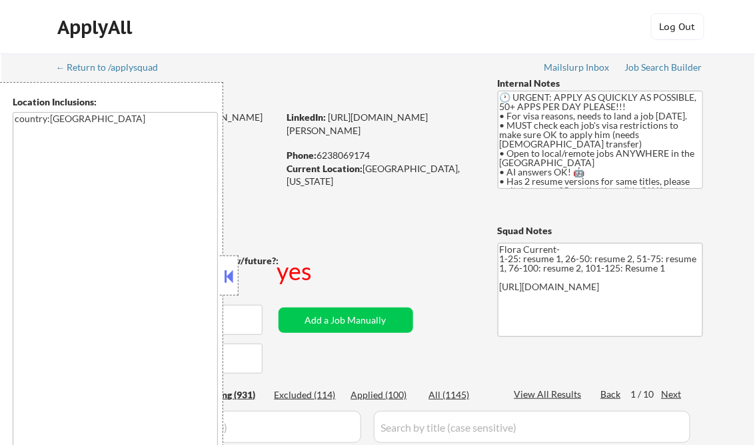
select select ""pending""
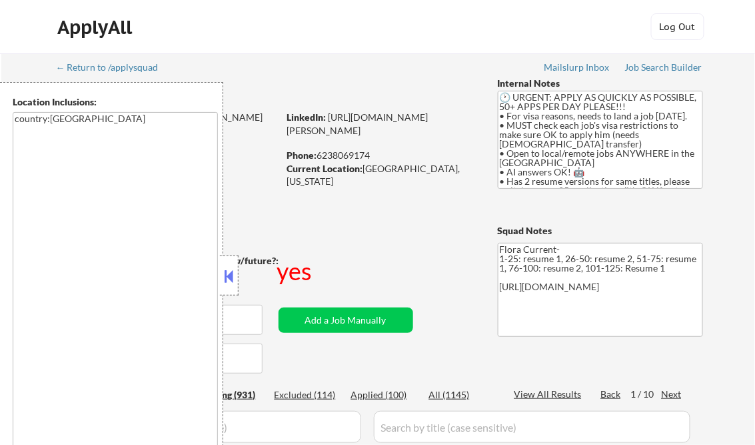
select select ""pending""
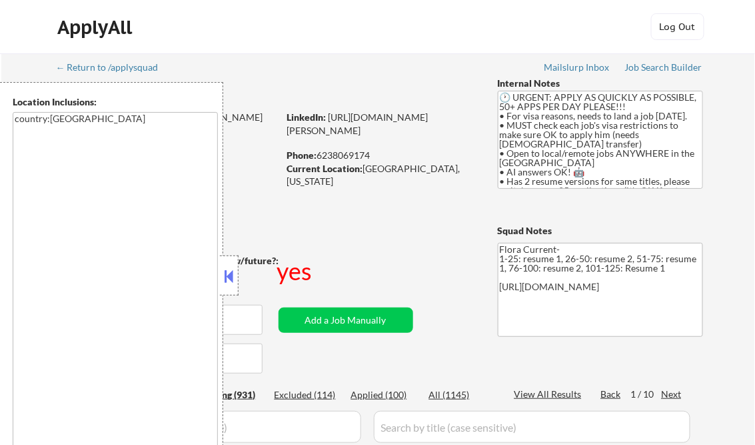
select select ""pending""
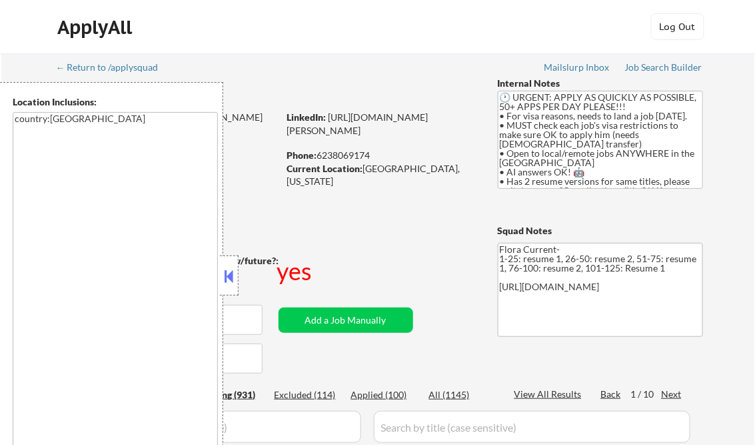
select select ""pending""
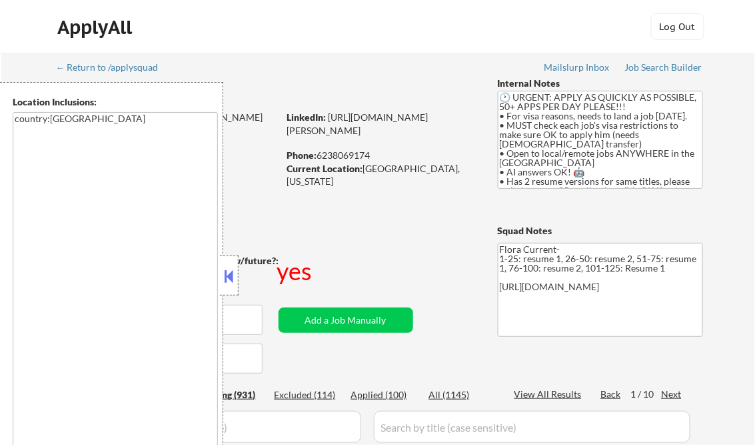
select select ""pending""
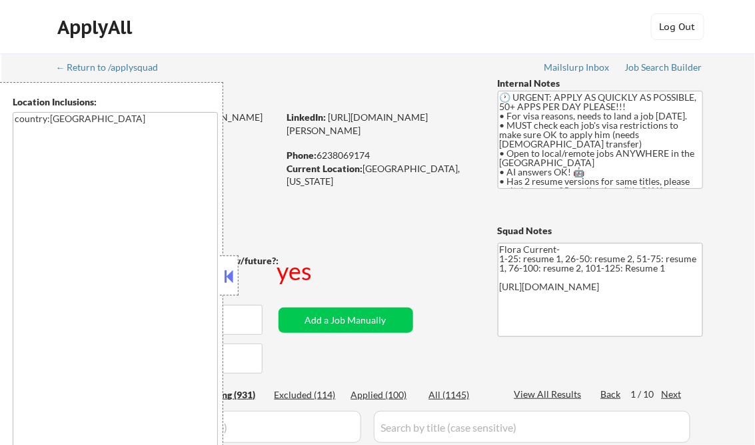
select select ""pending""
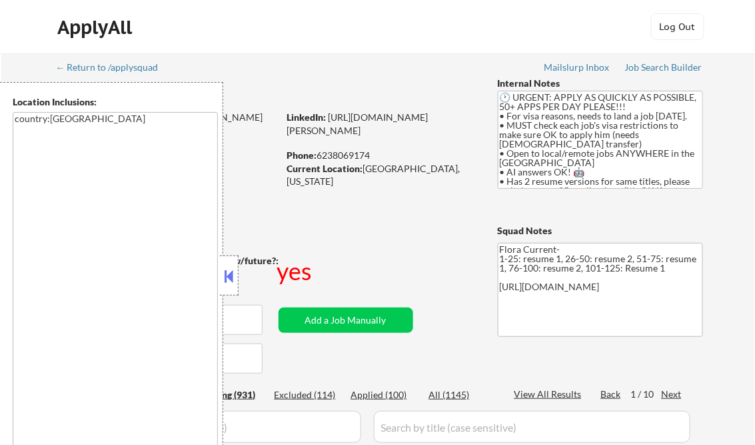
select select ""pending""
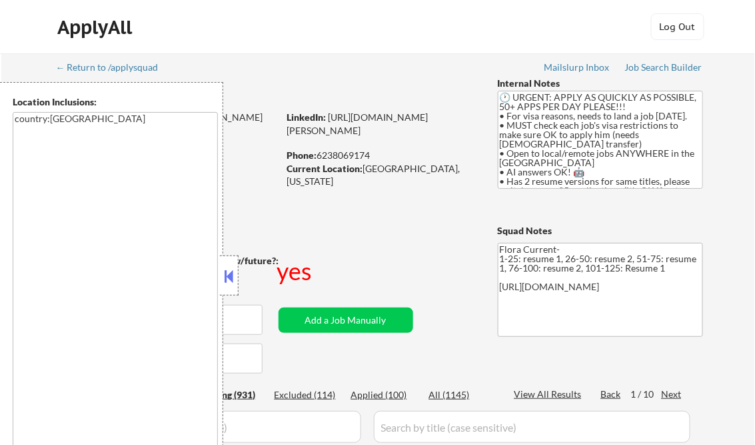
select select ""pending""
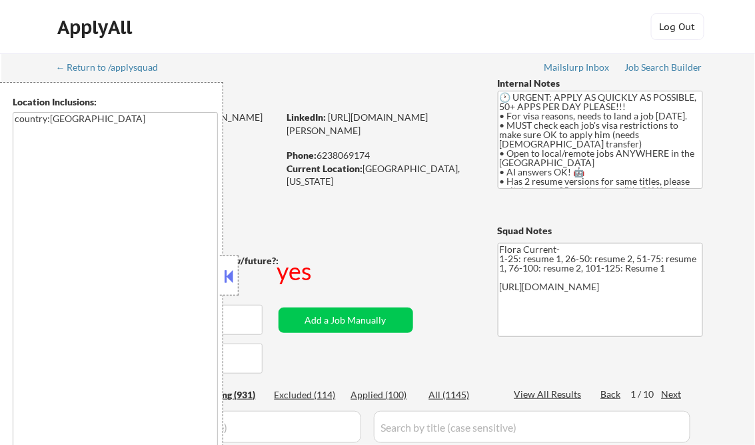
select select ""pending""
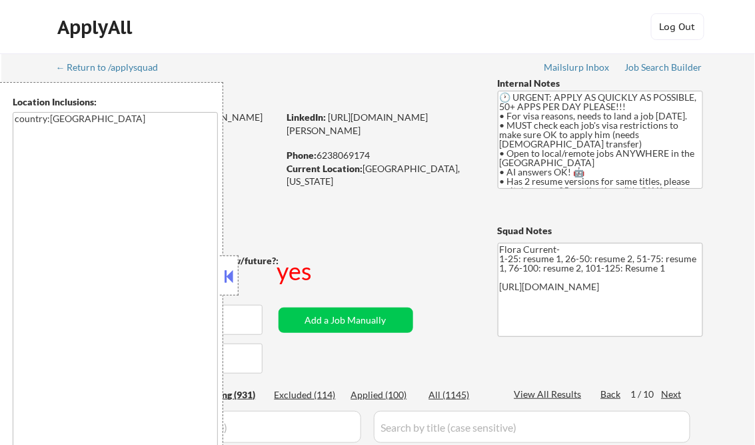
select select ""pending""
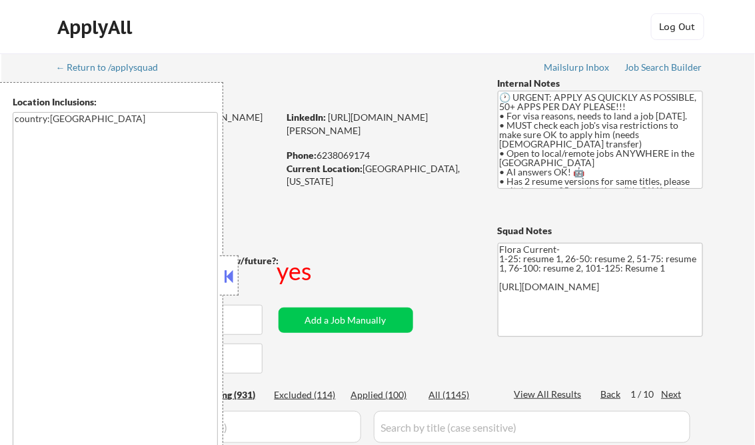
select select ""pending""
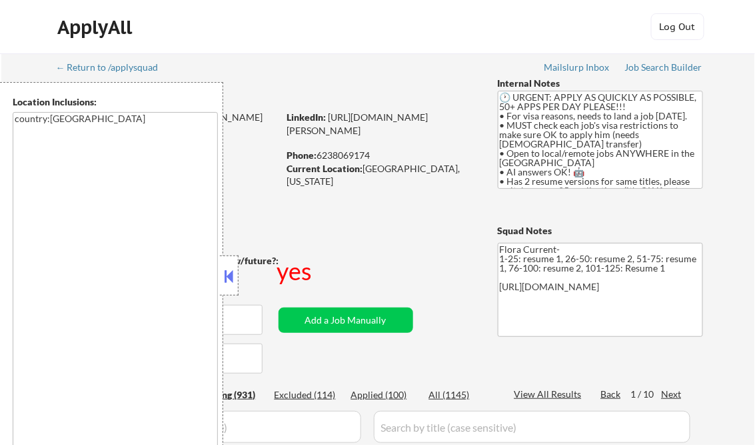
select select ""pending""
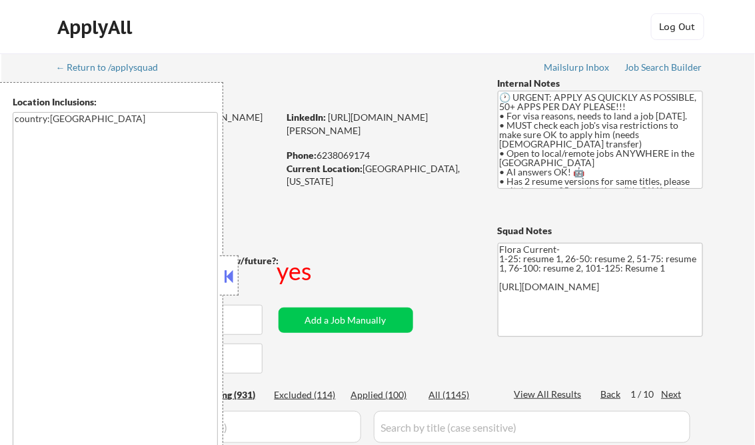
select select ""pending""
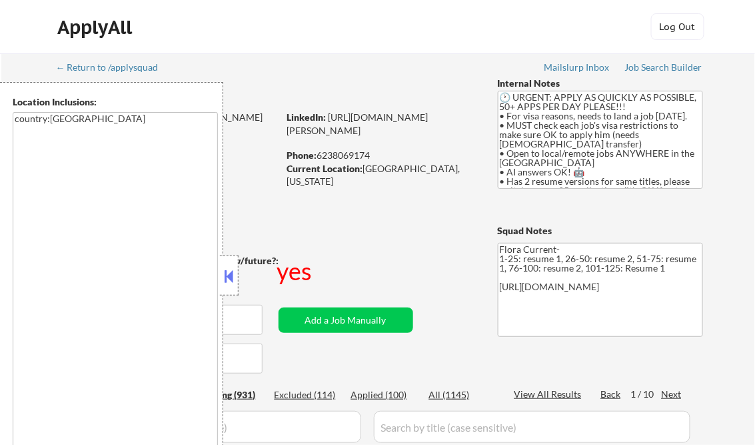
select select ""pending""
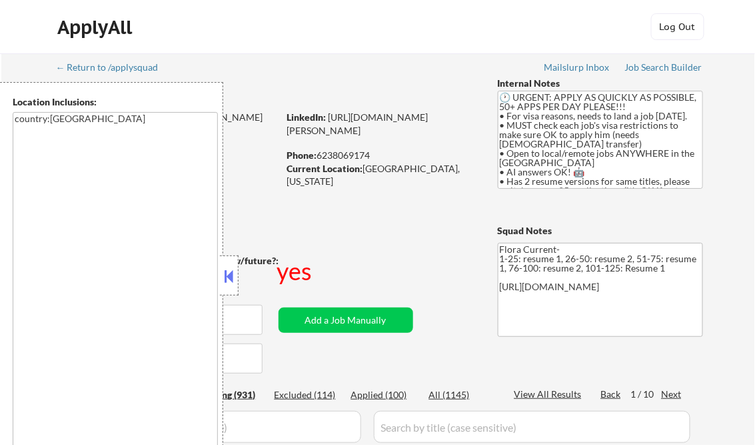
select select ""pending""
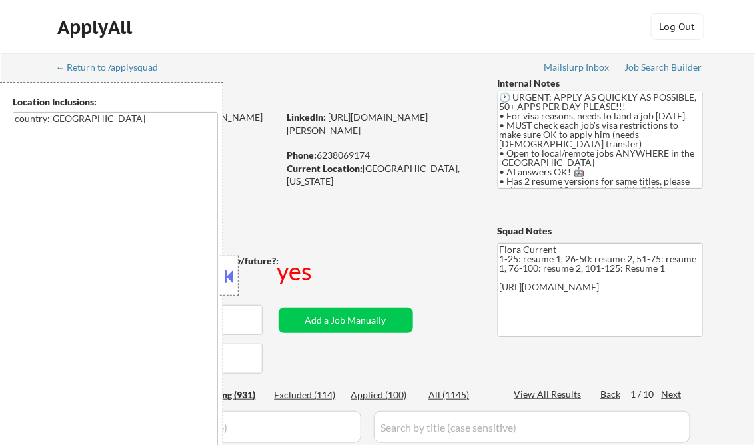
select select ""pending""
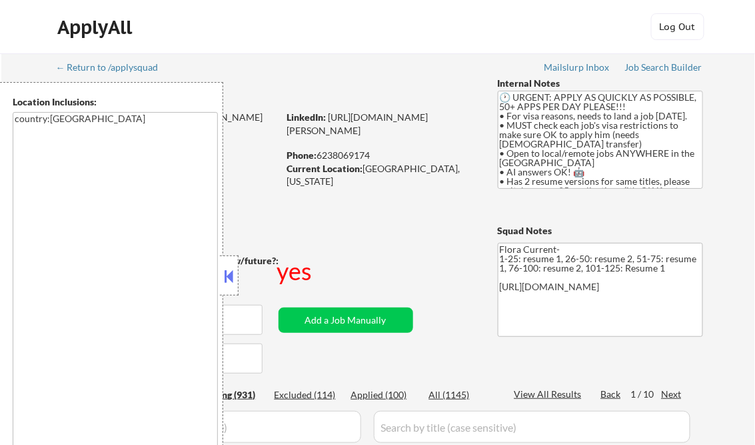
select select ""pending""
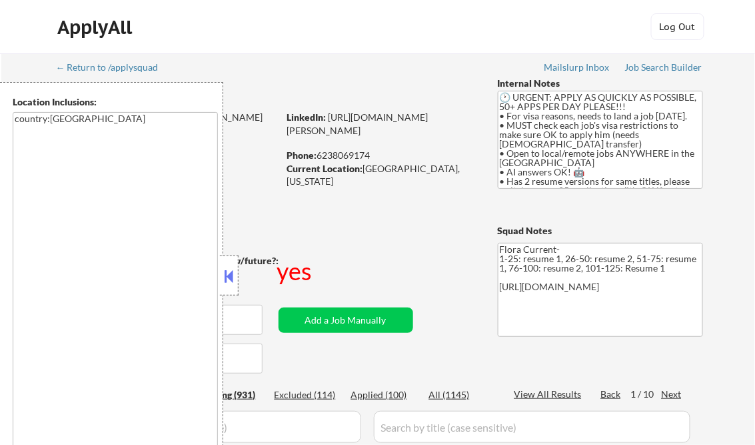
select select ""pending""
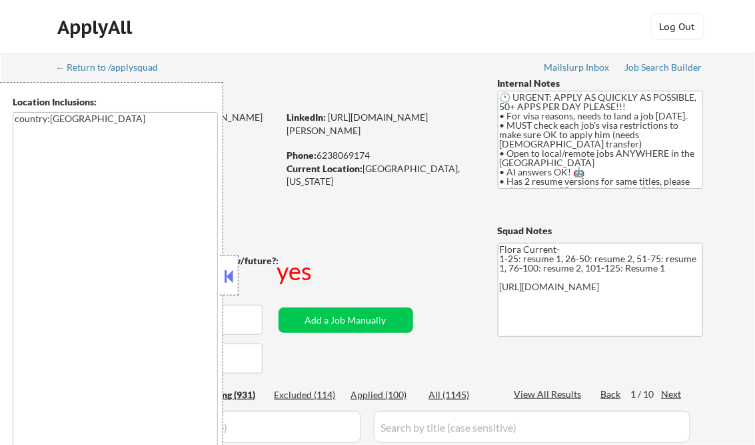
select select ""pending""
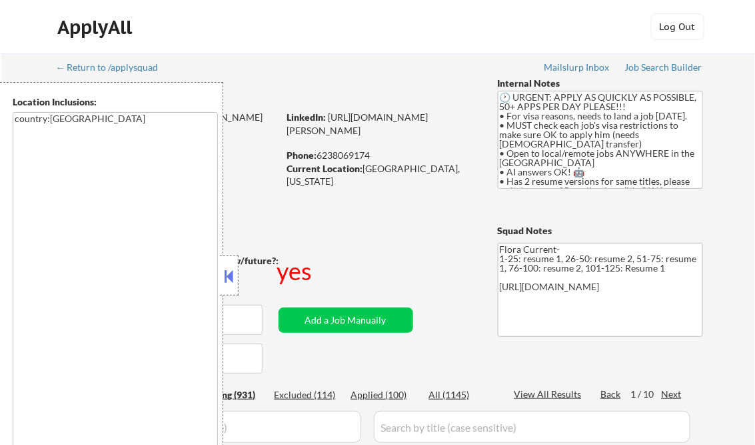
select select ""pending""
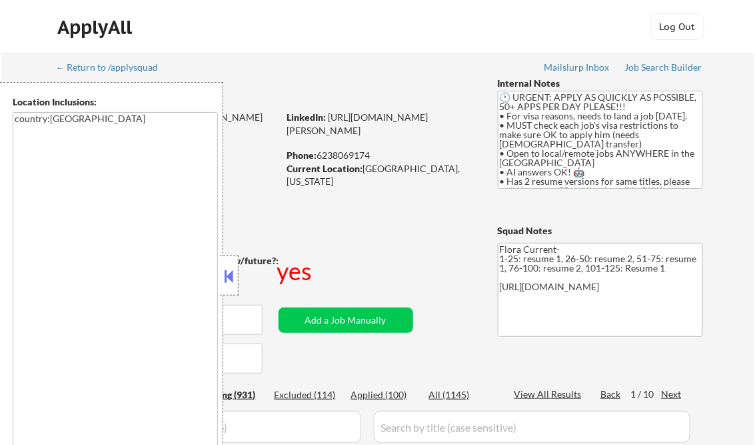
click at [226, 271] on button at bounding box center [229, 276] width 15 height 20
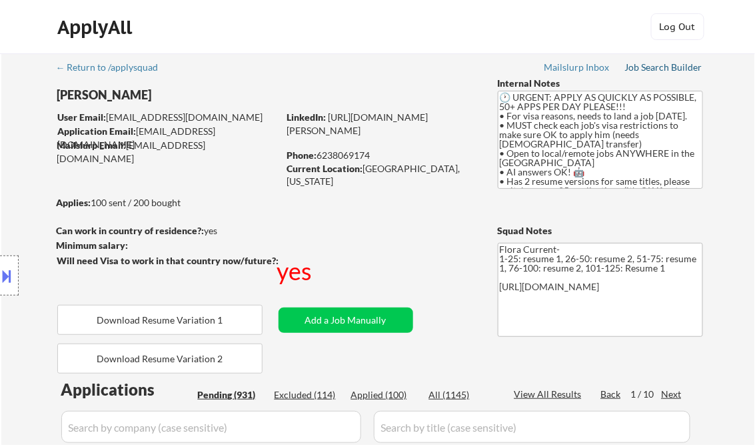
click at [660, 71] on div "Job Search Builder" at bounding box center [664, 67] width 78 height 9
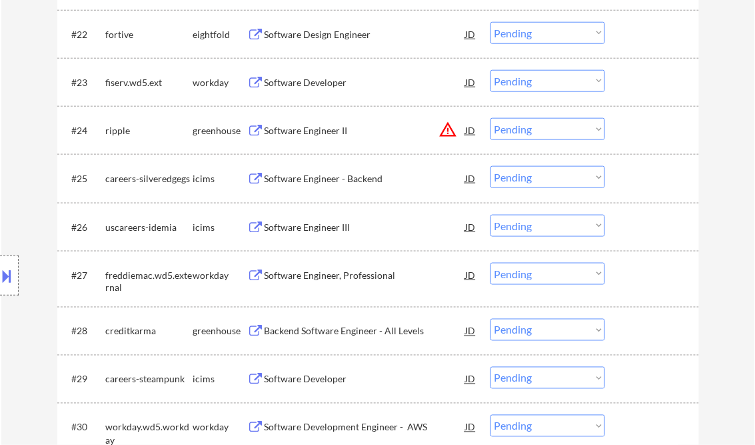
scroll to position [1707, 0]
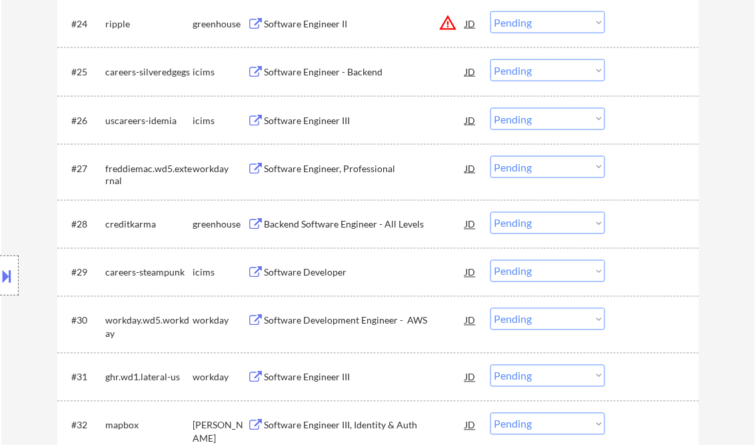
click at [315, 231] on div "Backend Software Engineer - All Levels" at bounding box center [365, 224] width 201 height 24
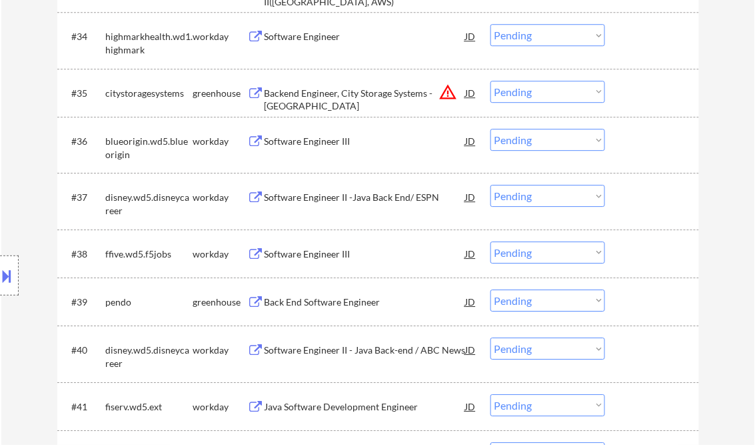
scroll to position [2240, 0]
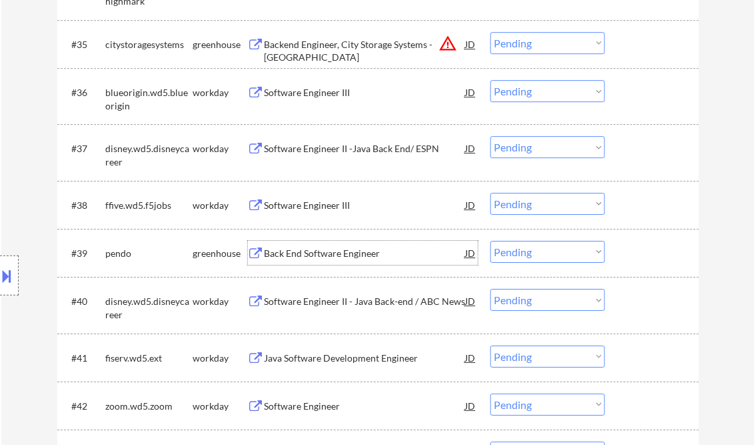
click at [320, 255] on div "Back End Software Engineer" at bounding box center [365, 253] width 201 height 13
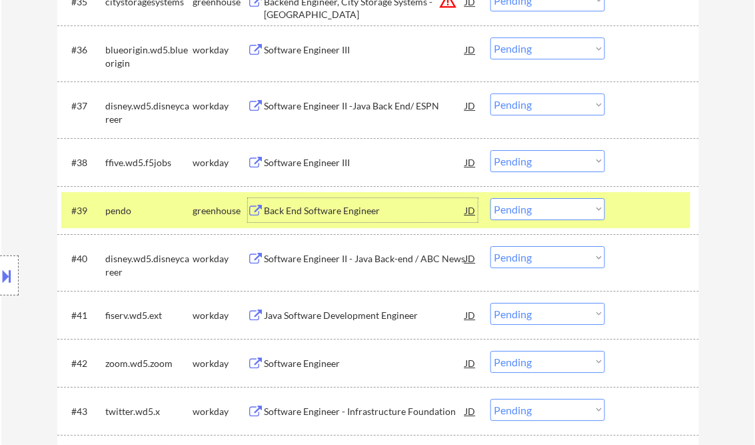
scroll to position [2294, 0]
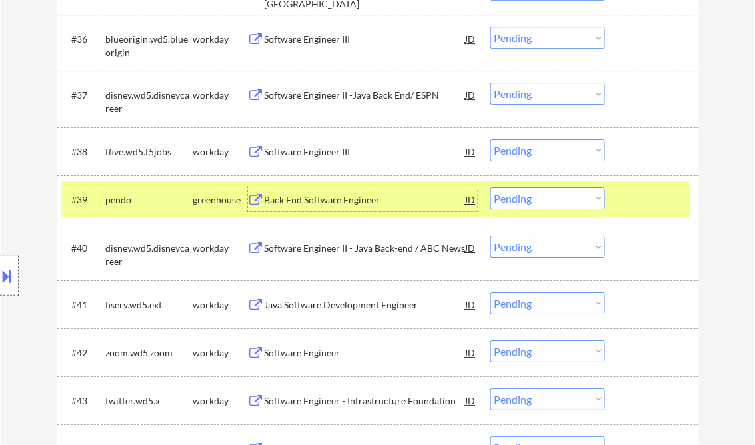
click at [539, 201] on select "Choose an option... Pending Applied Excluded (Questions) Excluded (Expired) Exc…" at bounding box center [548, 198] width 115 height 22
click at [491, 187] on select "Choose an option... Pending Applied Excluded (Questions) Excluded (Expired) Exc…" at bounding box center [548, 198] width 115 height 22
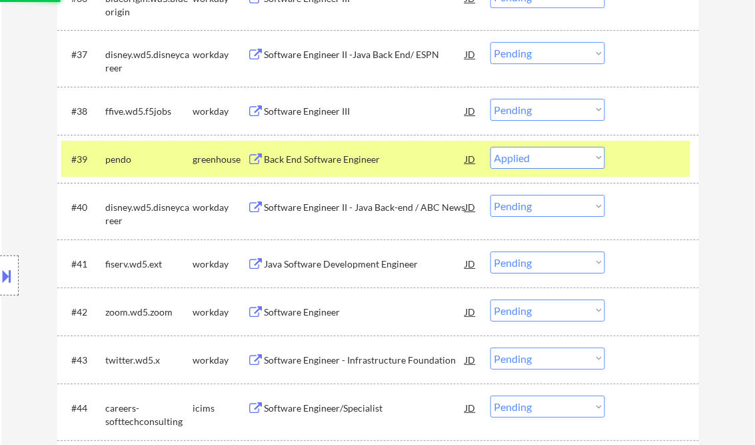
scroll to position [2347, 0]
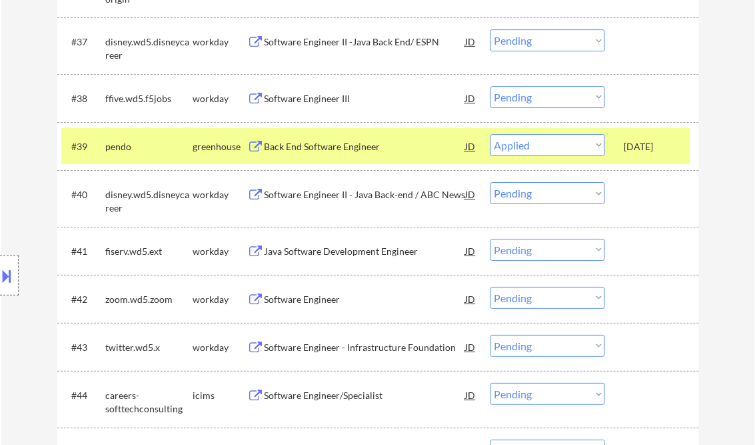
select select ""pending""
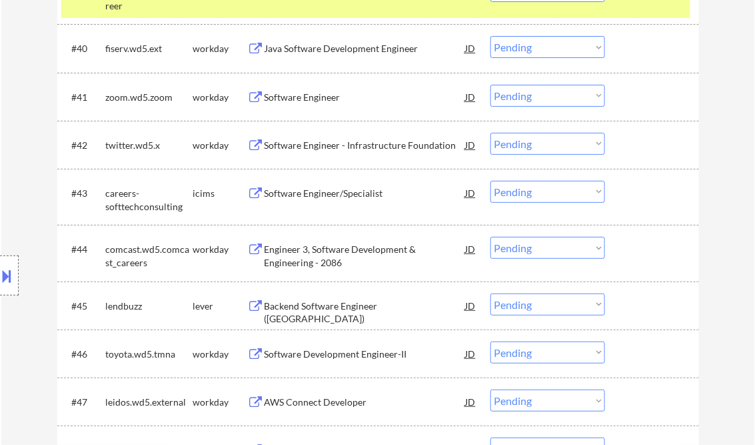
scroll to position [2507, 0]
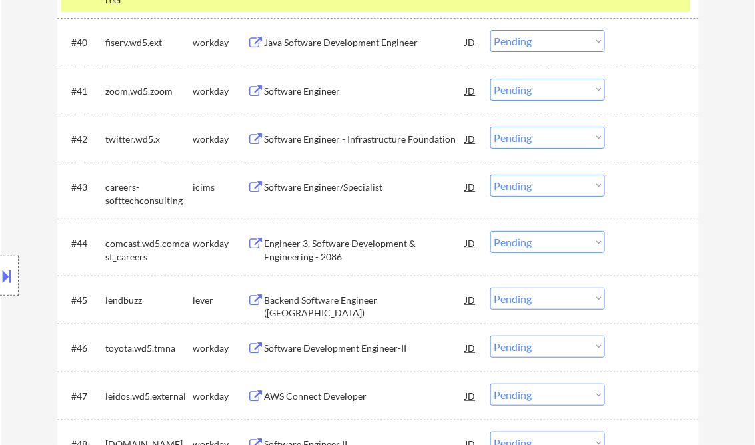
click at [352, 300] on div "Backend Software Engineer ([GEOGRAPHIC_DATA])" at bounding box center [365, 306] width 201 height 26
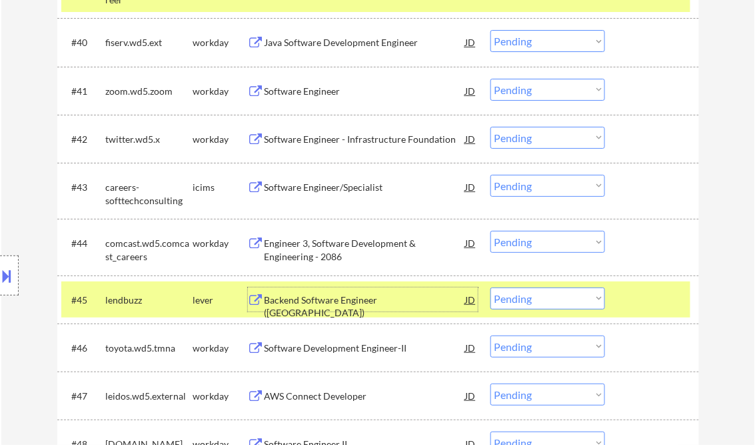
drag, startPoint x: 507, startPoint y: 300, endPoint x: 521, endPoint y: 303, distance: 14.9
click at [507, 300] on select "Choose an option... Pending Applied Excluded (Questions) Excluded (Expired) Exc…" at bounding box center [548, 298] width 115 height 22
click at [491, 287] on select "Choose an option... Pending Applied Excluded (Questions) Excluded (Expired) Exc…" at bounding box center [548, 298] width 115 height 22
select select ""pending""
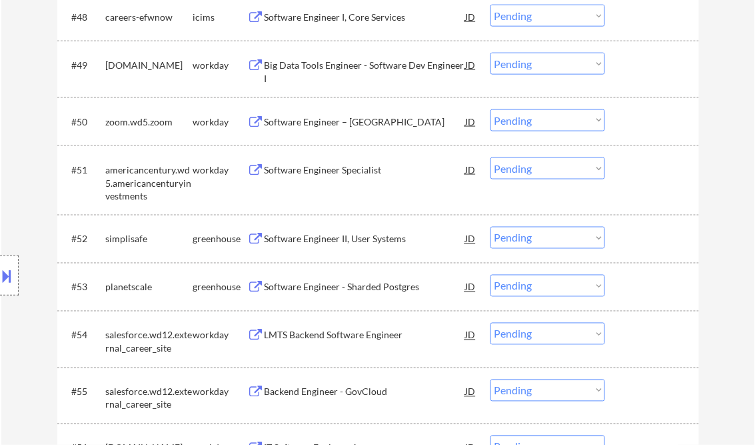
scroll to position [3040, 0]
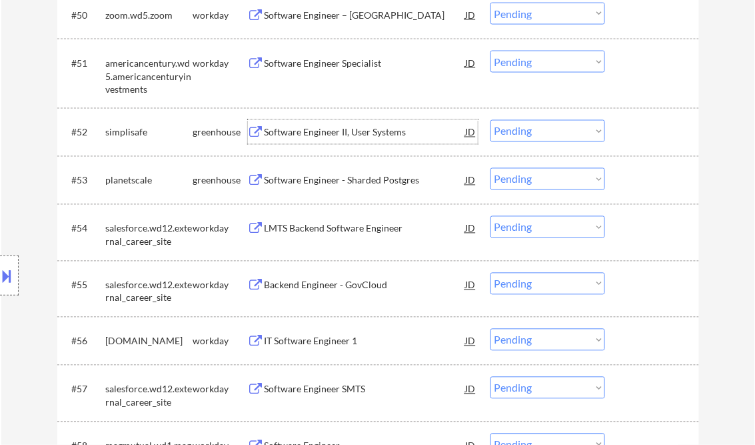
click at [333, 139] on div "Software Engineer II, User Systems" at bounding box center [365, 132] width 201 height 13
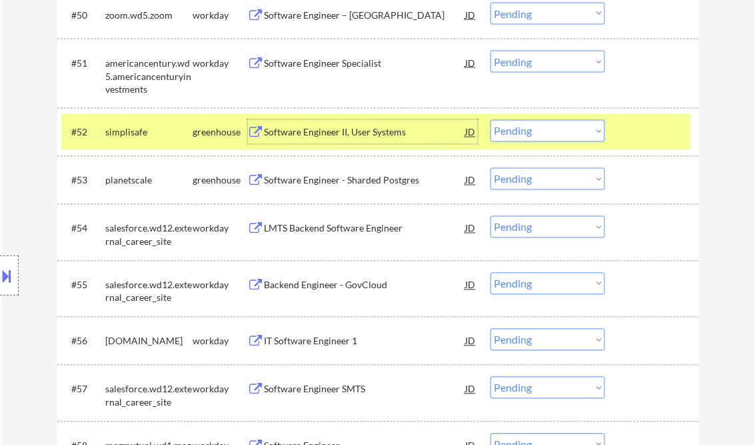
click at [541, 134] on select "Choose an option... Pending Applied Excluded (Questions) Excluded (Expired) Exc…" at bounding box center [548, 131] width 115 height 22
click at [491, 120] on select "Choose an option... Pending Applied Excluded (Questions) Excluded (Expired) Exc…" at bounding box center [548, 131] width 115 height 22
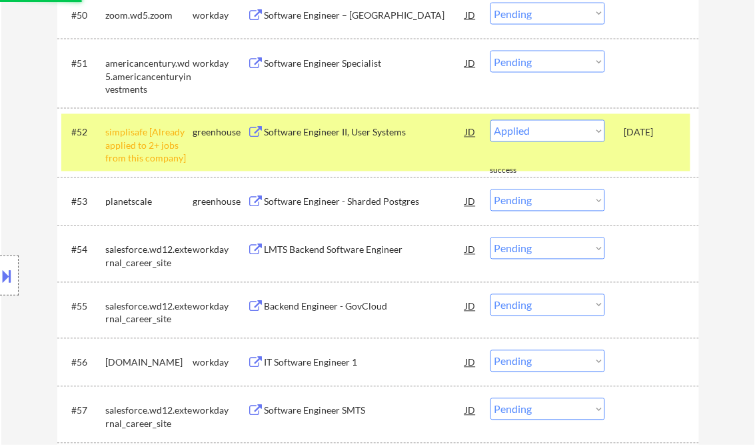
select select ""pending""
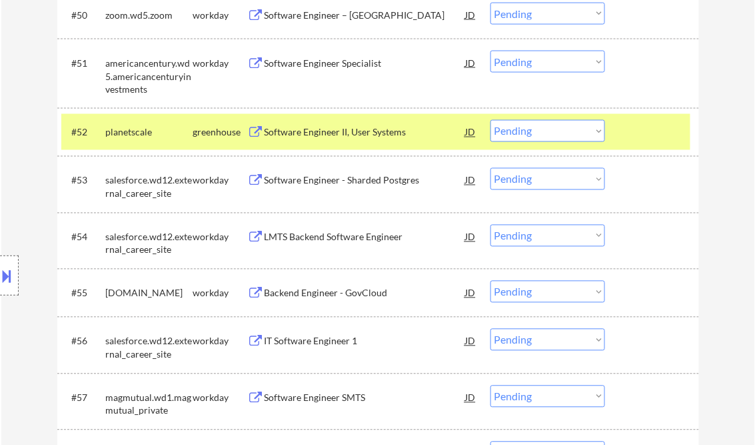
click at [320, 129] on div "Software Engineer II, User Systems" at bounding box center [365, 132] width 201 height 13
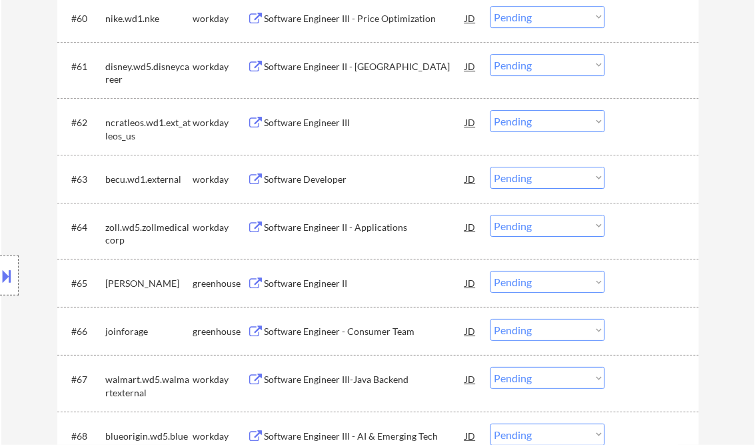
scroll to position [3627, 0]
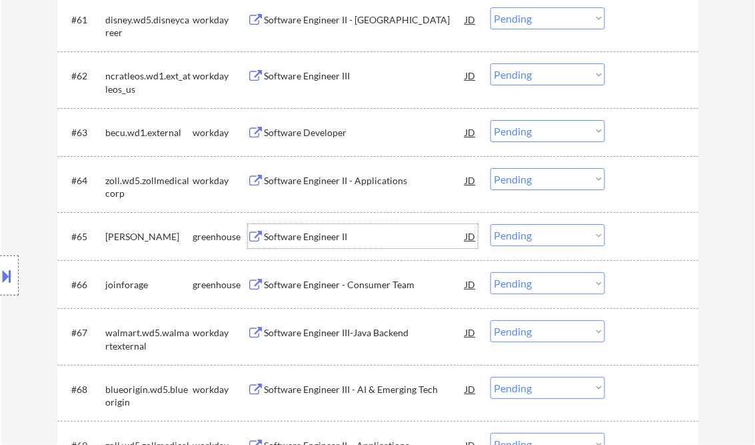
click at [341, 237] on div "Software Engineer II" at bounding box center [365, 236] width 201 height 13
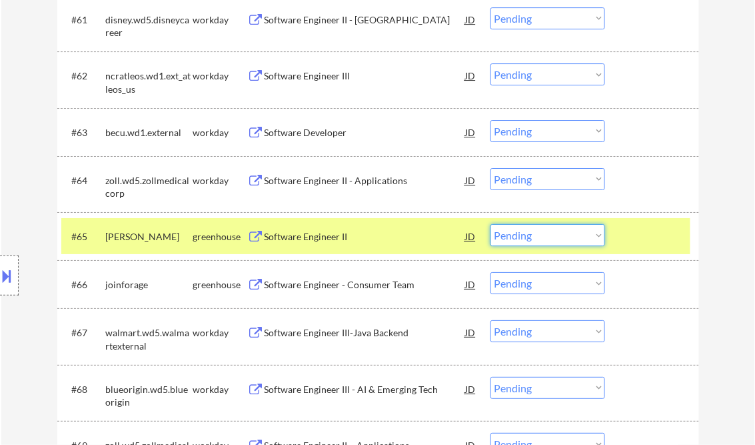
drag, startPoint x: 530, startPoint y: 241, endPoint x: 547, endPoint y: 247, distance: 18.0
click at [530, 241] on select "Choose an option... Pending Applied Excluded (Questions) Excluded (Expired) Exc…" at bounding box center [548, 235] width 115 height 22
click at [491, 224] on select "Choose an option... Pending Applied Excluded (Questions) Excluded (Expired) Exc…" at bounding box center [548, 235] width 115 height 22
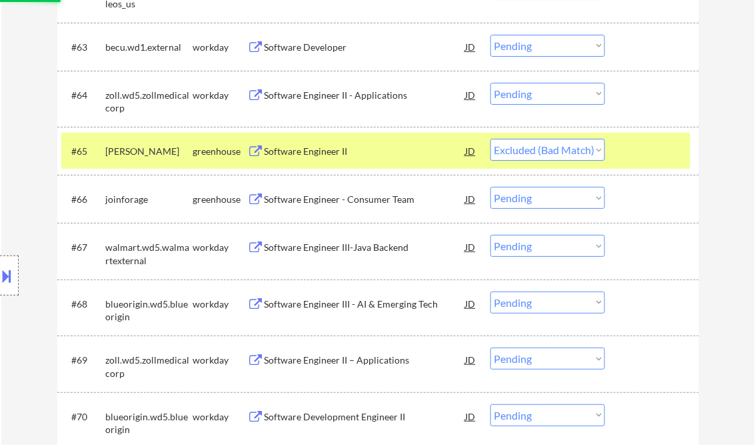
scroll to position [3734, 0]
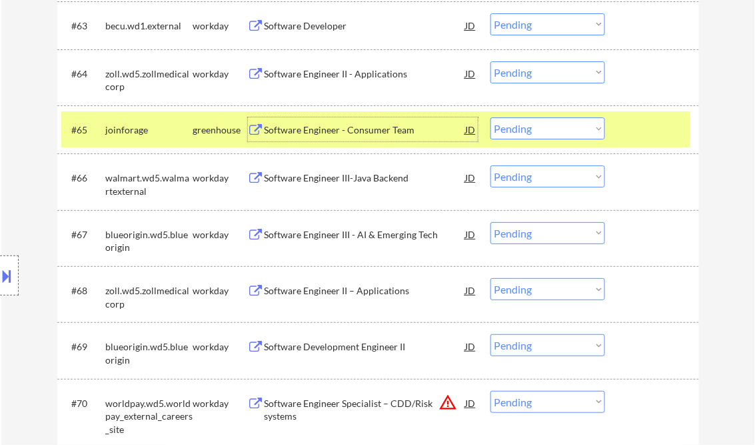
click at [309, 131] on div "Software Engineer - Consumer Team" at bounding box center [365, 129] width 201 height 13
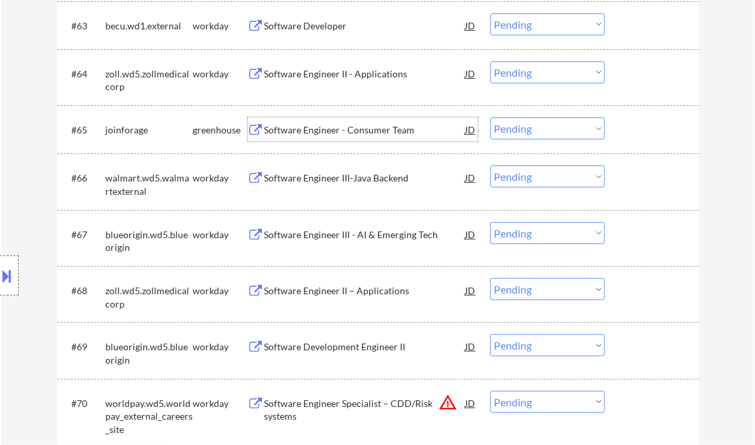
click at [513, 125] on select "Choose an option... Pending Applied Excluded (Questions) Excluded (Expired) Exc…" at bounding box center [548, 128] width 115 height 22
click at [491, 117] on select "Choose an option... Pending Applied Excluded (Questions) Excluded (Expired) Exc…" at bounding box center [548, 128] width 115 height 22
select select ""pending""
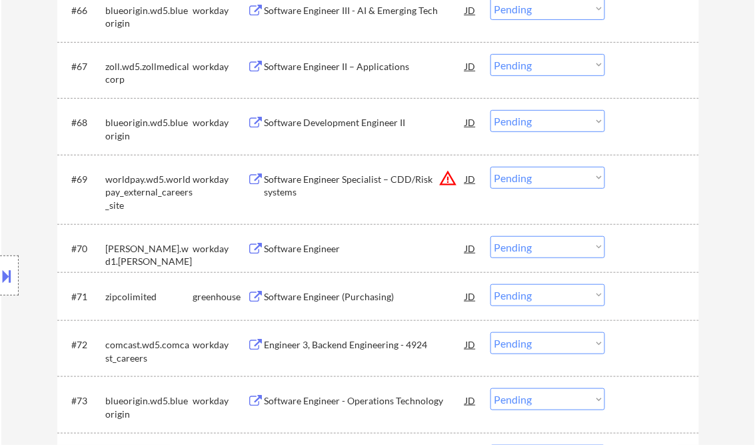
scroll to position [3947, 0]
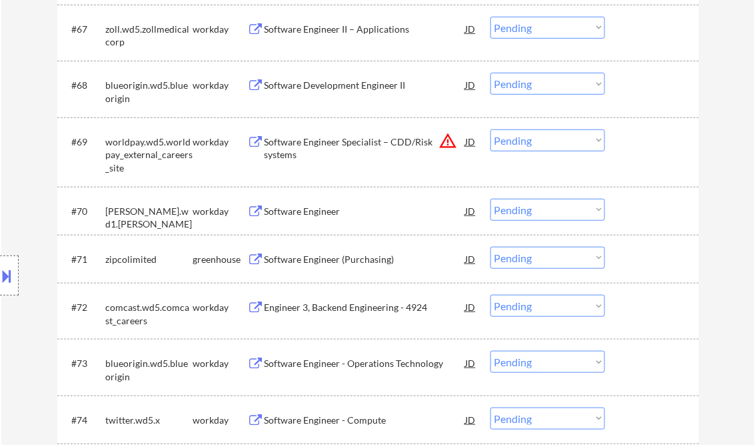
click at [336, 253] on div "Software Engineer (Purchasing)" at bounding box center [365, 259] width 201 height 13
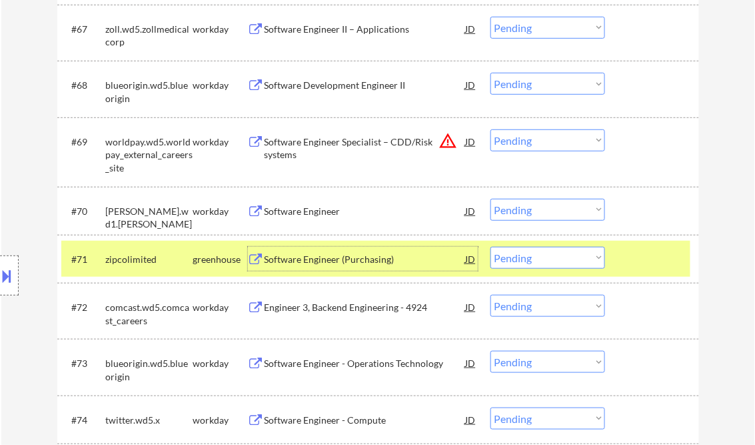
drag, startPoint x: 564, startPoint y: 261, endPoint x: 566, endPoint y: 270, distance: 9.5
click at [564, 261] on select "Choose an option... Pending Applied Excluded (Questions) Excluded (Expired) Exc…" at bounding box center [548, 258] width 115 height 22
click at [491, 247] on select "Choose an option... Pending Applied Excluded (Questions) Excluded (Expired) Exc…" at bounding box center [548, 258] width 115 height 22
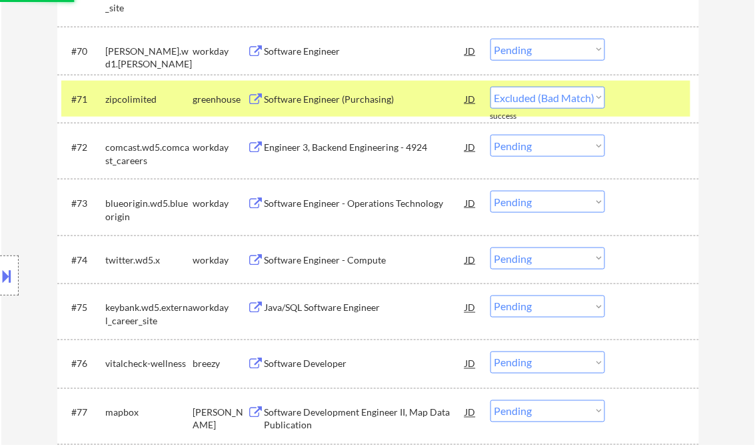
scroll to position [4214, 0]
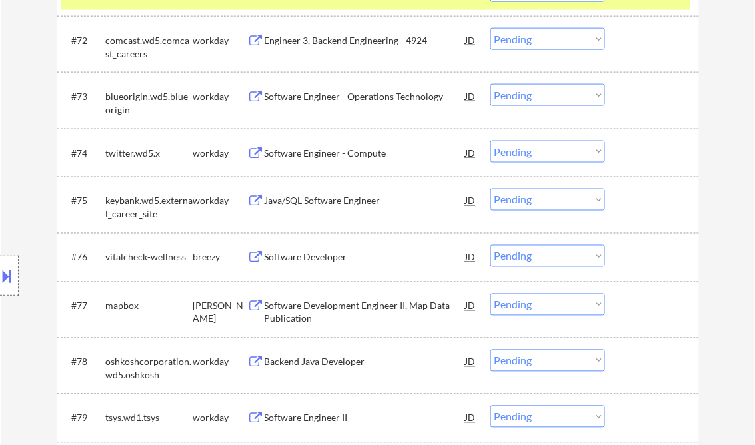
select select ""pending""
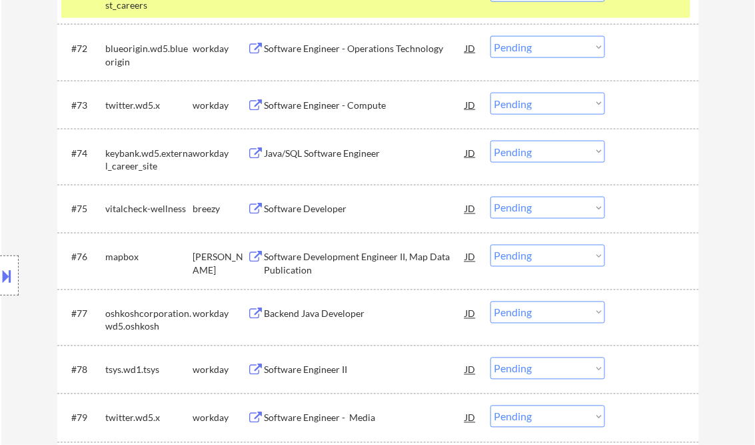
click at [313, 215] on div "Software Developer" at bounding box center [365, 209] width 201 height 13
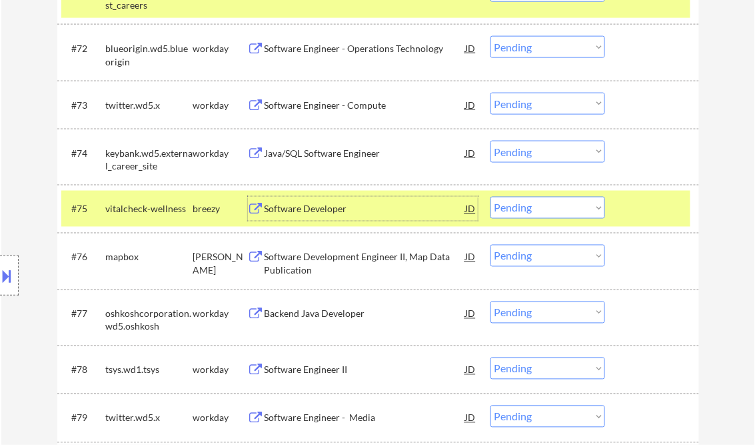
click at [341, 211] on div "Software Developer" at bounding box center [365, 209] width 201 height 13
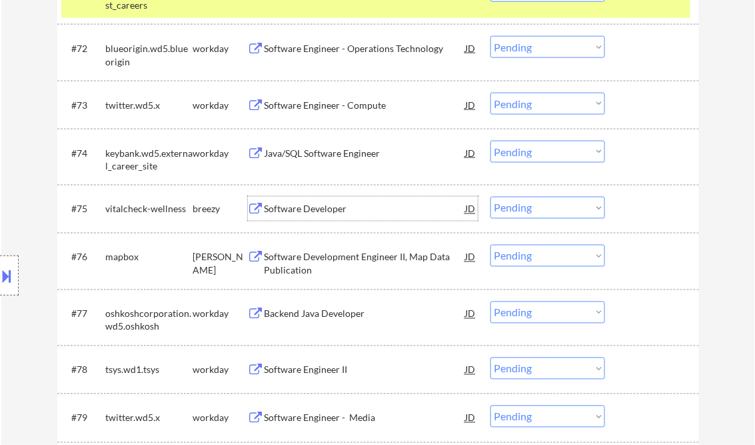
click at [532, 202] on select "Choose an option... Pending Applied Excluded (Questions) Excluded (Expired) Exc…" at bounding box center [548, 208] width 115 height 22
click at [491, 197] on select "Choose an option... Pending Applied Excluded (Questions) Excluded (Expired) Exc…" at bounding box center [548, 208] width 115 height 22
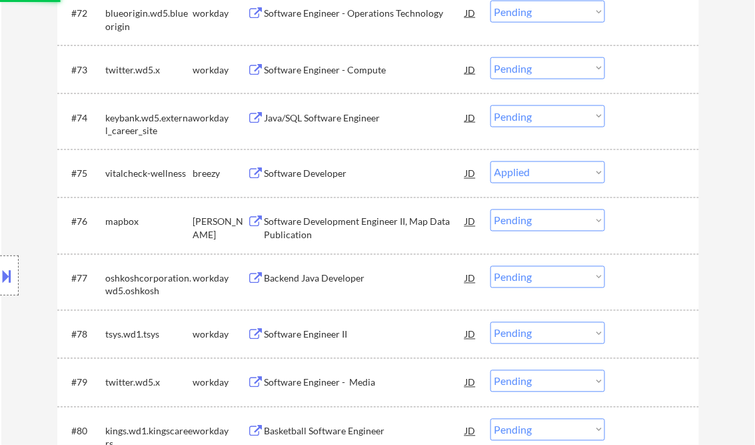
scroll to position [4267, 0]
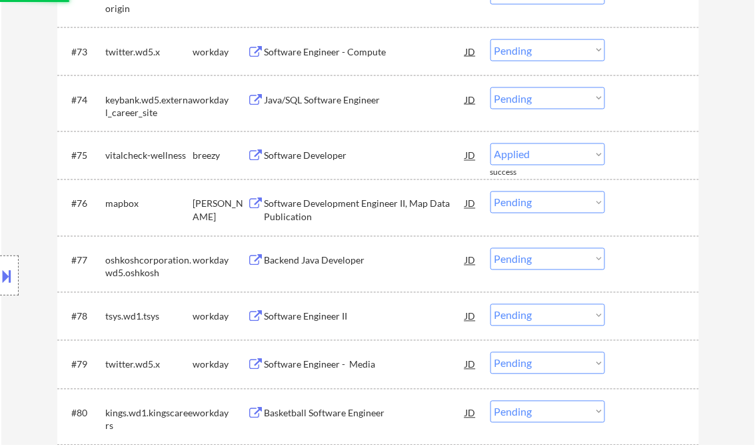
select select ""pending""
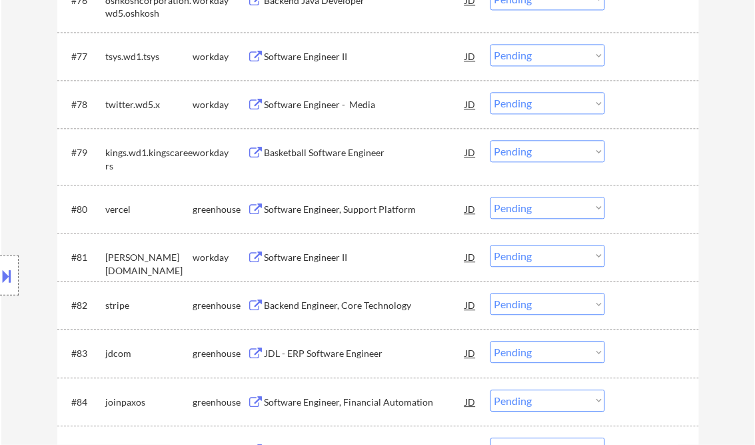
scroll to position [4480, 0]
click at [307, 210] on div "Software Engineer, Support Platform" at bounding box center [365, 207] width 201 height 13
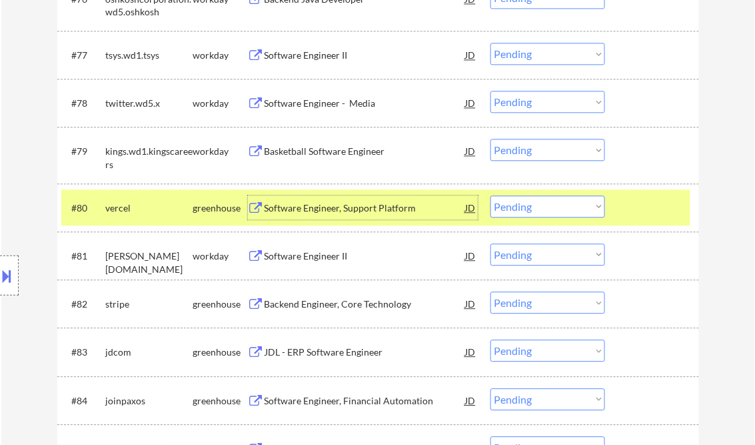
drag, startPoint x: 537, startPoint y: 205, endPoint x: 548, endPoint y: 215, distance: 14.2
click at [537, 205] on select "Choose an option... Pending Applied Excluded (Questions) Excluded (Expired) Exc…" at bounding box center [548, 206] width 115 height 22
click at [491, 195] on select "Choose an option... Pending Applied Excluded (Questions) Excluded (Expired) Exc…" at bounding box center [548, 206] width 115 height 22
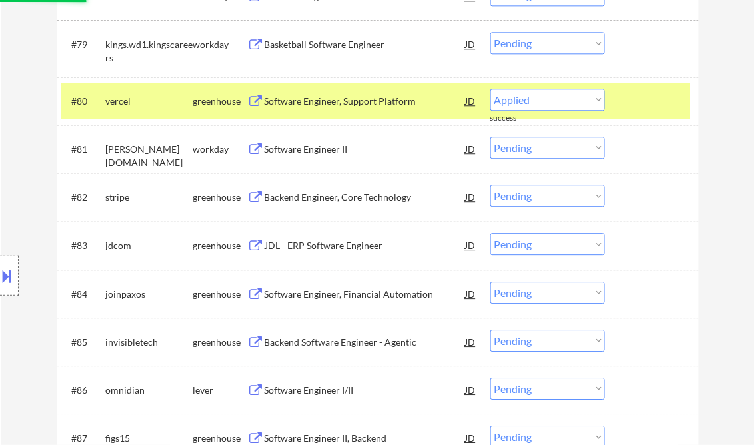
select select ""pending""
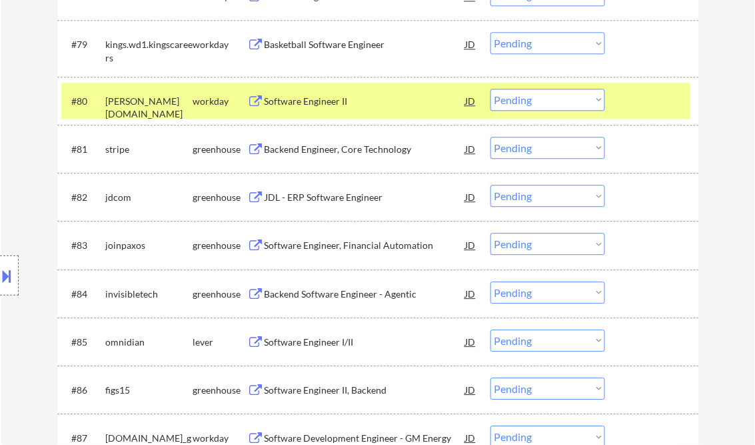
click at [333, 160] on div "Backend Engineer, Core Technology" at bounding box center [365, 149] width 201 height 24
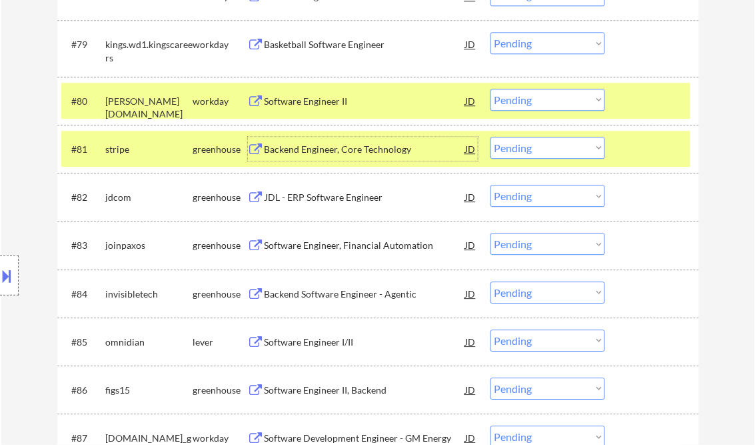
drag, startPoint x: 545, startPoint y: 152, endPoint x: 548, endPoint y: 161, distance: 9.1
click at [545, 152] on select "Choose an option... Pending Applied Excluded (Questions) Excluded (Expired) Exc…" at bounding box center [548, 148] width 115 height 22
click at [491, 137] on select "Choose an option... Pending Applied Excluded (Questions) Excluded (Expired) Exc…" at bounding box center [548, 148] width 115 height 22
drag, startPoint x: 649, startPoint y: 152, endPoint x: 656, endPoint y: 119, distance: 33.3
click at [649, 151] on div at bounding box center [654, 149] width 59 height 24
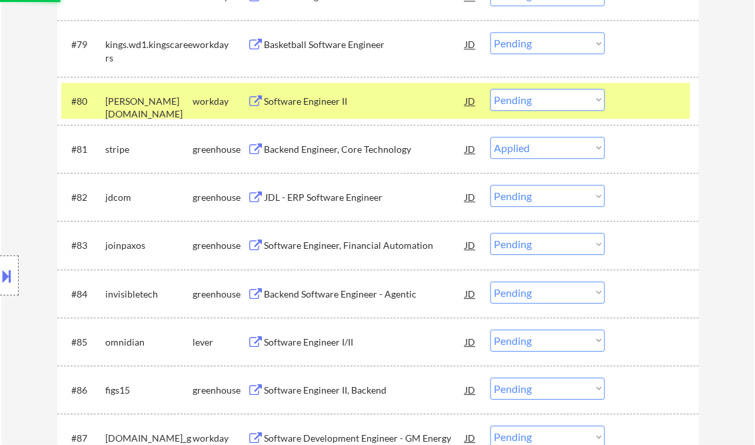
click at [649, 105] on div at bounding box center [654, 101] width 59 height 24
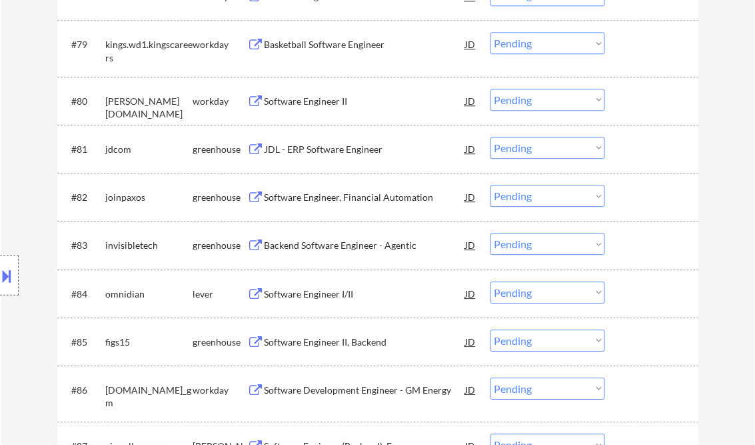
click at [300, 149] on div "JDL - ERP Software Engineer" at bounding box center [365, 149] width 201 height 13
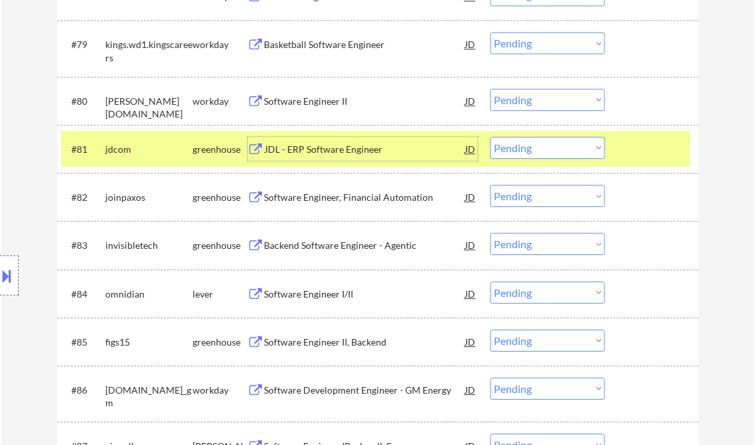
drag, startPoint x: 541, startPoint y: 151, endPoint x: 542, endPoint y: 159, distance: 8.1
click at [541, 151] on select "Choose an option... Pending Applied Excluded (Questions) Excluded (Expired) Exc…" at bounding box center [548, 148] width 115 height 22
click at [491, 137] on select "Choose an option... Pending Applied Excluded (Questions) Excluded (Expired) Exc…" at bounding box center [548, 148] width 115 height 22
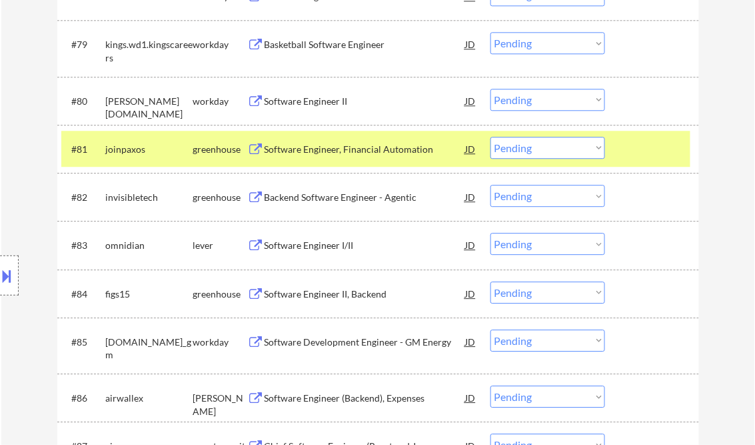
click at [321, 146] on div "Software Engineer, Financial Automation" at bounding box center [365, 149] width 201 height 13
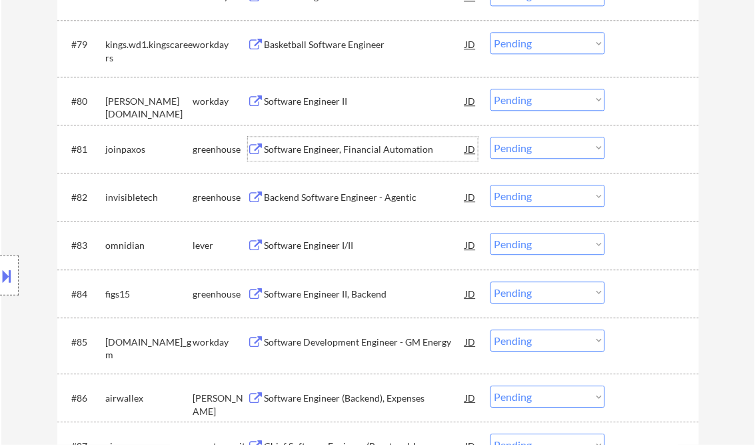
click at [471, 146] on div "JD" at bounding box center [471, 149] width 13 height 24
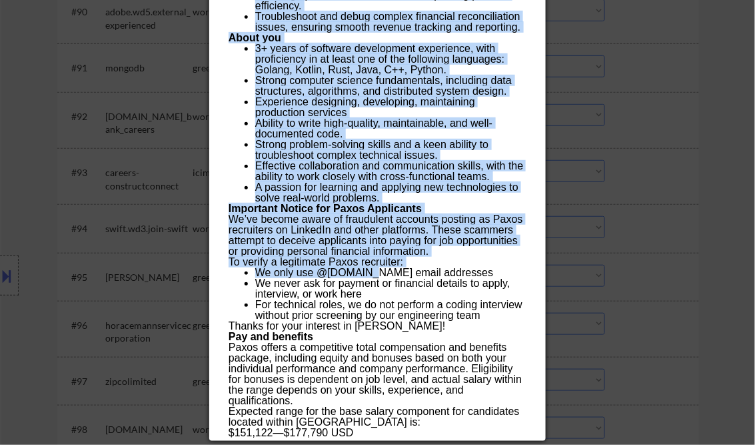
scroll to position [5334, 0]
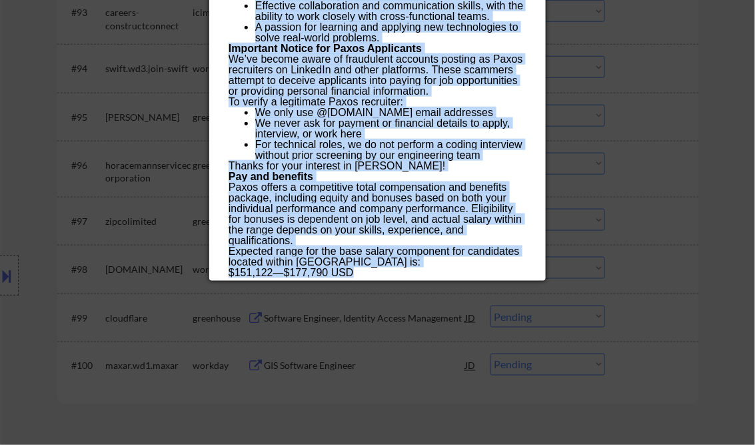
drag, startPoint x: 231, startPoint y: 55, endPoint x: 368, endPoint y: 271, distance: 255.6
copy div "loremip Dolorsit, Ametconse Adipiscing elitseddo Eiusmo - Tempor Incidi UT Labo…"
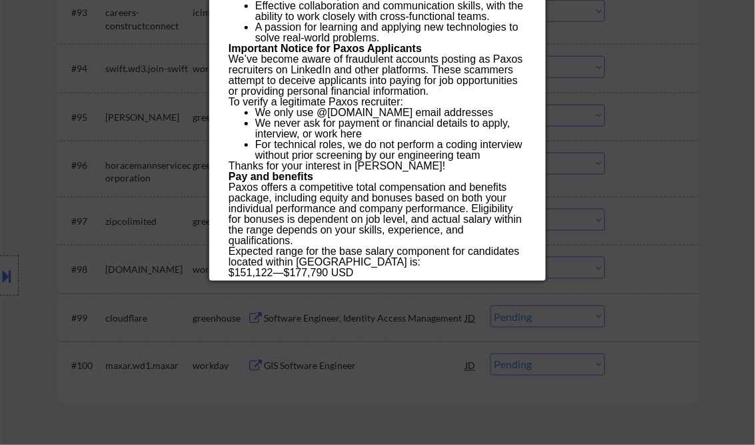
click at [686, 102] on div at bounding box center [377, 222] width 755 height 445
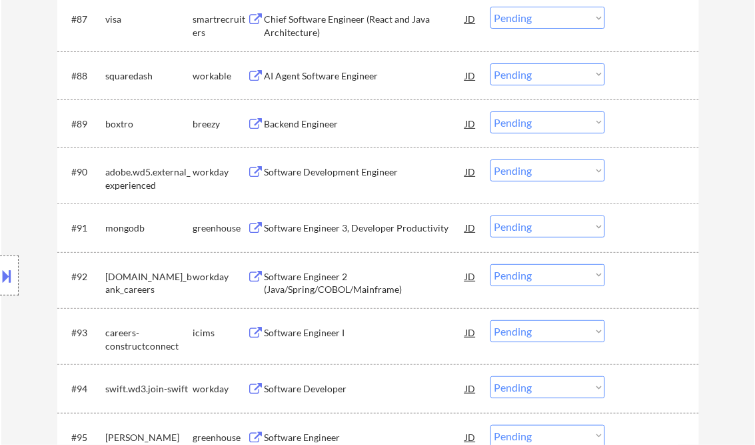
scroll to position [4514, 0]
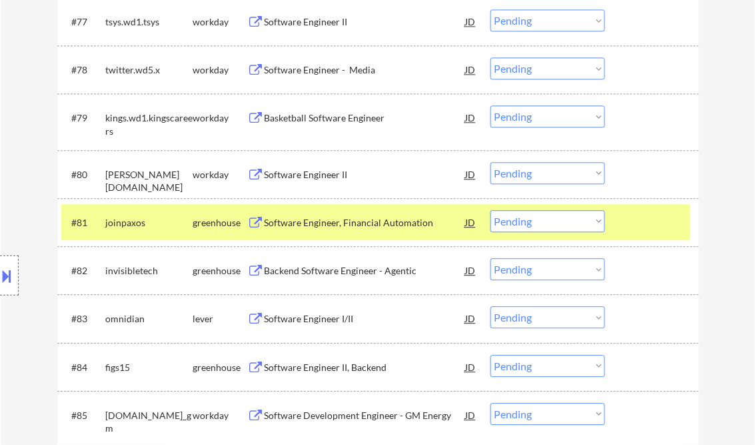
drag, startPoint x: 549, startPoint y: 221, endPoint x: 547, endPoint y: 228, distance: 7.5
click at [549, 221] on select "Choose an option... Pending Applied Excluded (Questions) Excluded (Expired) Exc…" at bounding box center [548, 221] width 115 height 22
click at [491, 210] on select "Choose an option... Pending Applied Excluded (Questions) Excluded (Expired) Exc…" at bounding box center [548, 221] width 115 height 22
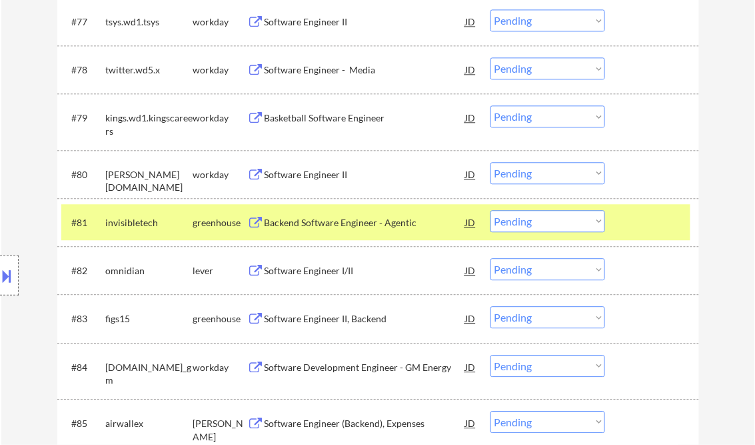
click at [319, 220] on div "Backend Software Engineer - Agentic" at bounding box center [365, 222] width 201 height 13
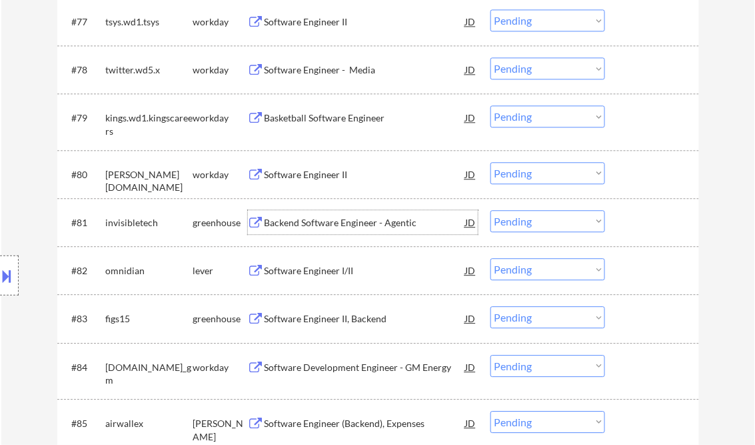
click at [513, 218] on select "Choose an option... Pending Applied Excluded (Questions) Excluded (Expired) Exc…" at bounding box center [548, 221] width 115 height 22
click at [491, 210] on select "Choose an option... Pending Applied Excluded (Questions) Excluded (Expired) Exc…" at bounding box center [548, 221] width 115 height 22
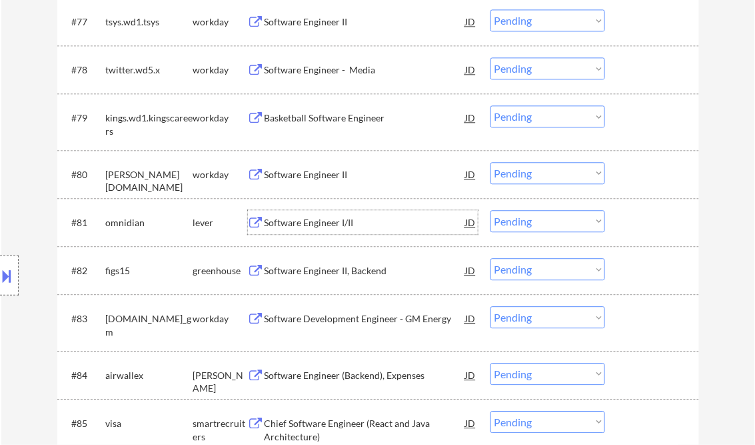
click at [333, 221] on div "Software Engineer I/II" at bounding box center [365, 222] width 201 height 13
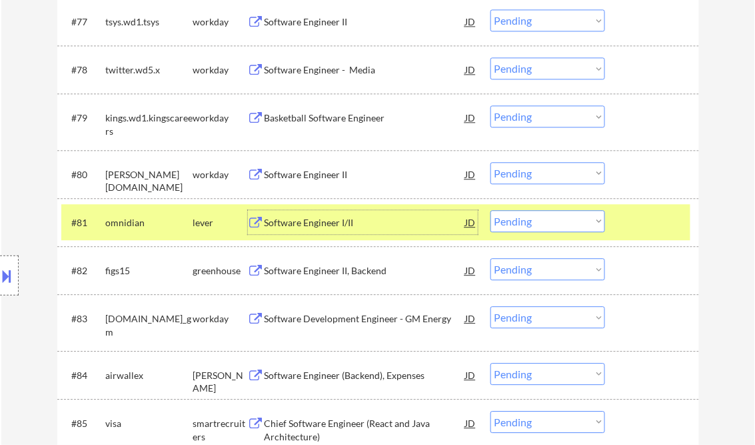
click at [544, 220] on select "Choose an option... Pending Applied Excluded (Questions) Excluded (Expired) Exc…" at bounding box center [548, 221] width 115 height 22
click at [491, 210] on select "Choose an option... Pending Applied Excluded (Questions) Excluded (Expired) Exc…" at bounding box center [548, 221] width 115 height 22
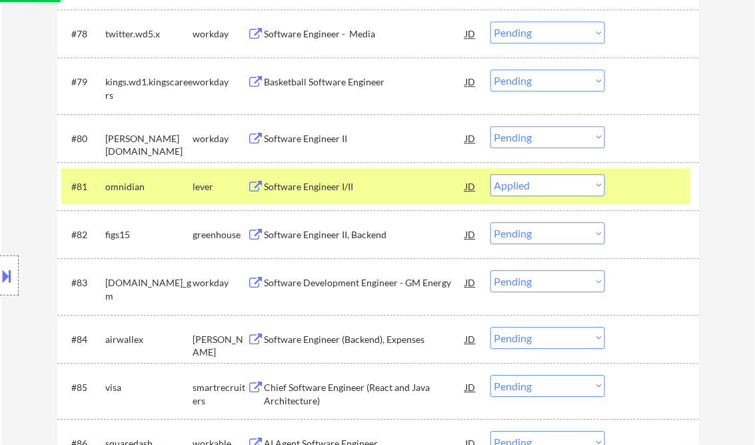
scroll to position [4567, 0]
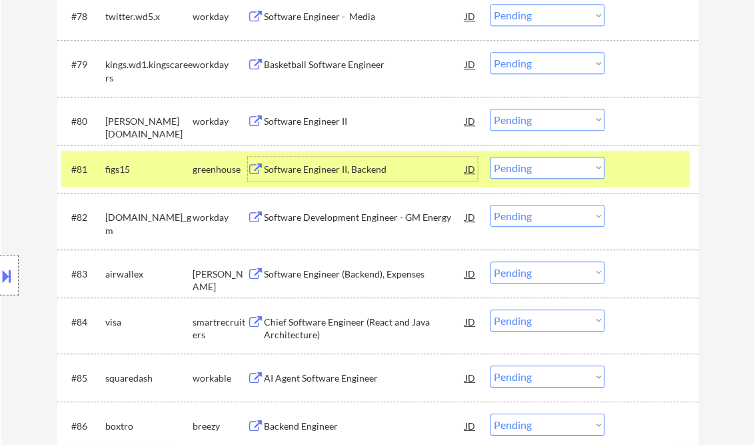
click at [343, 175] on div "Software Engineer II, Backend" at bounding box center [365, 169] width 201 height 13
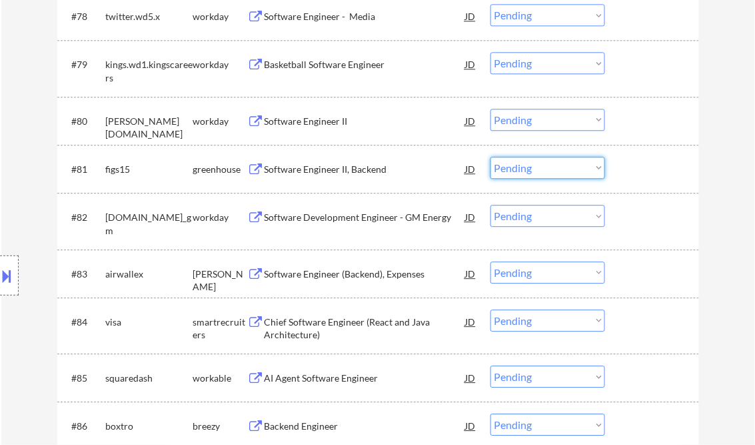
click at [541, 177] on select "Choose an option... Pending Applied Excluded (Questions) Excluded (Expired) Exc…" at bounding box center [548, 168] width 115 height 22
click at [491, 157] on select "Choose an option... Pending Applied Excluded (Questions) Excluded (Expired) Exc…" at bounding box center [548, 168] width 115 height 22
select select ""pending""
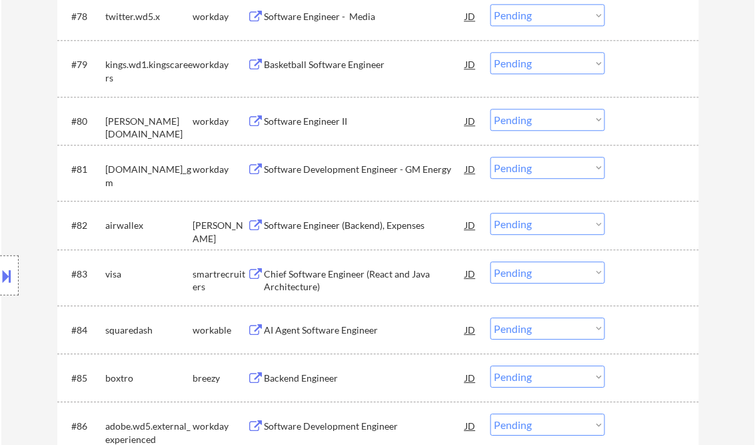
click at [321, 230] on div "Software Engineer (Backend), Expenses" at bounding box center [365, 225] width 201 height 13
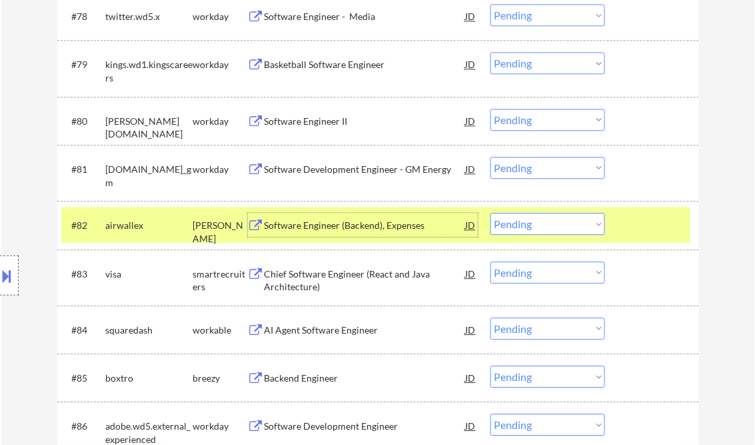
drag, startPoint x: 521, startPoint y: 226, endPoint x: 527, endPoint y: 235, distance: 11.1
click at [521, 226] on select "Choose an option... Pending Applied Excluded (Questions) Excluded (Expired) Exc…" at bounding box center [548, 224] width 115 height 22
click at [491, 213] on select "Choose an option... Pending Applied Excluded (Questions) Excluded (Expired) Exc…" at bounding box center [548, 224] width 115 height 22
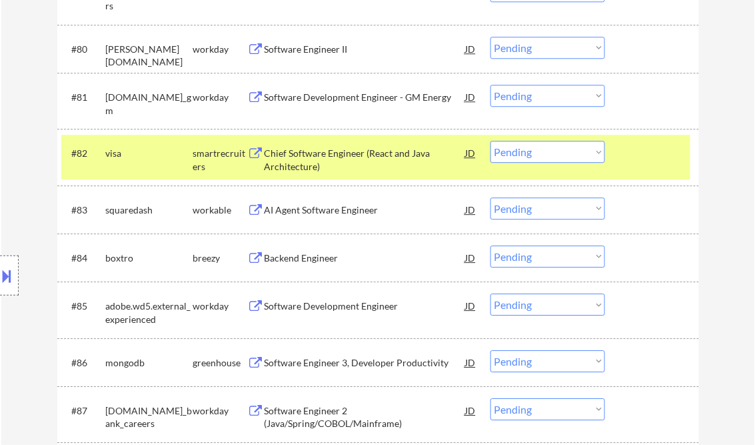
scroll to position [4674, 0]
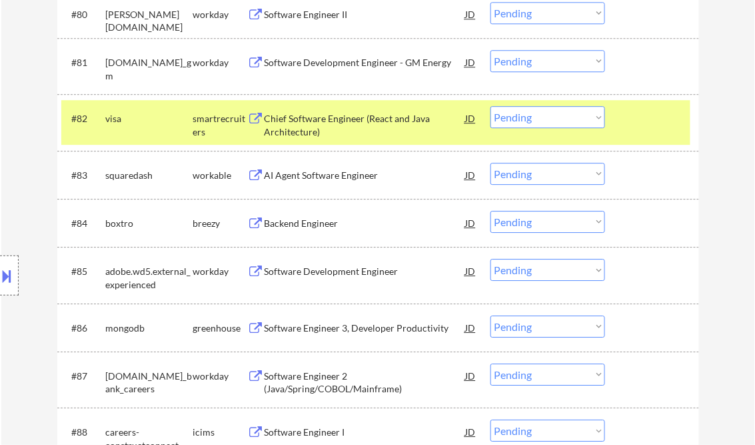
click at [309, 127] on div "Chief Software Engineer (React and Java Architecture)" at bounding box center [365, 125] width 201 height 26
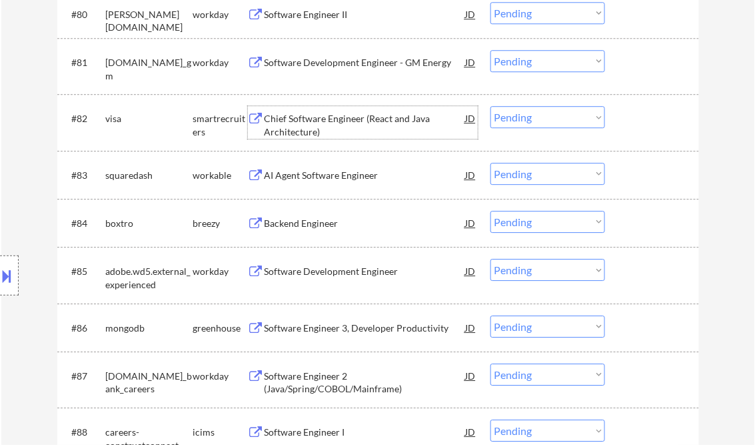
click at [515, 113] on select "Choose an option... Pending Applied Excluded (Questions) Excluded (Expired) Exc…" at bounding box center [548, 117] width 115 height 22
click at [491, 106] on select "Choose an option... Pending Applied Excluded (Questions) Excluded (Expired) Exc…" at bounding box center [548, 117] width 115 height 22
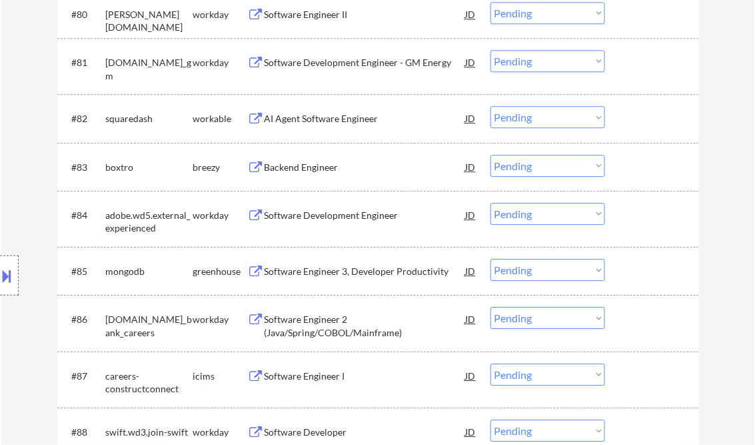
click at [313, 119] on div "AI Agent Software Engineer" at bounding box center [365, 118] width 201 height 13
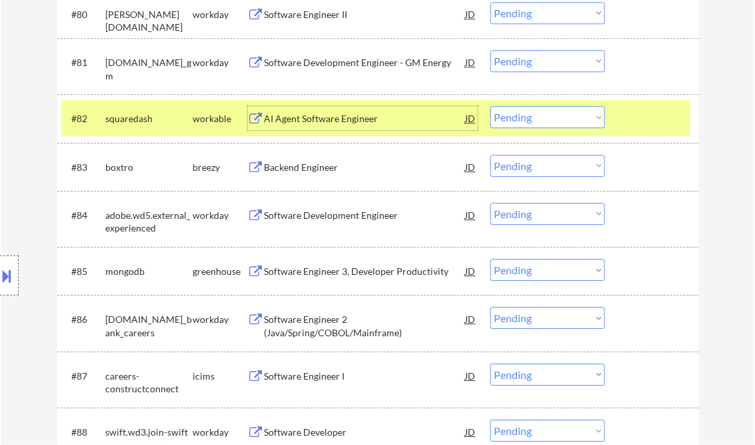
drag, startPoint x: 525, startPoint y: 115, endPoint x: 535, endPoint y: 128, distance: 16.7
click at [525, 115] on select "Choose an option... Pending Applied Excluded (Questions) Excluded (Expired) Exc…" at bounding box center [548, 117] width 115 height 22
click at [491, 106] on select "Choose an option... Pending Applied Excluded (Questions) Excluded (Expired) Exc…" at bounding box center [548, 117] width 115 height 22
click at [321, 173] on div "Backend Engineer" at bounding box center [365, 167] width 201 height 24
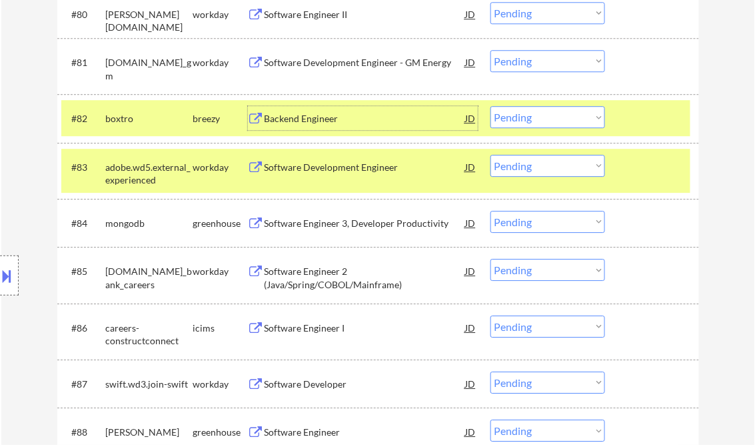
click at [308, 126] on div "Backend Engineer" at bounding box center [365, 118] width 201 height 24
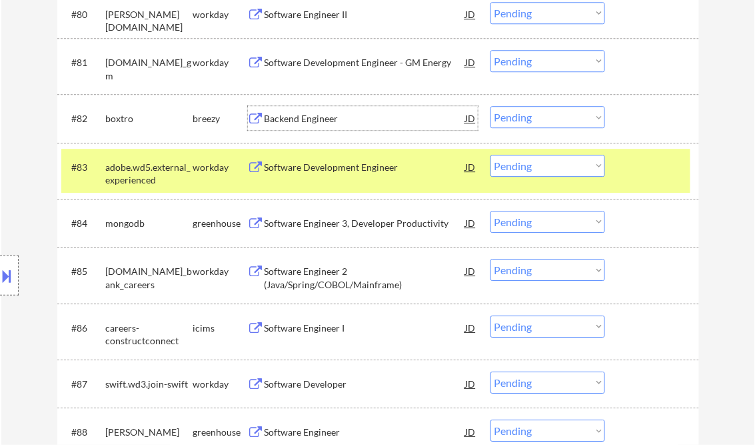
click at [537, 104] on div "#82 boxtro breezy Backend Engineer JD Choose an option... Pending Applied Exclu…" at bounding box center [375, 118] width 629 height 36
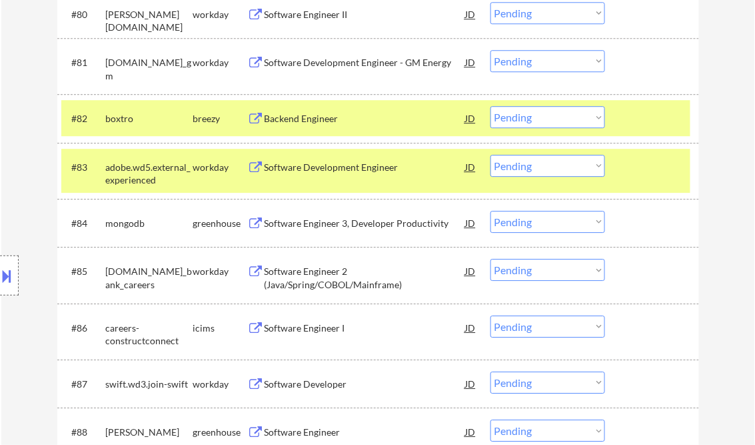
click at [543, 123] on select "Choose an option... Pending Applied Excluded (Questions) Excluded (Expired) Exc…" at bounding box center [548, 117] width 115 height 22
click at [491, 106] on select "Choose an option... Pending Applied Excluded (Questions) Excluded (Expired) Exc…" at bounding box center [548, 117] width 115 height 22
drag, startPoint x: 647, startPoint y: 187, endPoint x: 649, endPoint y: 177, distance: 9.4
click at [648, 184] on div "#83 adobe.wd5.external_experienced workday Software Development Engineer JD Cho…" at bounding box center [375, 171] width 629 height 44
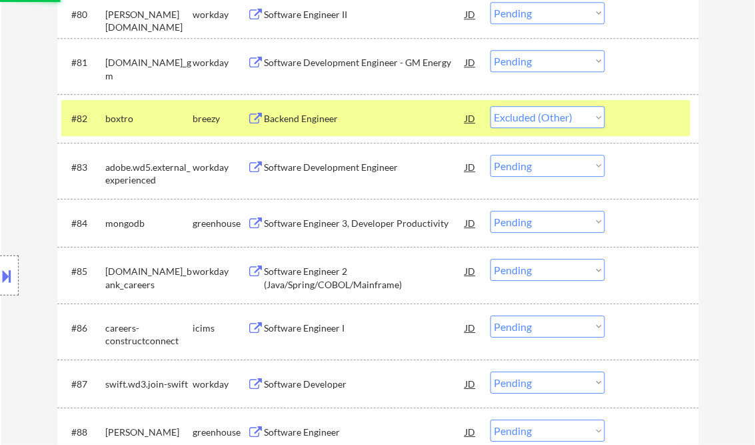
click at [639, 109] on div at bounding box center [654, 118] width 59 height 24
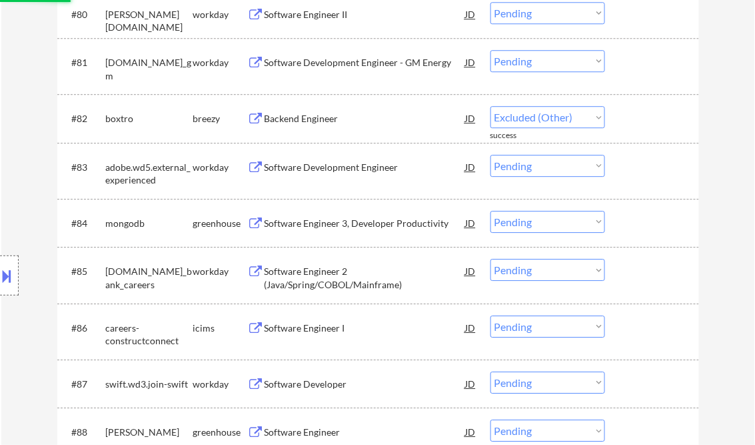
select select ""pending""
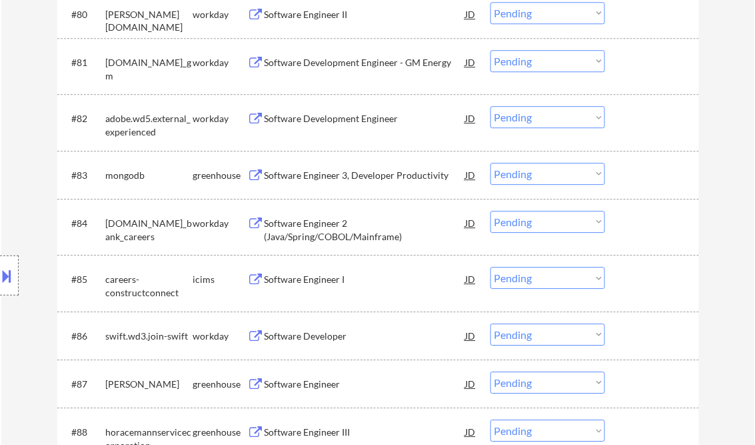
click at [325, 174] on div "Software Engineer 3, Developer Productivity" at bounding box center [365, 175] width 201 height 13
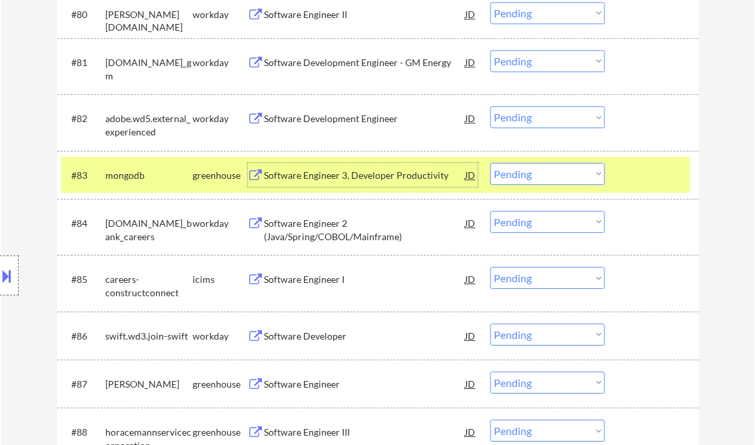
click at [551, 173] on select "Choose an option... Pending Applied Excluded (Questions) Excluded (Expired) Exc…" at bounding box center [548, 174] width 115 height 22
click at [491, 163] on select "Choose an option... Pending Applied Excluded (Questions) Excluded (Expired) Exc…" at bounding box center [548, 174] width 115 height 22
select select ""pending""
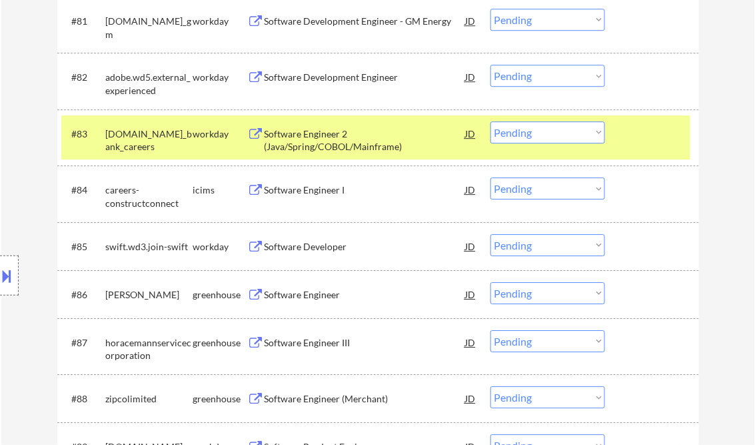
scroll to position [4727, 0]
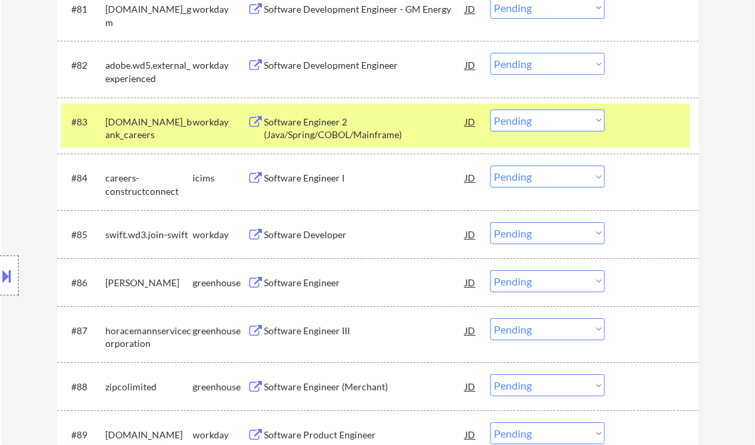
click at [315, 282] on div "Software Engineer" at bounding box center [365, 282] width 201 height 13
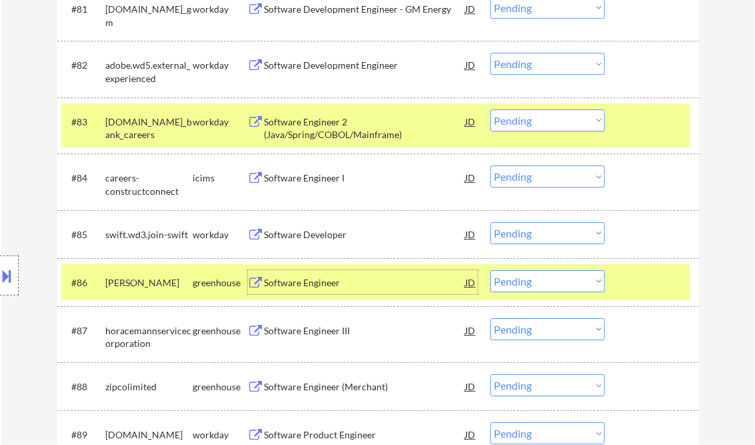
drag, startPoint x: 531, startPoint y: 285, endPoint x: 540, endPoint y: 287, distance: 9.5
click at [531, 285] on select "Choose an option... Pending Applied Excluded (Questions) Excluded (Expired) Exc…" at bounding box center [548, 281] width 115 height 22
click at [491, 270] on select "Choose an option... Pending Applied Excluded (Questions) Excluded (Expired) Exc…" at bounding box center [548, 281] width 115 height 22
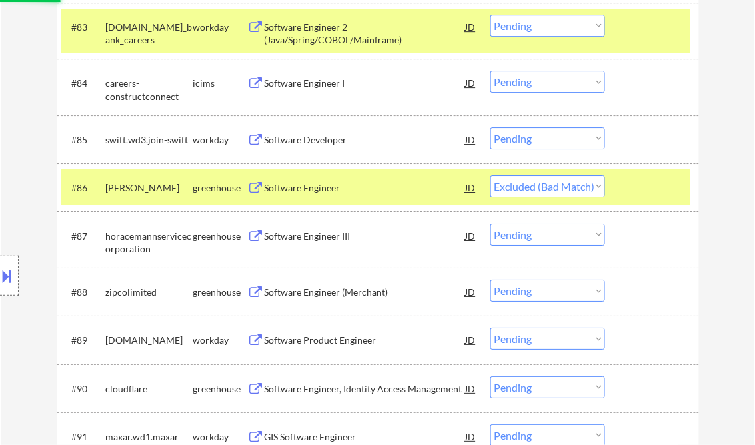
scroll to position [4834, 0]
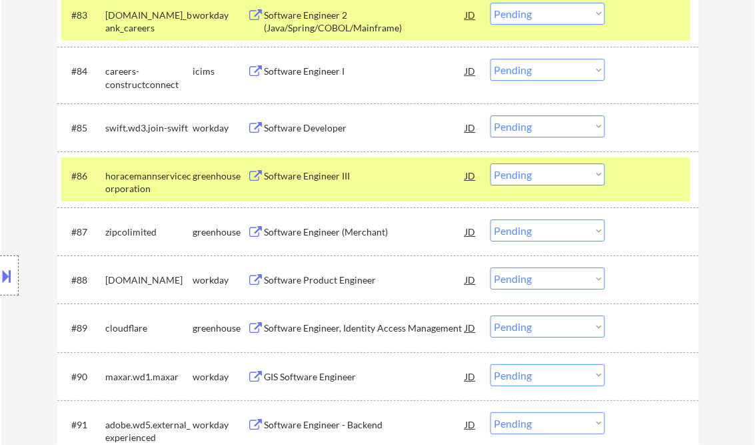
click at [327, 178] on div "Software Engineer III" at bounding box center [365, 175] width 201 height 13
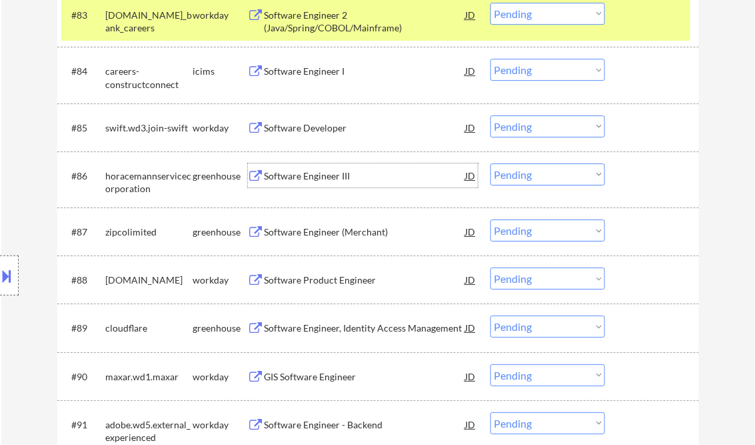
click at [524, 175] on select "Choose an option... Pending Applied Excluded (Questions) Excluded (Expired) Exc…" at bounding box center [548, 174] width 115 height 22
click at [491, 163] on select "Choose an option... Pending Applied Excluded (Questions) Excluded (Expired) Exc…" at bounding box center [548, 174] width 115 height 22
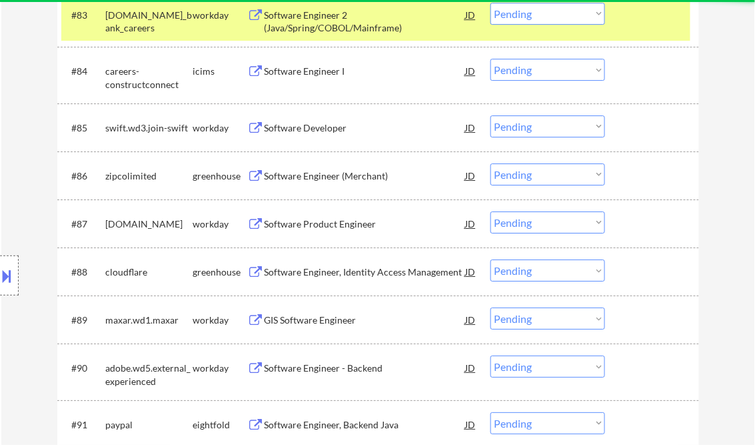
click at [340, 172] on div "Software Engineer (Merchant)" at bounding box center [365, 175] width 201 height 13
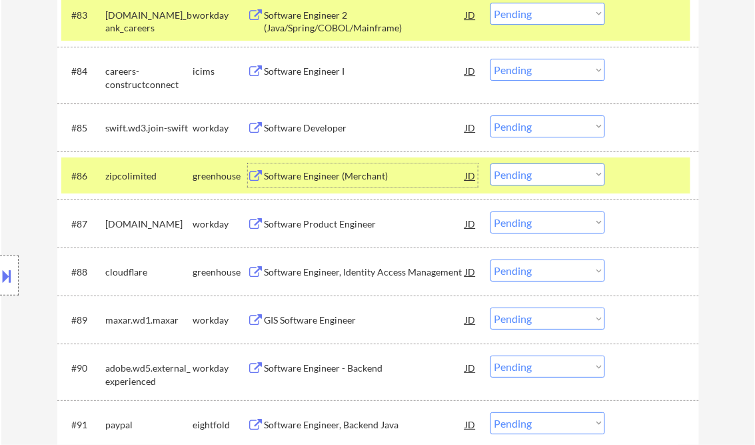
click at [526, 175] on select "Choose an option... Pending Applied Excluded (Questions) Excluded (Expired) Exc…" at bounding box center [548, 174] width 115 height 22
click at [491, 163] on select "Choose an option... Pending Applied Excluded (Questions) Excluded (Expired) Exc…" at bounding box center [548, 174] width 115 height 22
select select ""pending""
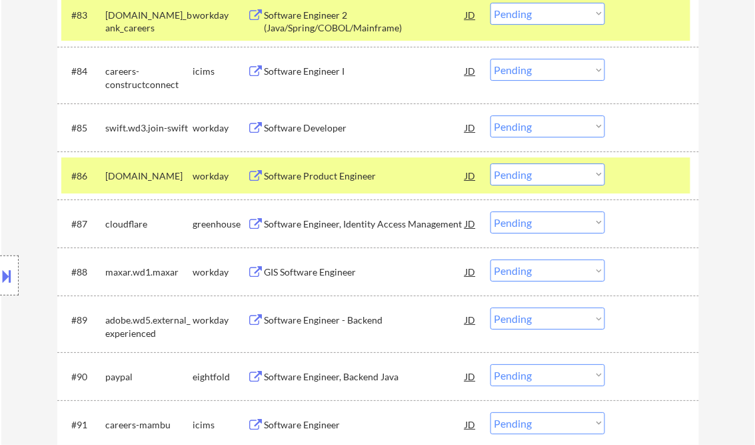
click at [352, 223] on div "Software Engineer, Identity Access Management" at bounding box center [365, 223] width 201 height 13
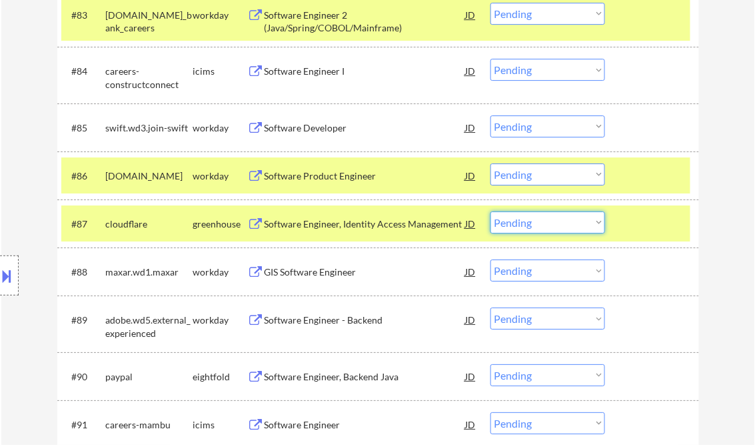
drag, startPoint x: 538, startPoint y: 222, endPoint x: 548, endPoint y: 228, distance: 11.7
click at [538, 222] on select "Choose an option... Pending Applied Excluded (Questions) Excluded (Expired) Exc…" at bounding box center [548, 222] width 115 height 22
click at [491, 211] on select "Choose an option... Pending Applied Excluded (Questions) Excluded (Expired) Exc…" at bounding box center [548, 222] width 115 height 22
select select ""pending""
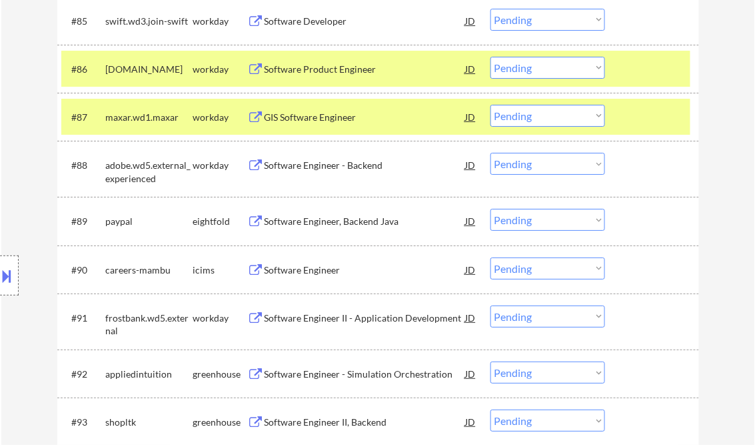
scroll to position [5047, 0]
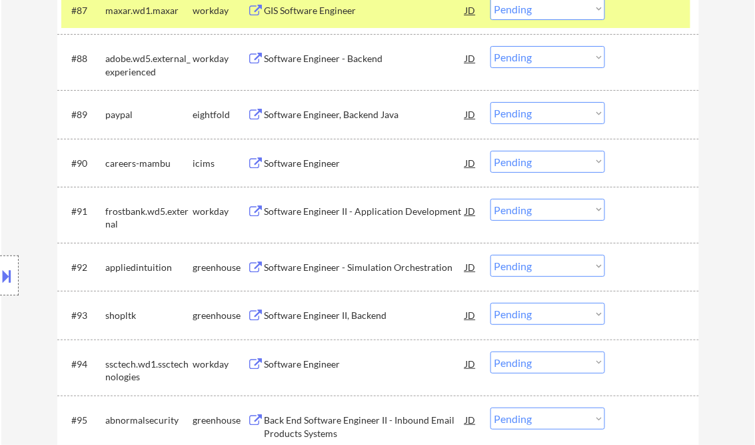
click at [369, 265] on div "Software Engineer - Simulation Orchestration" at bounding box center [365, 267] width 201 height 13
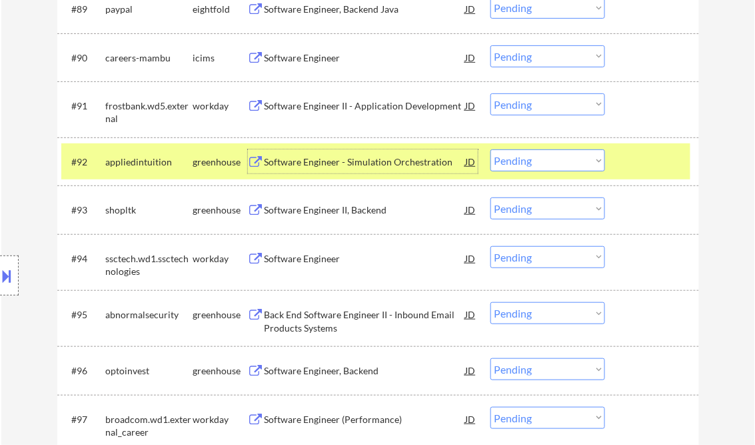
scroll to position [5207, 0]
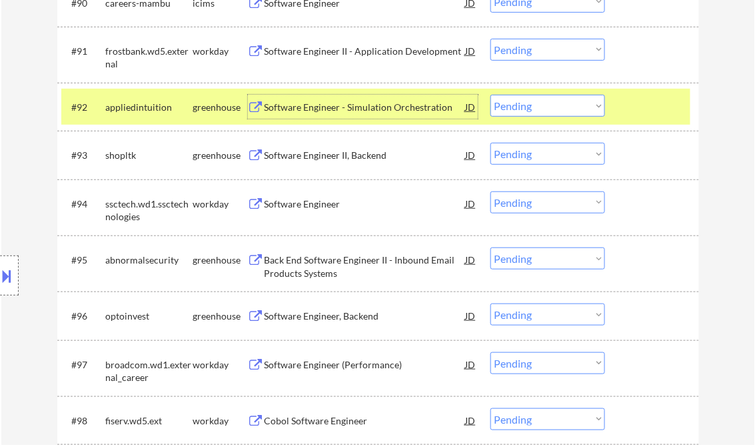
click at [320, 151] on div "Software Engineer II, Backend" at bounding box center [365, 155] width 201 height 13
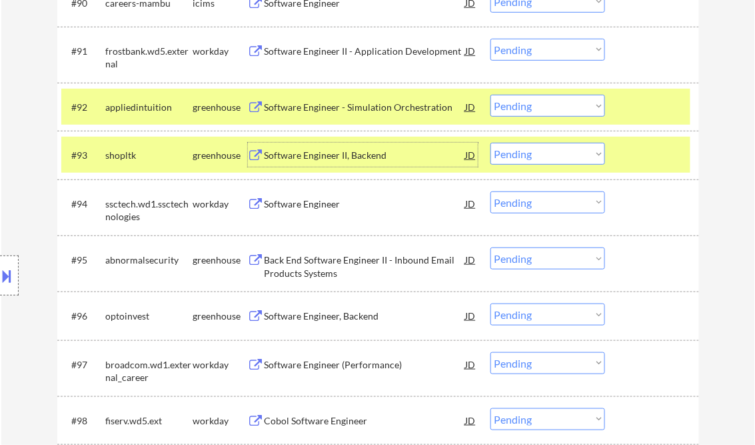
click at [524, 151] on select "Choose an option... Pending Applied Excluded (Questions) Excluded (Expired) Exc…" at bounding box center [548, 154] width 115 height 22
click at [491, 143] on select "Choose an option... Pending Applied Excluded (Questions) Excluded (Expired) Exc…" at bounding box center [548, 154] width 115 height 22
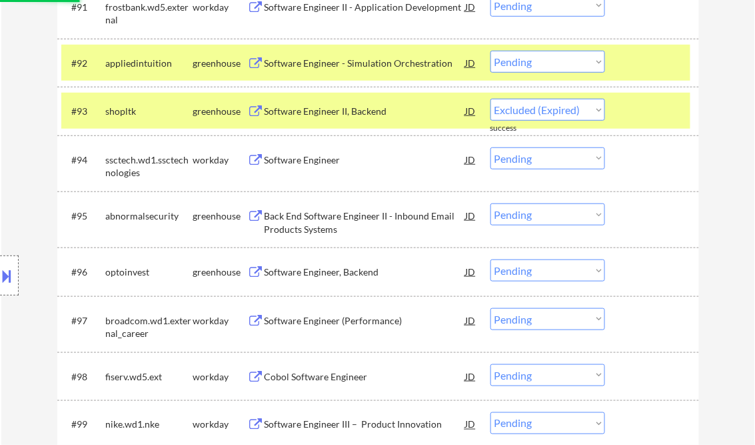
scroll to position [5261, 0]
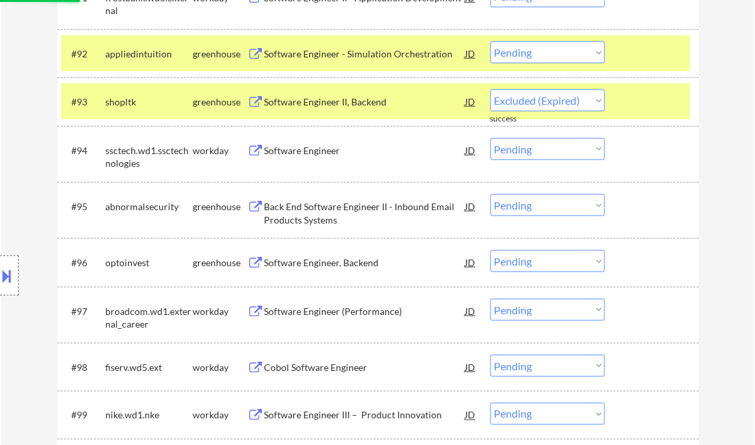
select select ""pending""
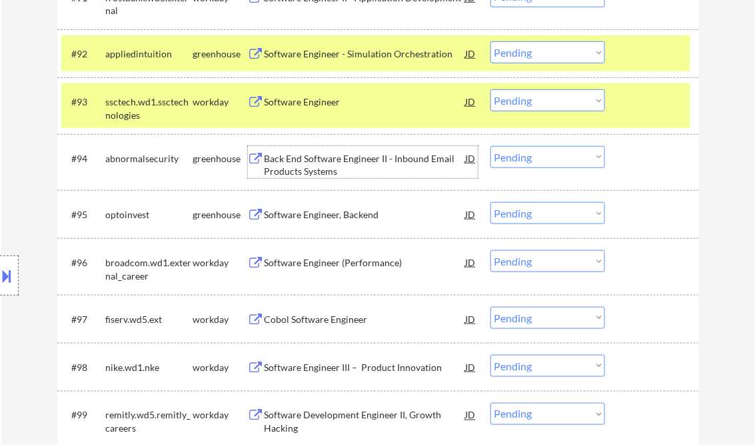
click at [314, 167] on div "Back End Software Engineer II - Inbound Email Products Systems" at bounding box center [365, 165] width 201 height 26
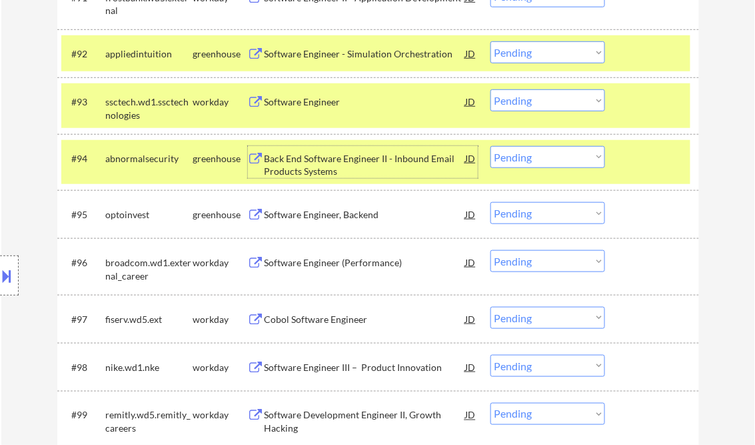
click at [573, 159] on select "Choose an option... Pending Applied Excluded (Questions) Excluded (Expired) Exc…" at bounding box center [548, 157] width 115 height 22
click at [491, 146] on select "Choose an option... Pending Applied Excluded (Questions) Excluded (Expired) Exc…" at bounding box center [548, 157] width 115 height 22
drag, startPoint x: 629, startPoint y: 171, endPoint x: 633, endPoint y: 165, distance: 7.2
click at [629, 169] on div "#94 abnormalsecurity greenhouse Back End Software Engineer II - Inbound Email P…" at bounding box center [375, 162] width 629 height 44
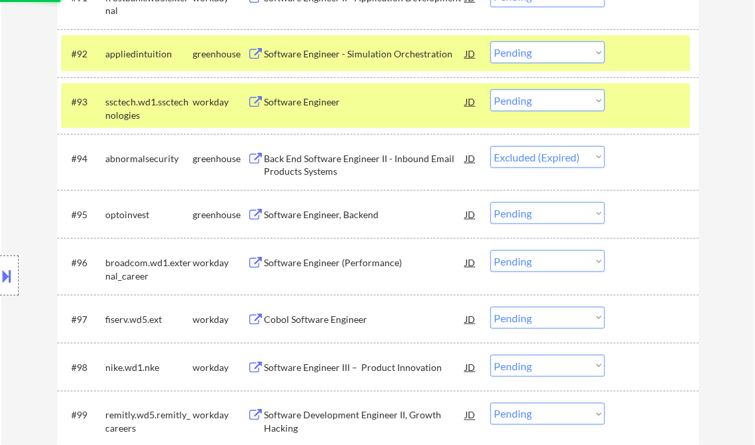
click at [643, 103] on div at bounding box center [654, 101] width 59 height 24
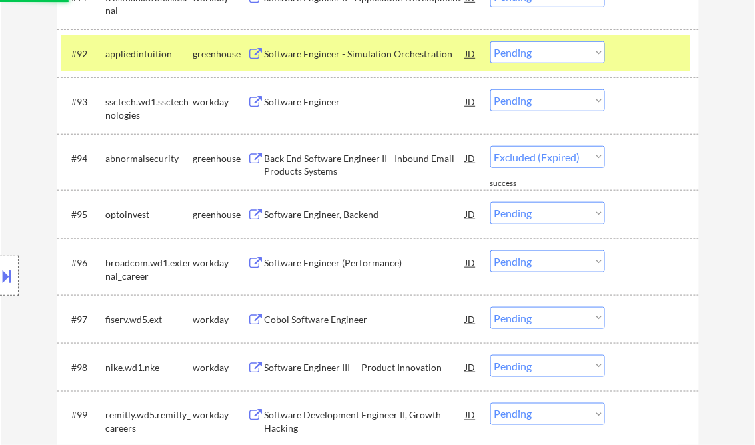
click at [638, 49] on div at bounding box center [654, 53] width 59 height 24
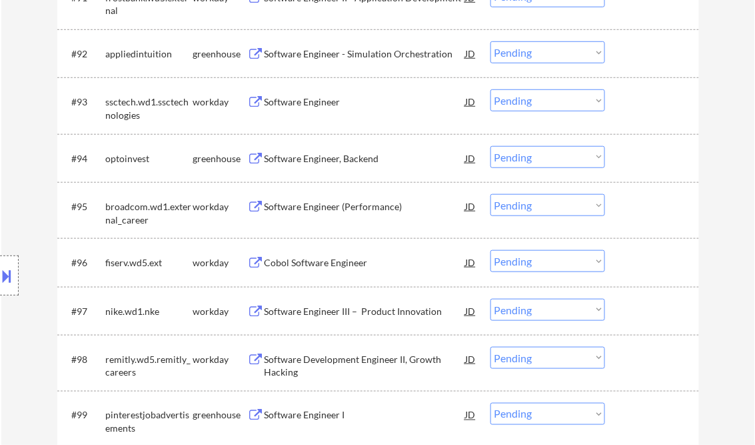
click at [322, 157] on div "Software Engineer, Backend" at bounding box center [365, 158] width 201 height 13
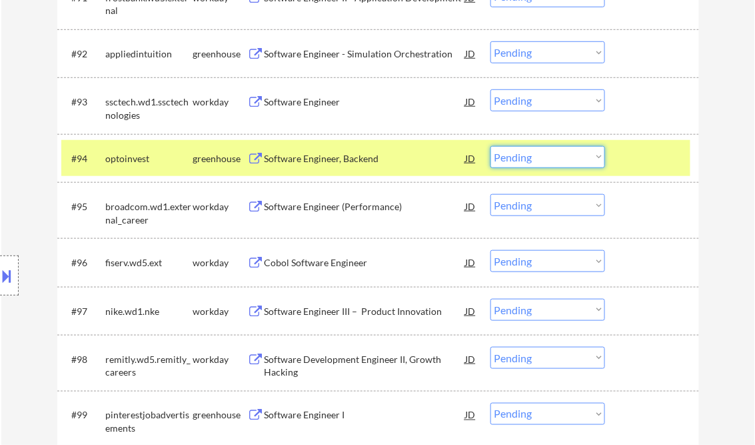
drag, startPoint x: 515, startPoint y: 155, endPoint x: 531, endPoint y: 169, distance: 21.3
click at [516, 155] on select "Choose an option... Pending Applied Excluded (Questions) Excluded (Expired) Exc…" at bounding box center [548, 157] width 115 height 22
click at [491, 146] on select "Choose an option... Pending Applied Excluded (Questions) Excluded (Expired) Exc…" at bounding box center [548, 157] width 115 height 22
select select ""pending""
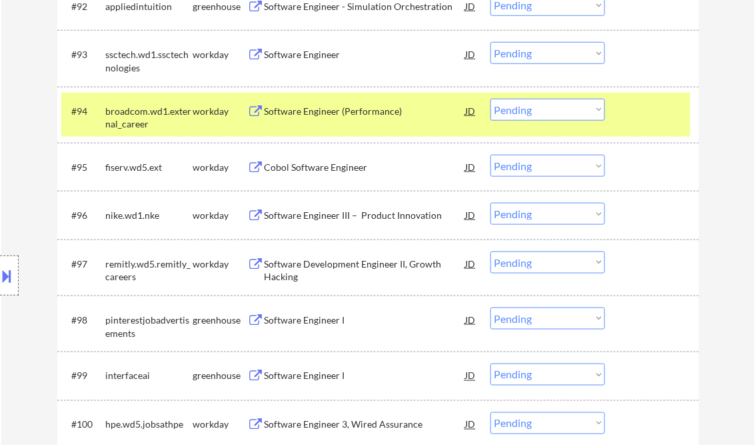
scroll to position [5367, 0]
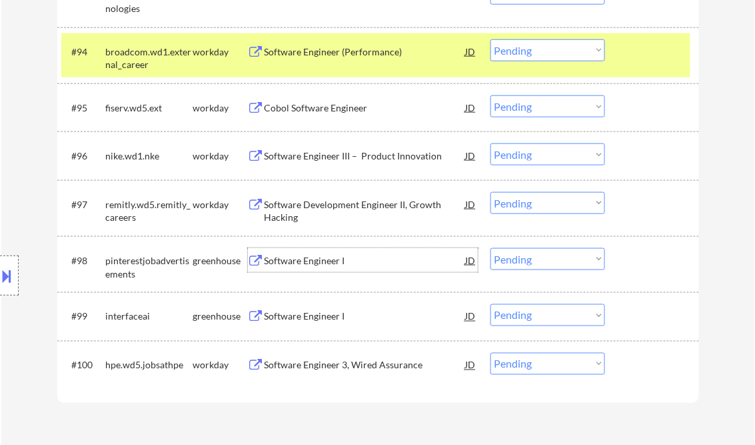
click at [313, 258] on div "Software Engineer I" at bounding box center [365, 260] width 201 height 13
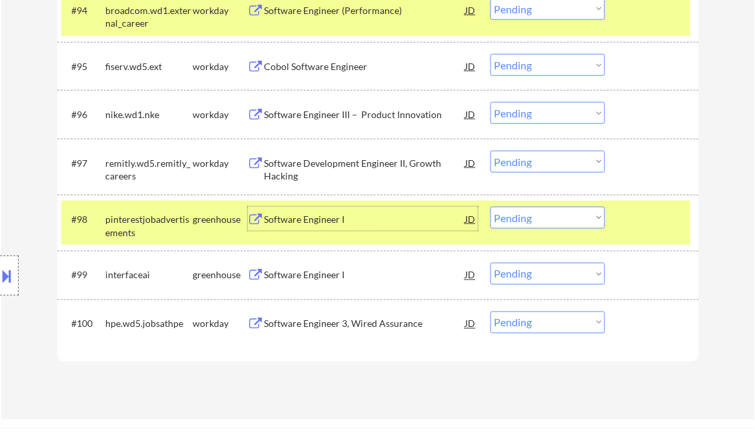
scroll to position [5421, 0]
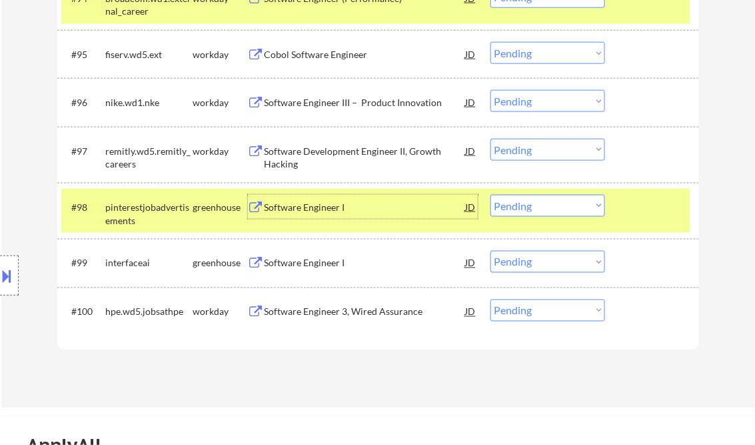
click at [313, 263] on div "Software Engineer I" at bounding box center [365, 263] width 201 height 13
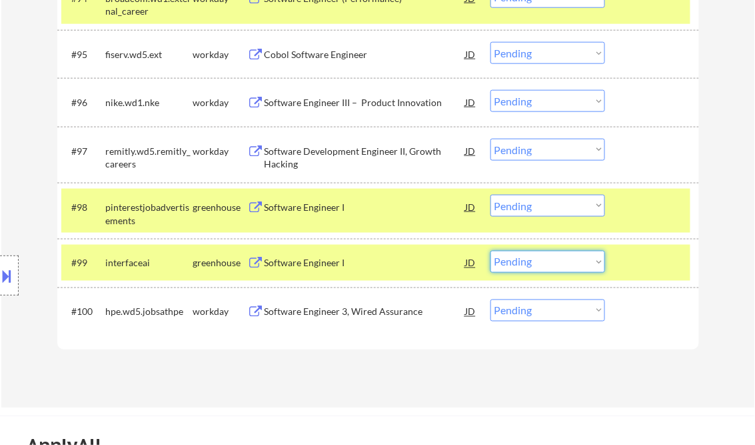
drag, startPoint x: 557, startPoint y: 260, endPoint x: 571, endPoint y: 272, distance: 17.9
click at [557, 260] on select "Choose an option... Pending Applied Excluded (Questions) Excluded (Expired) Exc…" at bounding box center [548, 262] width 115 height 22
click at [491, 251] on select "Choose an option... Pending Applied Excluded (Questions) Excluded (Expired) Exc…" at bounding box center [548, 262] width 115 height 22
select select ""pending""
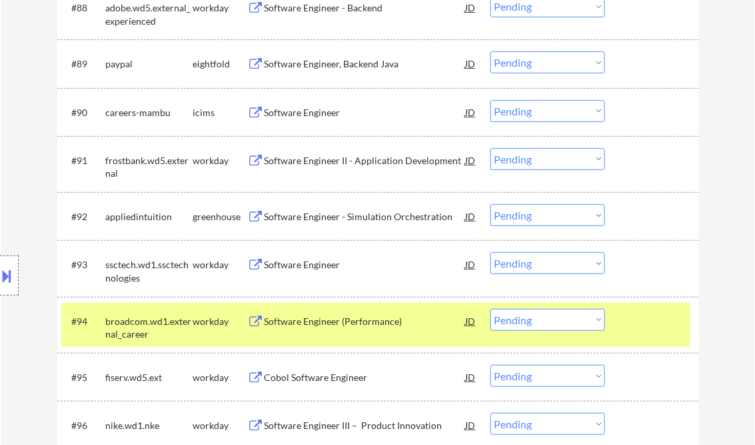
scroll to position [5047, 0]
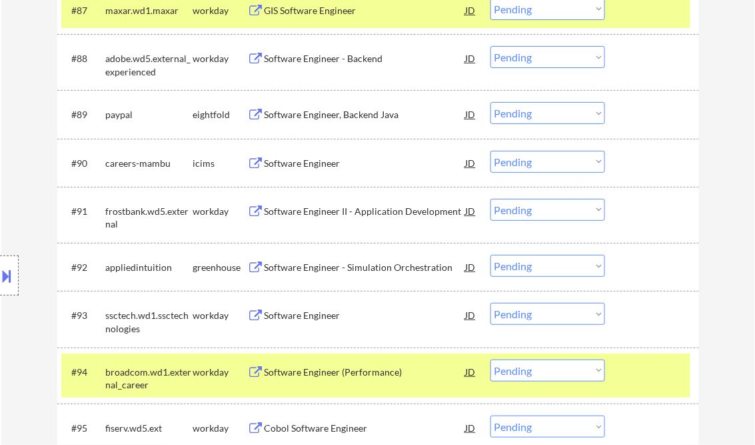
click at [345, 263] on div "Software Engineer - Simulation Orchestration" at bounding box center [365, 267] width 201 height 13
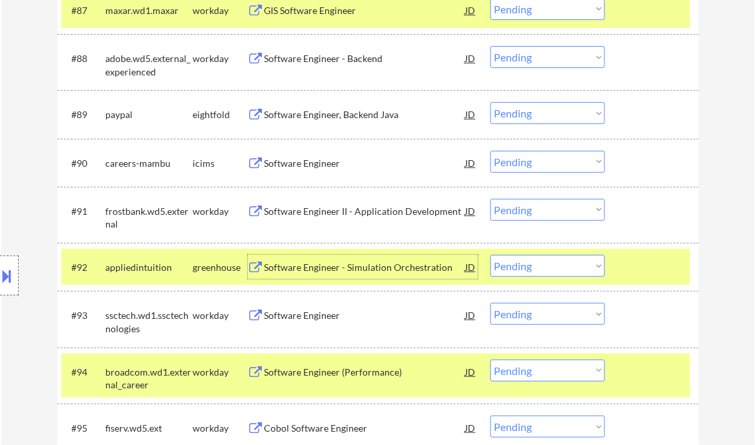
click at [557, 268] on select "Choose an option... Pending Applied Excluded (Questions) Excluded (Expired) Exc…" at bounding box center [548, 266] width 115 height 22
click at [491, 255] on select "Choose an option... Pending Applied Excluded (Questions) Excluded (Expired) Exc…" at bounding box center [548, 266] width 115 height 22
click at [652, 266] on div at bounding box center [654, 267] width 59 height 24
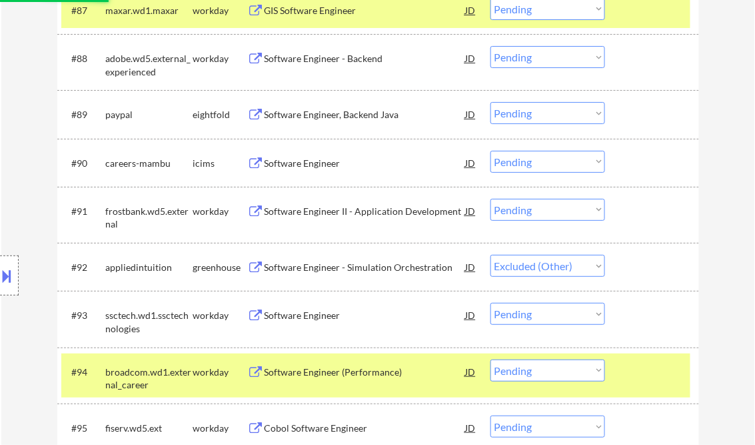
click at [651, 371] on div at bounding box center [654, 371] width 59 height 24
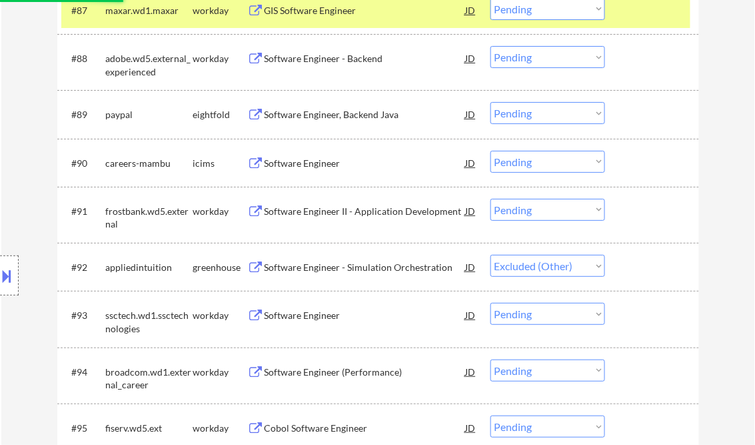
click at [679, 20] on div at bounding box center [654, 10] width 59 height 24
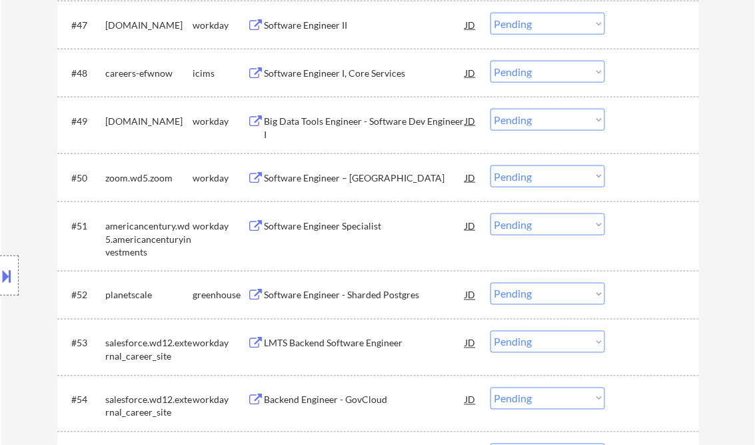
scroll to position [2914, 0]
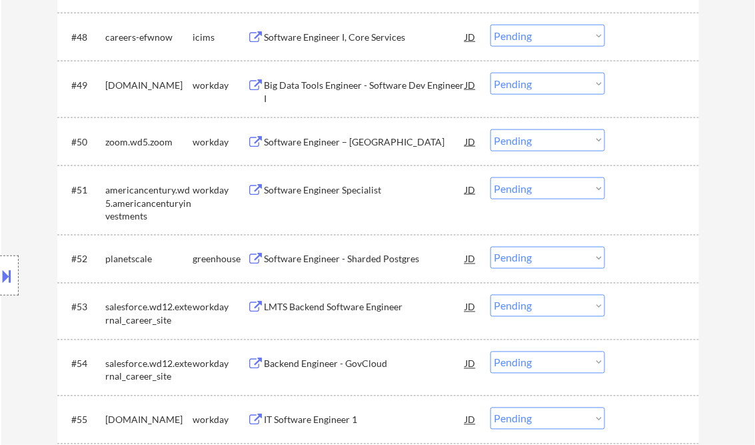
click at [337, 254] on div "Software Engineer - Sharded Postgres" at bounding box center [365, 259] width 201 height 13
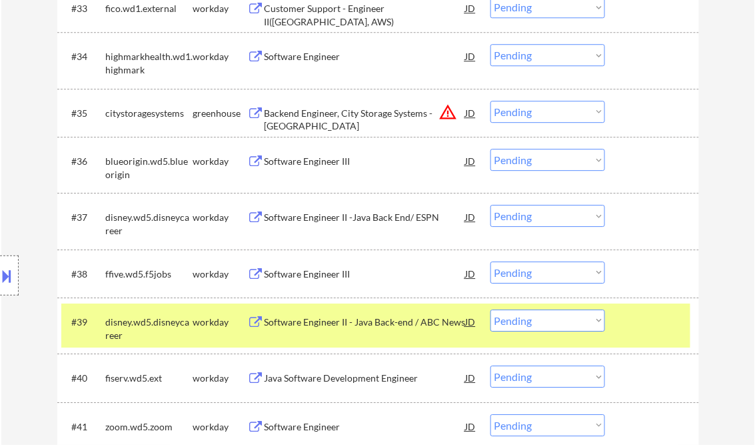
scroll to position [2114, 0]
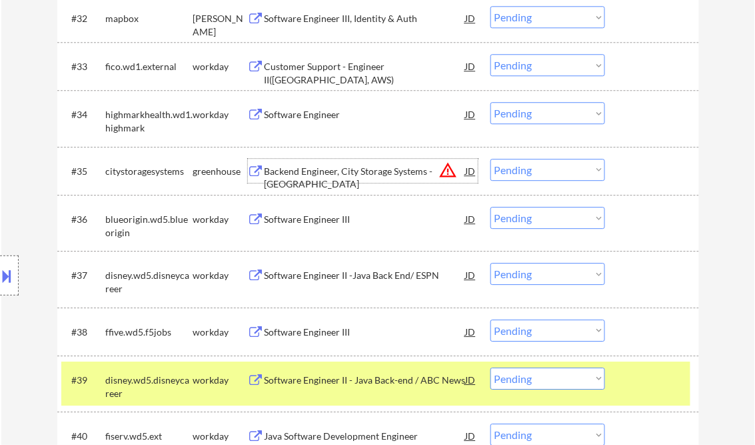
click at [334, 178] on div "Backend Engineer, City Storage Systems - [GEOGRAPHIC_DATA]" at bounding box center [365, 171] width 201 height 24
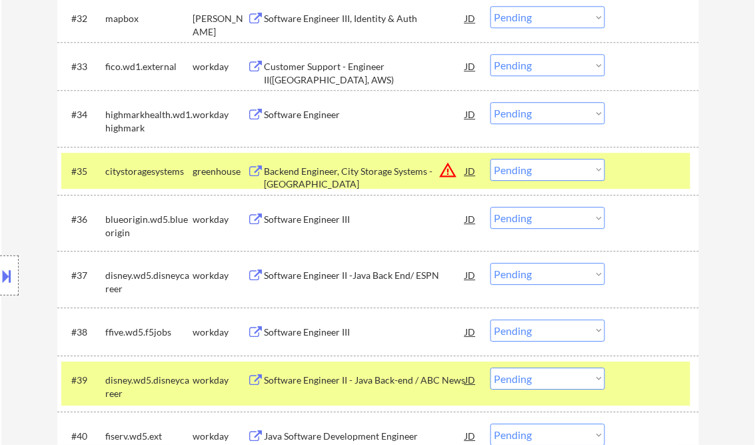
select select ""pending""
click at [537, 174] on select "Choose an option... Pending Applied Excluded (Questions) Excluded (Expired) Exc…" at bounding box center [548, 170] width 115 height 22
click at [491, 159] on select "Choose an option... Pending Applied Excluded (Questions) Excluded (Expired) Exc…" at bounding box center [548, 170] width 115 height 22
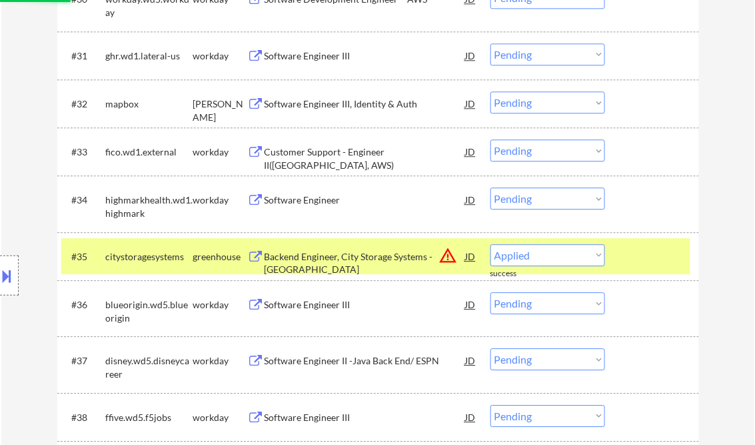
select select ""pending""
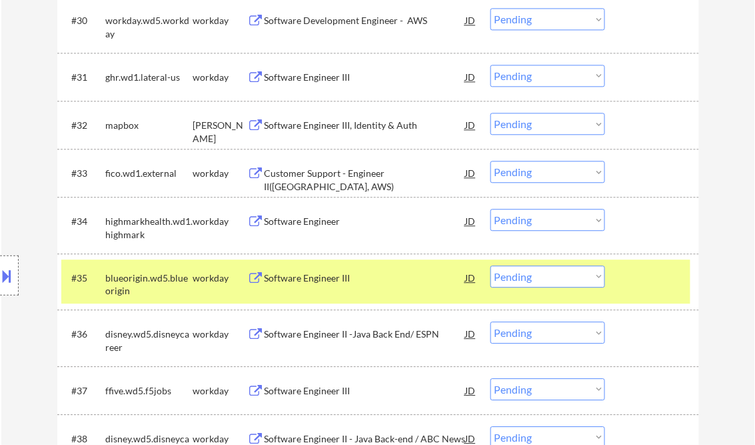
click at [321, 125] on div "Software Engineer III, Identity & Auth" at bounding box center [365, 125] width 201 height 13
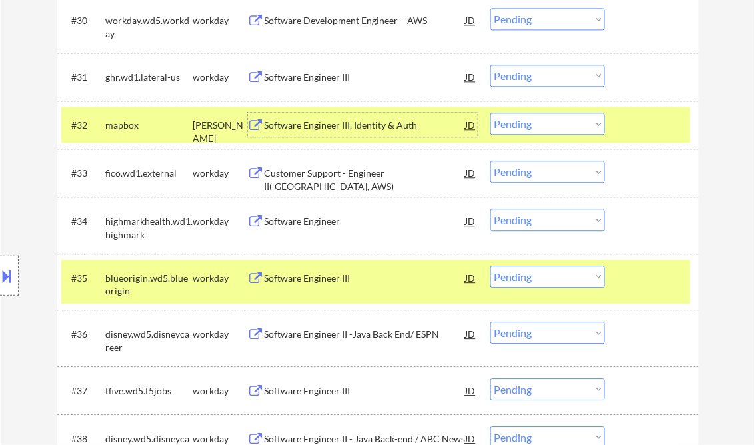
click at [529, 119] on select "Choose an option... Pending Applied Excluded (Questions) Excluded (Expired) Exc…" at bounding box center [548, 124] width 115 height 22
click at [491, 113] on select "Choose an option... Pending Applied Excluded (Questions) Excluded (Expired) Exc…" at bounding box center [548, 124] width 115 height 22
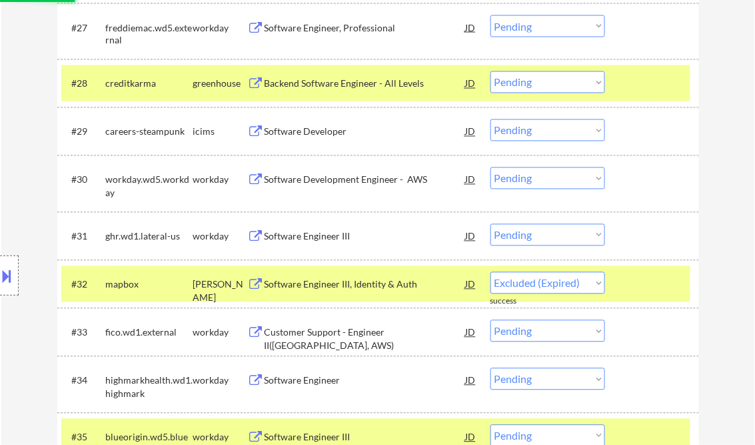
scroll to position [1847, 0]
select select ""pending""
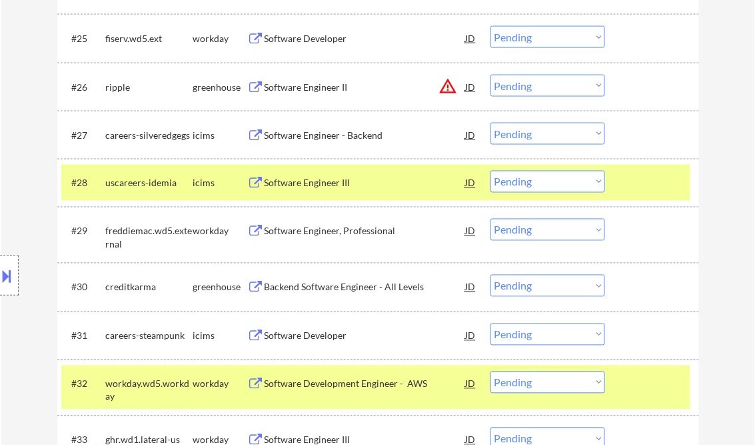
select select ""pending""
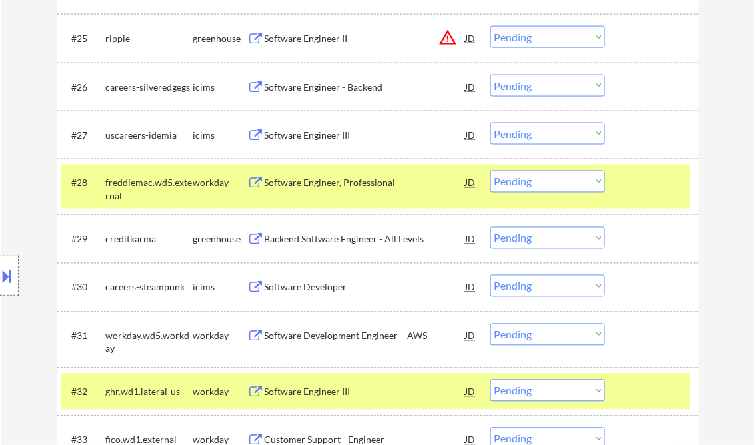
select select ""pending""
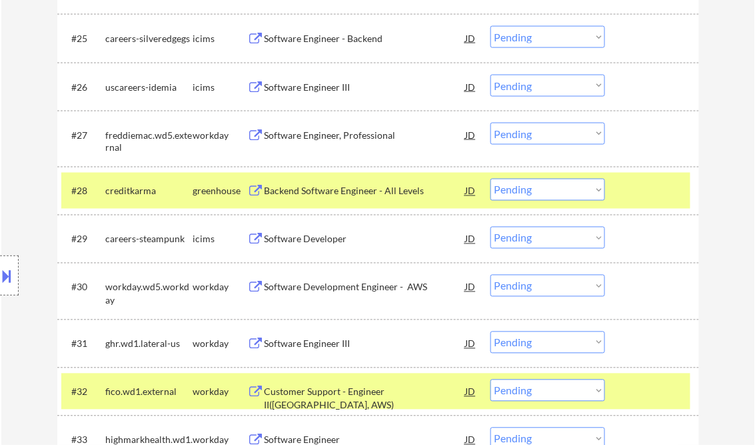
click at [321, 193] on div "Backend Software Engineer - All Levels" at bounding box center [365, 191] width 201 height 13
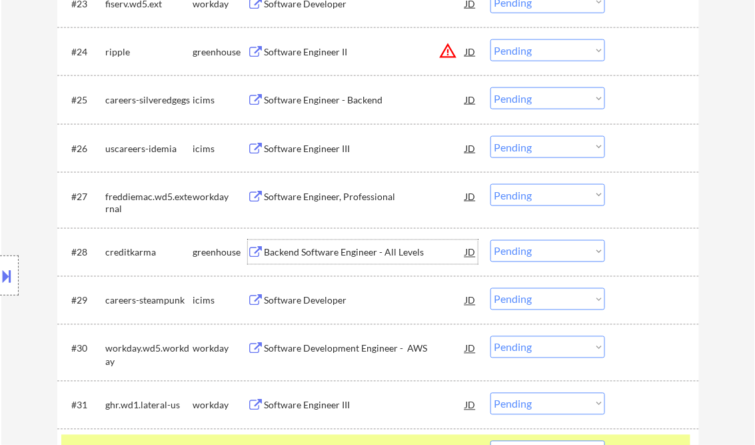
scroll to position [1580, 0]
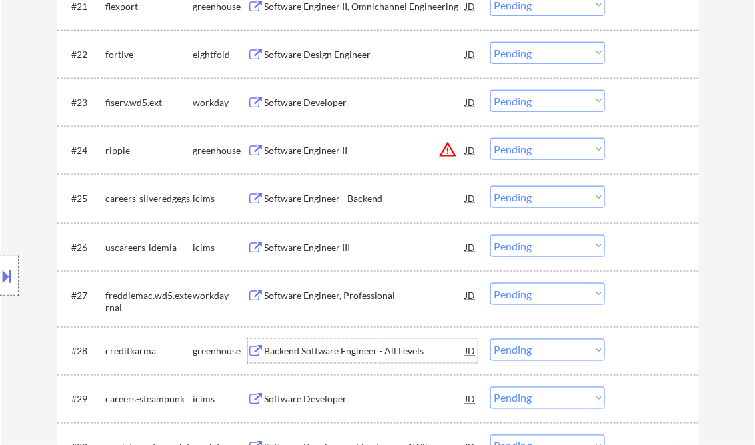
click at [292, 150] on div "Software Engineer II" at bounding box center [365, 150] width 201 height 13
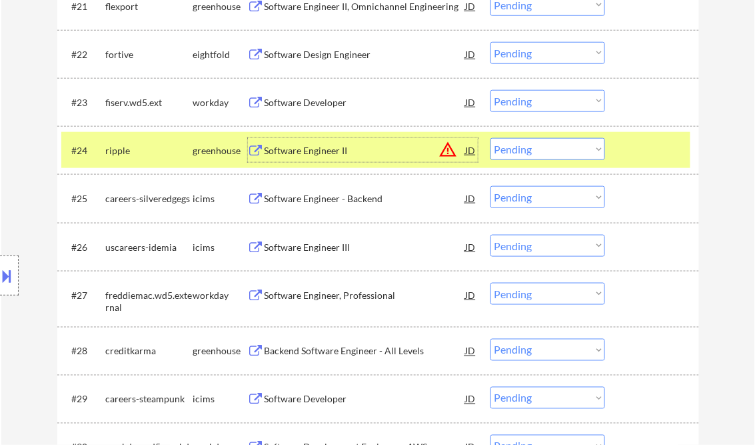
drag, startPoint x: 529, startPoint y: 147, endPoint x: 535, endPoint y: 155, distance: 10.0
click at [529, 147] on select "Choose an option... Pending Applied Excluded (Questions) Excluded (Expired) Exc…" at bounding box center [548, 149] width 115 height 22
click at [491, 138] on select "Choose an option... Pending Applied Excluded (Questions) Excluded (Expired) Exc…" at bounding box center [548, 149] width 115 height 22
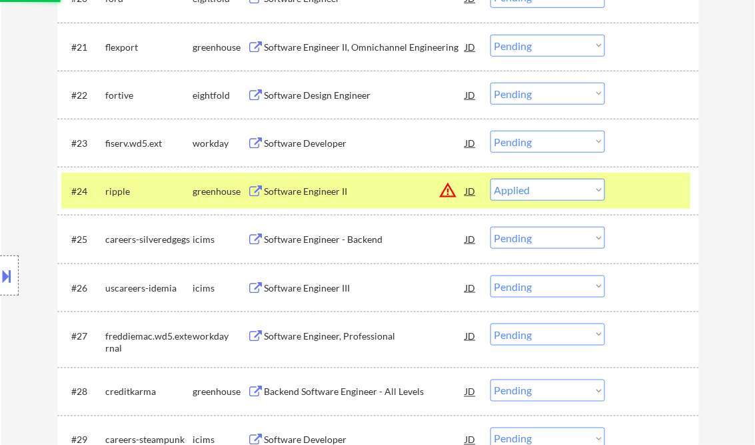
scroll to position [1527, 0]
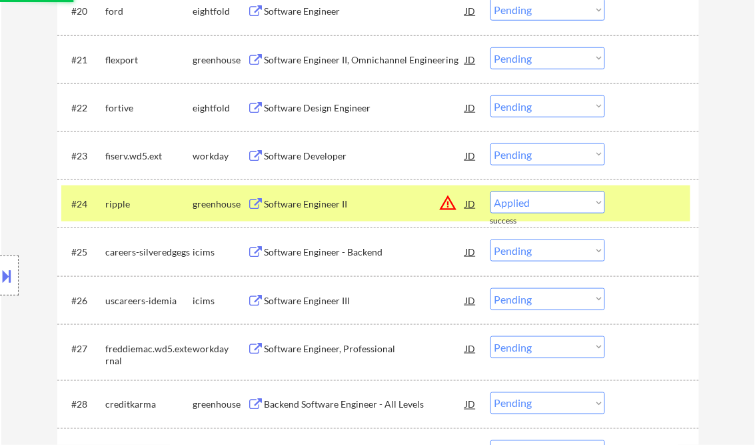
select select ""pending""
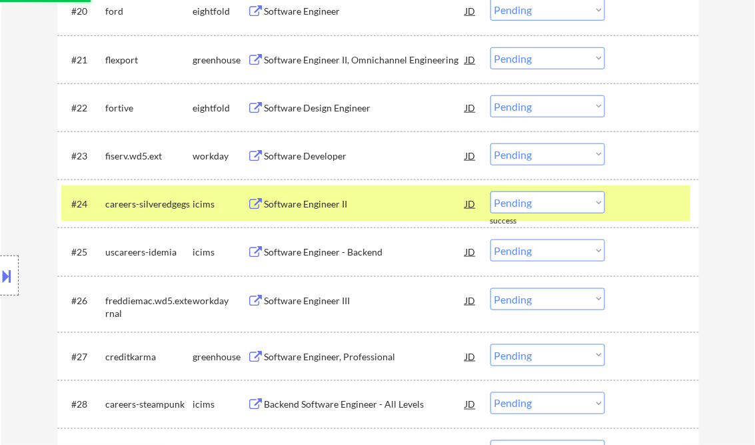
scroll to position [1473, 0]
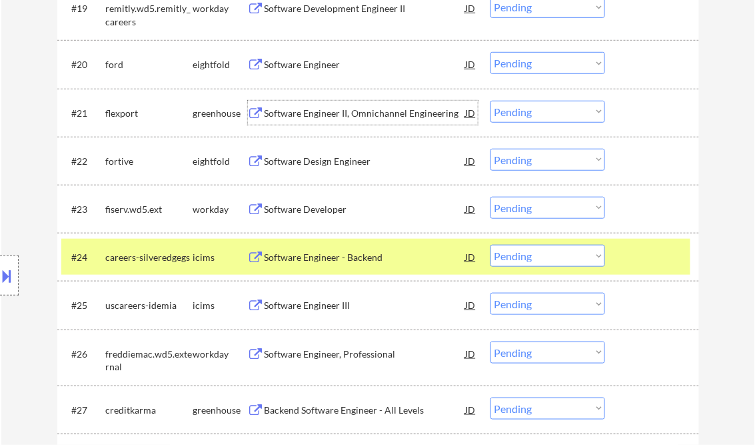
click at [337, 117] on div "Software Engineer II, Omnichannel Engineering" at bounding box center [365, 113] width 201 height 13
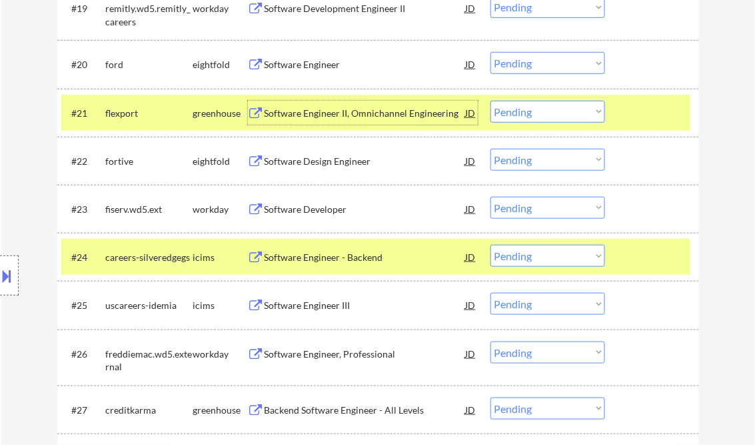
click at [555, 115] on select "Choose an option... Pending Applied Excluded (Questions) Excluded (Expired) Exc…" at bounding box center [548, 112] width 115 height 22
click at [491, 101] on select "Choose an option... Pending Applied Excluded (Questions) Excluded (Expired) Exc…" at bounding box center [548, 112] width 115 height 22
select select ""pending""
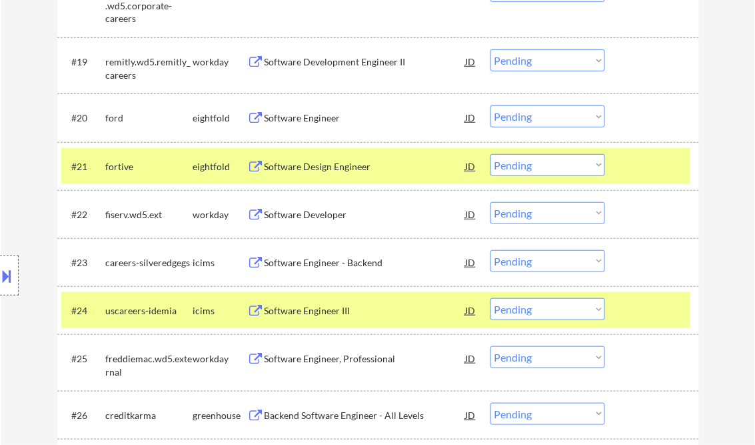
click at [639, 167] on div at bounding box center [654, 166] width 59 height 24
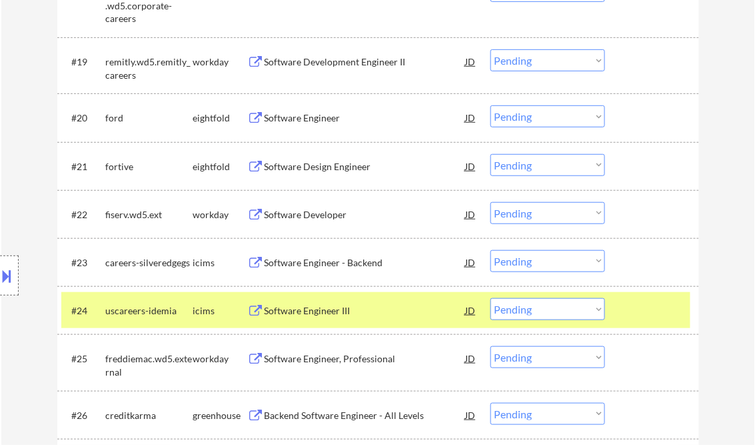
click at [656, 304] on div at bounding box center [654, 310] width 59 height 24
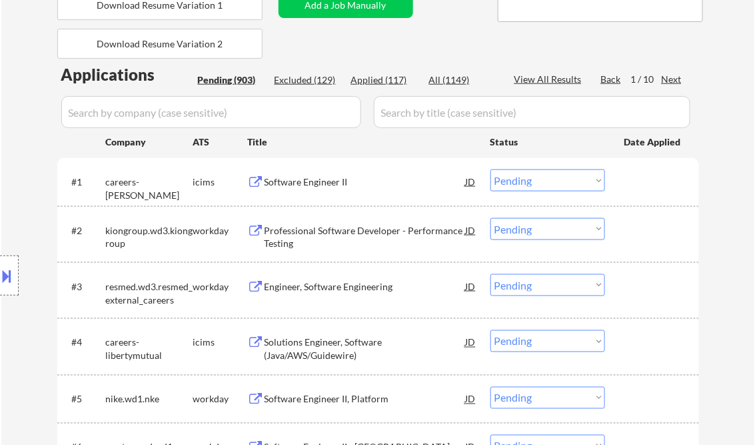
scroll to position [300, 0]
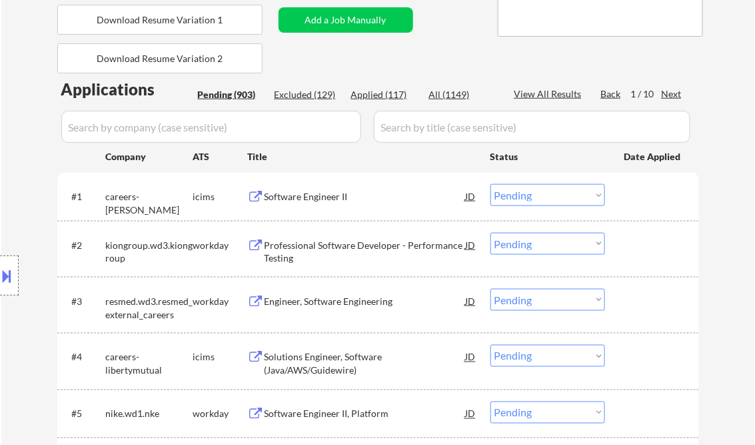
click at [673, 93] on div "Next" at bounding box center [672, 93] width 21 height 13
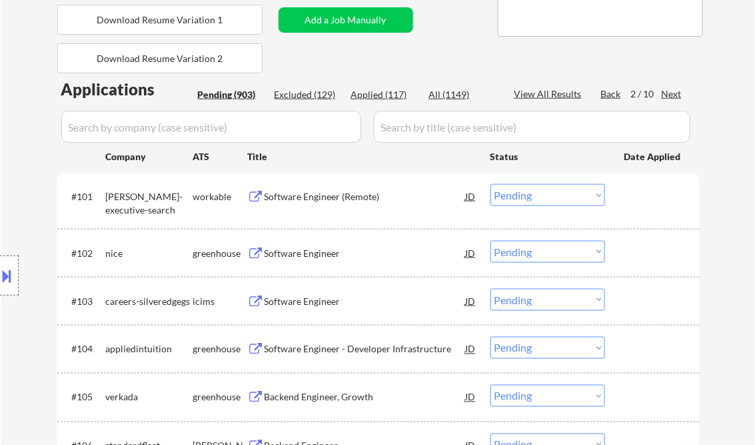
click at [325, 196] on div "Software Engineer (Remote)" at bounding box center [365, 196] width 201 height 13
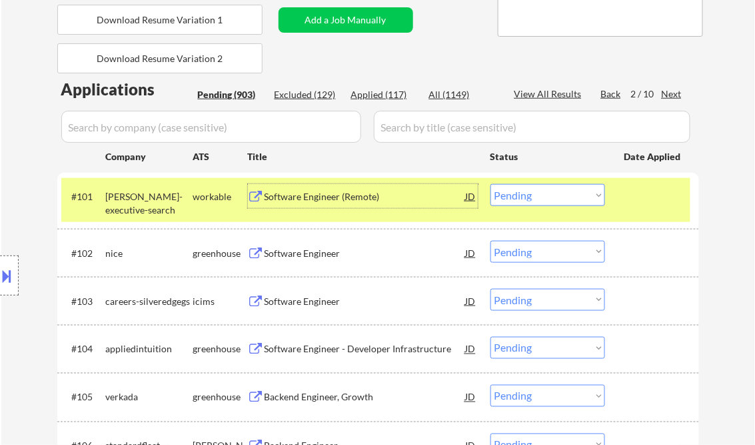
drag, startPoint x: 524, startPoint y: 199, endPoint x: 526, endPoint y: 207, distance: 8.2
click at [524, 199] on select "Choose an option... Pending Applied Excluded (Questions) Excluded (Expired) Exc…" at bounding box center [548, 195] width 115 height 22
click at [491, 184] on select "Choose an option... Pending Applied Excluded (Questions) Excluded (Expired) Exc…" at bounding box center [548, 195] width 115 height 22
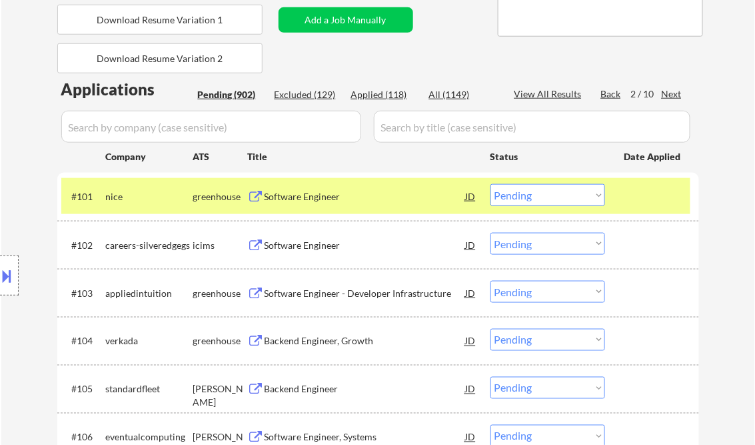
click at [327, 198] on div "Software Engineer" at bounding box center [365, 196] width 201 height 13
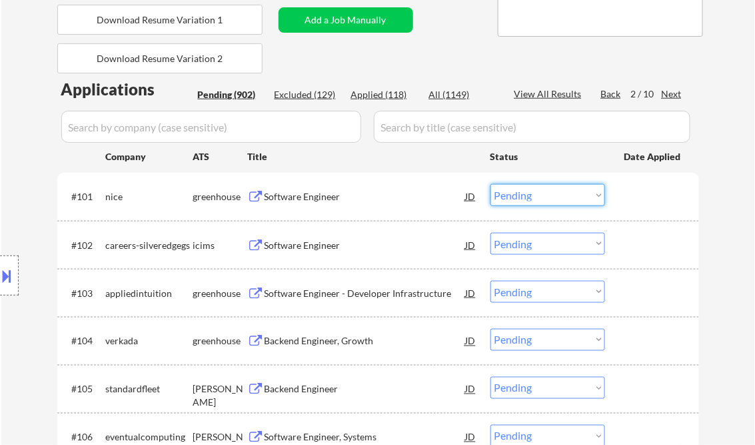
drag, startPoint x: 528, startPoint y: 201, endPoint x: 532, endPoint y: 207, distance: 7.2
click at [528, 201] on select "Choose an option... Pending Applied Excluded (Questions) Excluded (Expired) Exc…" at bounding box center [548, 195] width 115 height 22
click at [491, 184] on select "Choose an option... Pending Applied Excluded (Questions) Excluded (Expired) Exc…" at bounding box center [548, 195] width 115 height 22
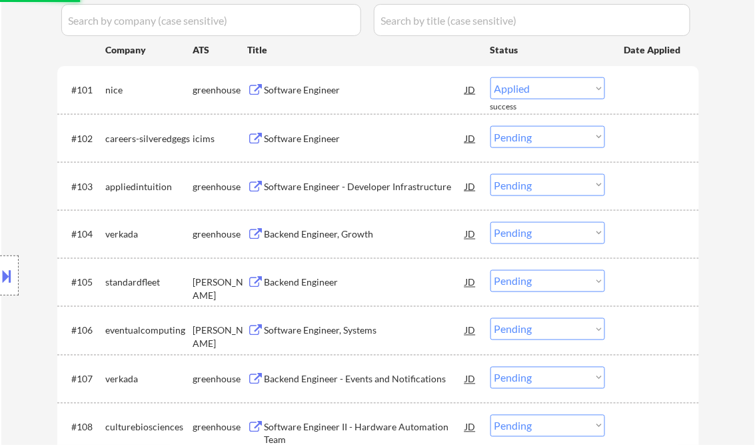
select select ""pending""
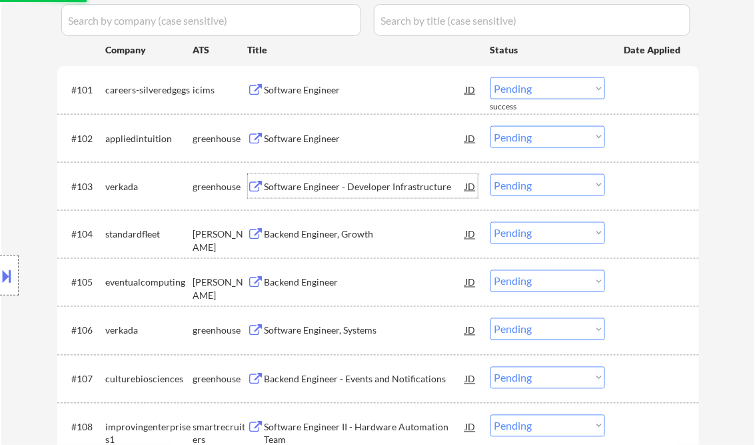
click at [321, 185] on div "Software Engineer - Developer Infrastructure" at bounding box center [365, 186] width 201 height 13
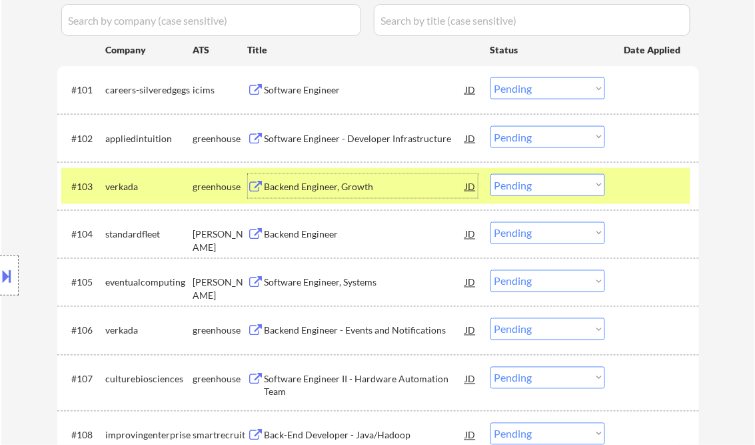
click at [538, 185] on select "Choose an option... Pending Applied Excluded (Questions) Excluded (Expired) Exc…" at bounding box center [548, 185] width 115 height 22
click at [491, 174] on select "Choose an option... Pending Applied Excluded (Questions) Excluded (Expired) Exc…" at bounding box center [548, 185] width 115 height 22
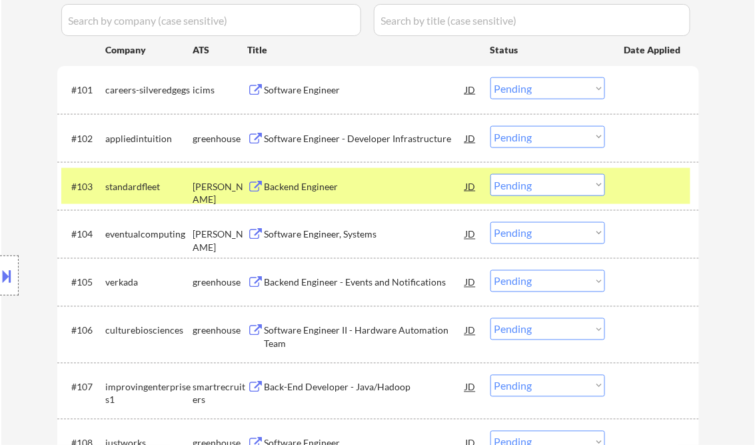
click at [306, 189] on div "Backend Engineer" at bounding box center [365, 186] width 201 height 13
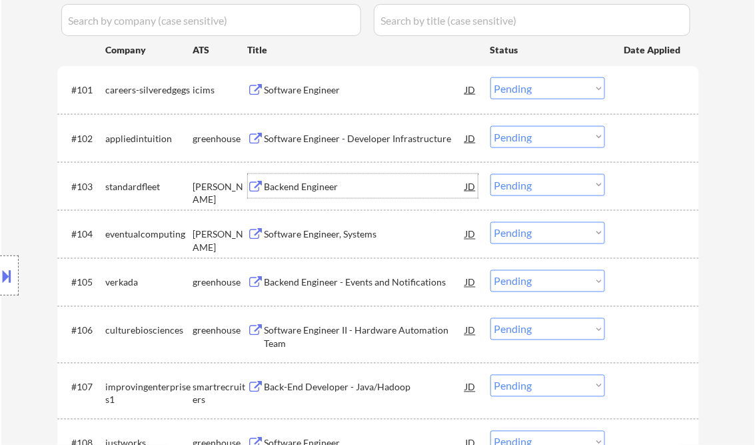
drag, startPoint x: 515, startPoint y: 186, endPoint x: 519, endPoint y: 195, distance: 9.5
click at [515, 186] on select "Choose an option... Pending Applied Excluded (Questions) Excluded (Expired) Exc…" at bounding box center [548, 185] width 115 height 22
click at [491, 174] on select "Choose an option... Pending Applied Excluded (Questions) Excluded (Expired) Exc…" at bounding box center [548, 185] width 115 height 22
select select ""pending""
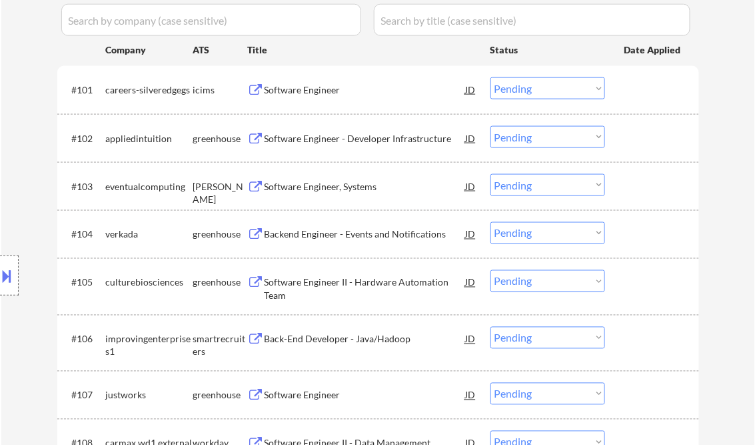
scroll to position [513, 0]
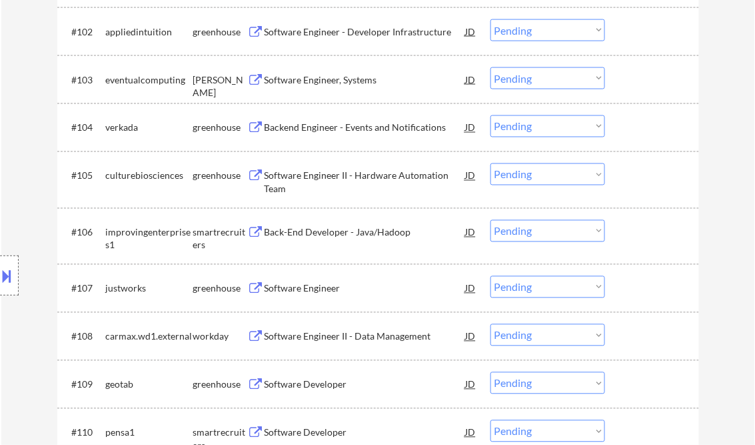
click at [299, 295] on div "Software Engineer" at bounding box center [365, 288] width 201 height 24
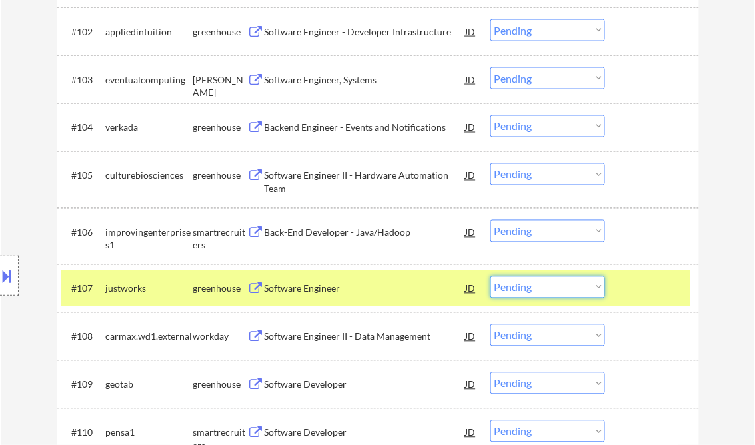
click at [523, 287] on select "Choose an option... Pending Applied Excluded (Questions) Excluded (Expired) Exc…" at bounding box center [548, 287] width 115 height 22
click at [491, 276] on select "Choose an option... Pending Applied Excluded (Questions) Excluded (Expired) Exc…" at bounding box center [548, 287] width 115 height 22
select select ""pending""
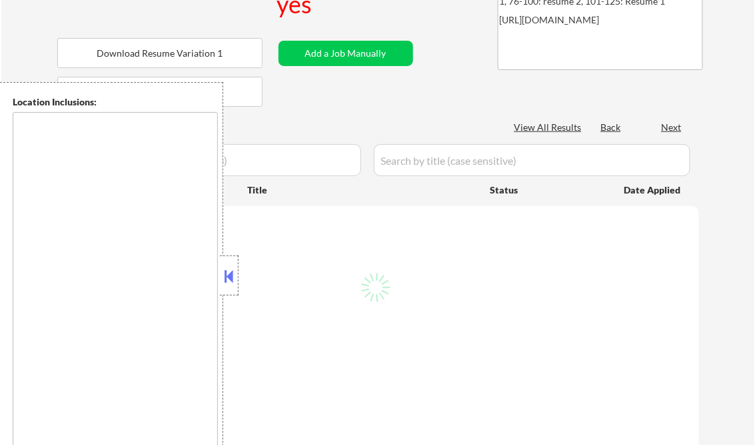
type textarea "country:[GEOGRAPHIC_DATA]"
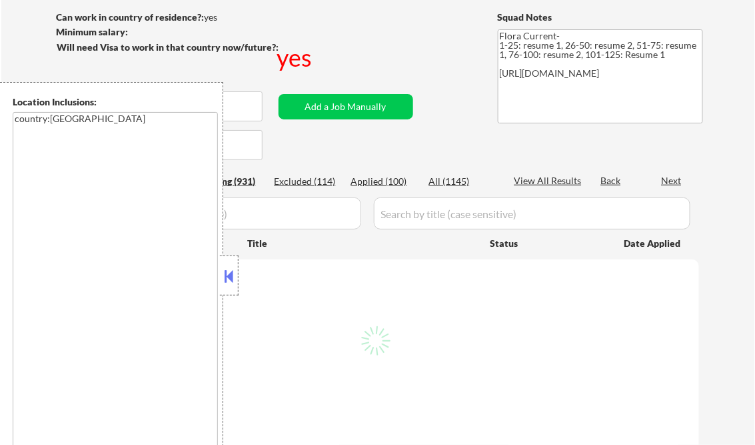
click at [225, 278] on button at bounding box center [229, 276] width 15 height 20
select select ""pending""
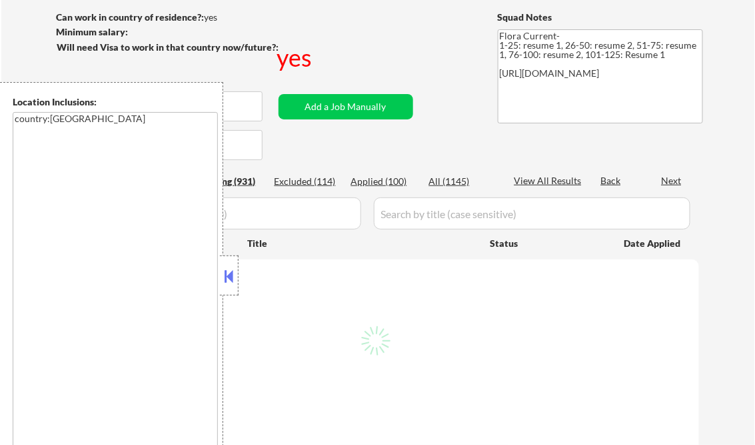
select select ""pending""
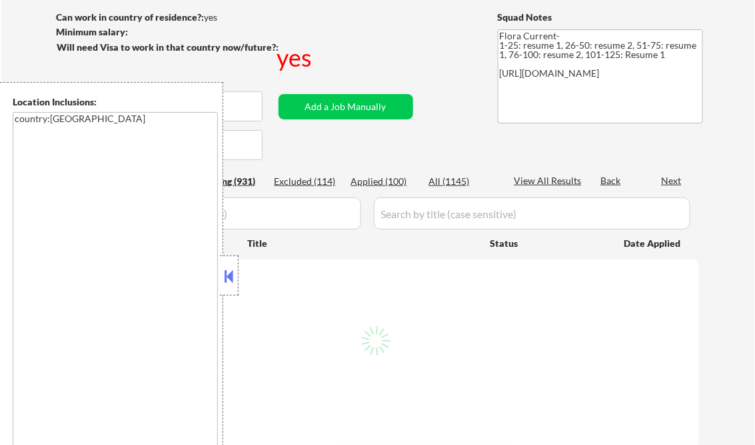
select select ""pending""
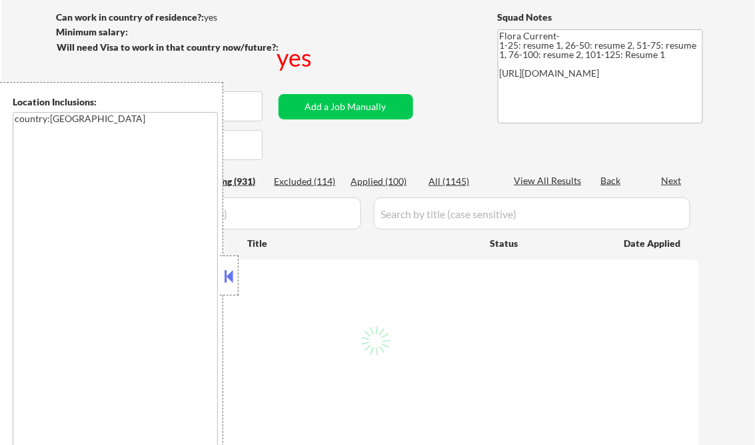
select select ""pending""
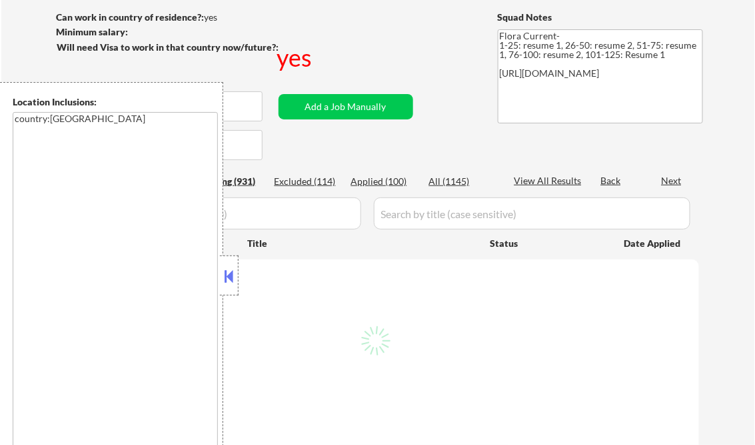
select select ""pending""
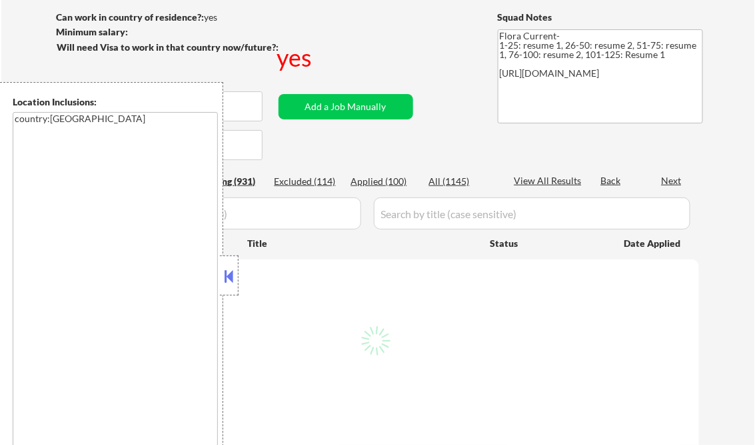
select select ""pending""
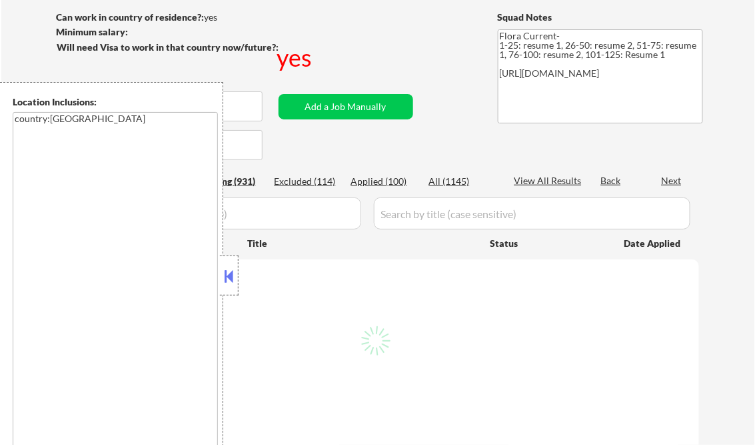
select select ""pending""
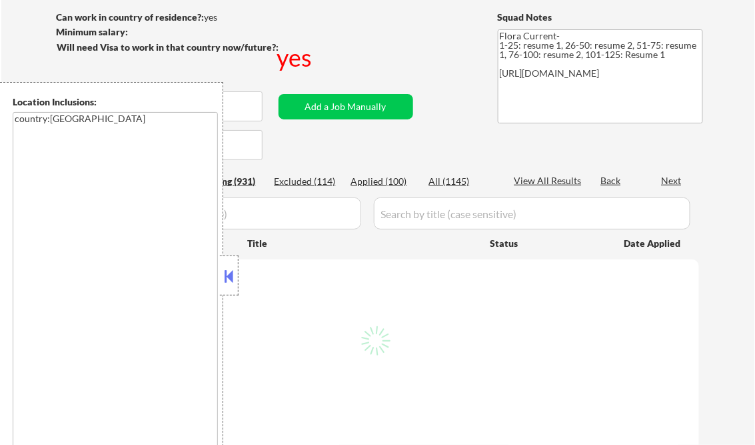
select select ""pending""
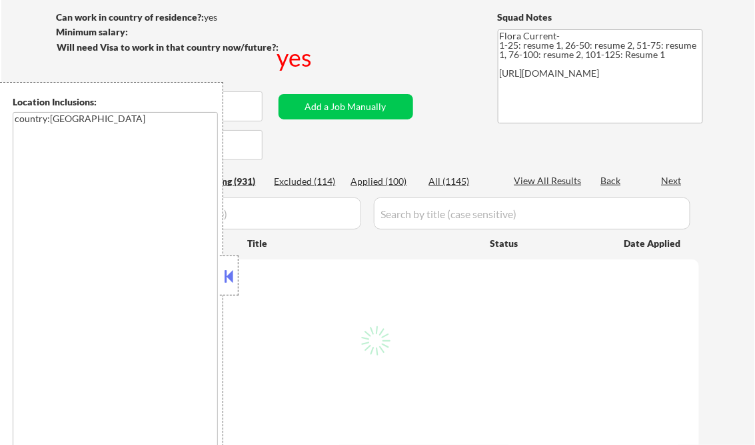
select select ""pending""
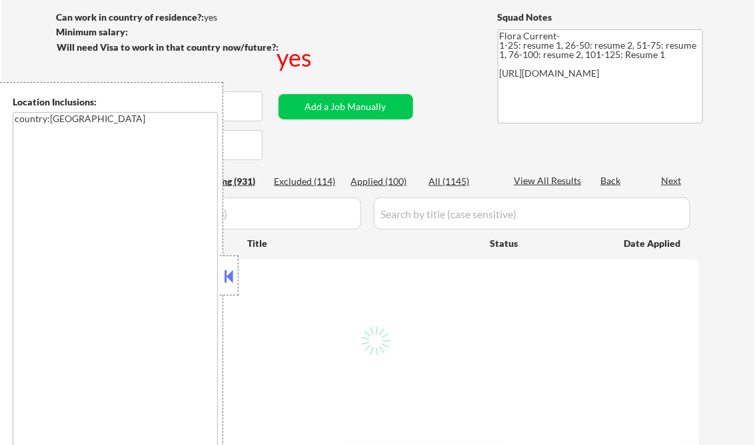
select select ""pending""
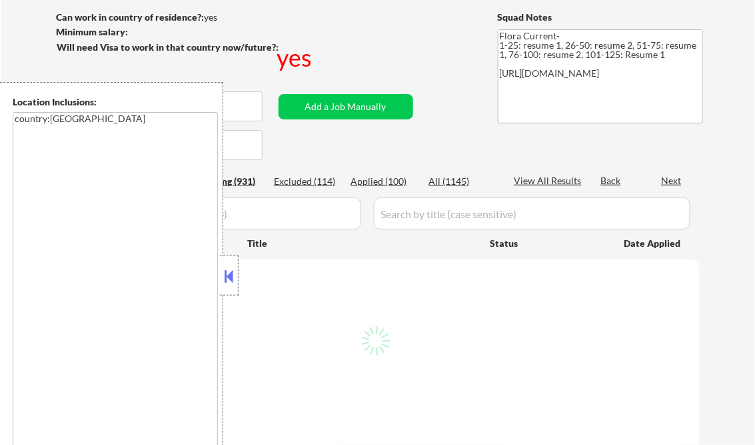
select select ""pending""
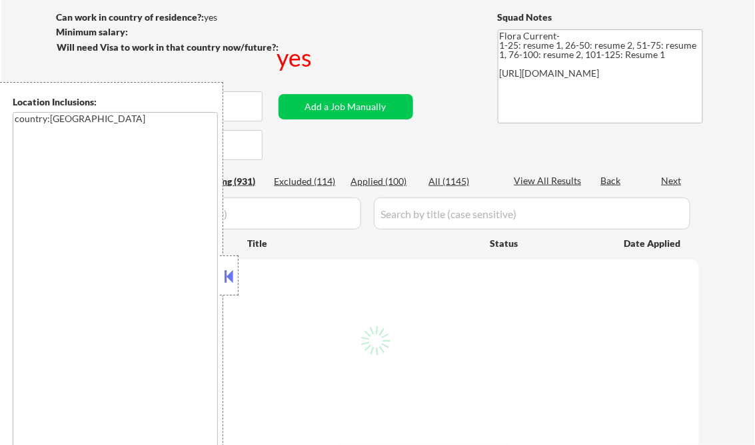
select select ""pending""
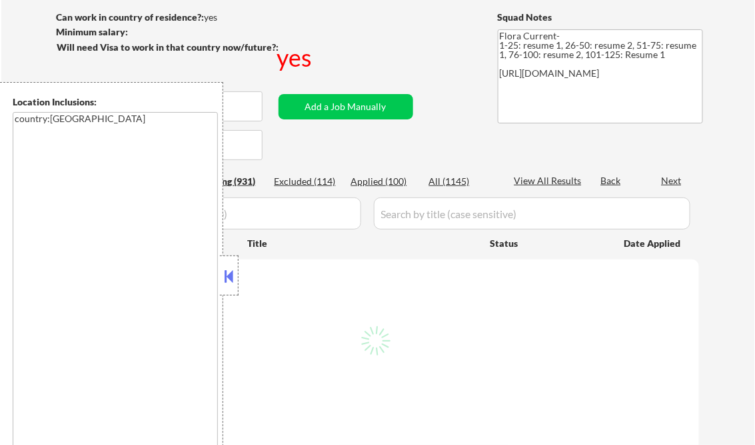
select select ""pending""
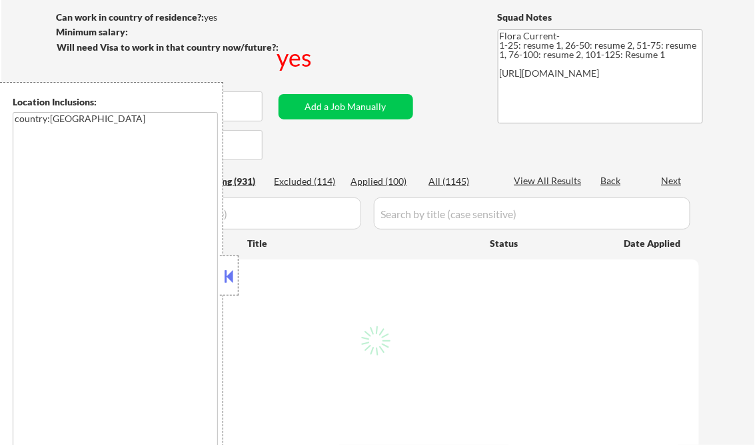
select select ""pending""
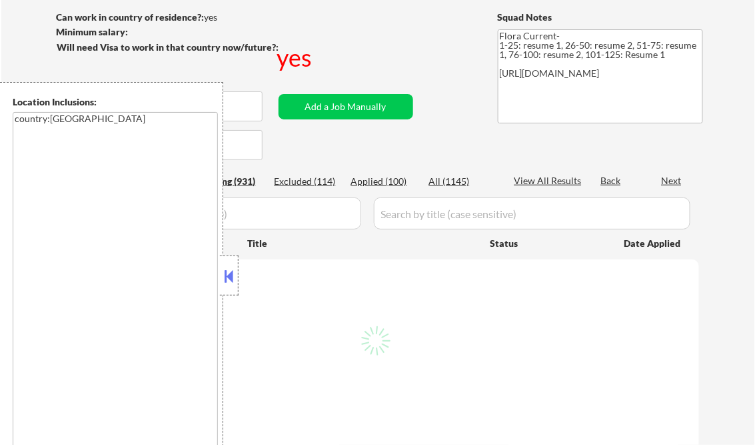
select select ""pending""
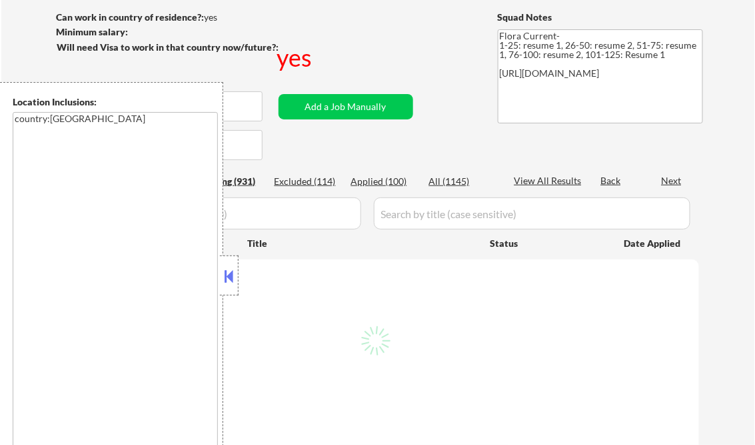
select select ""pending""
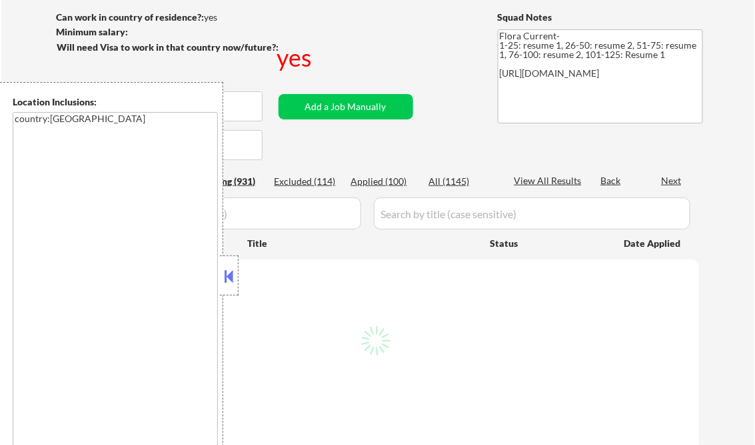
select select ""pending""
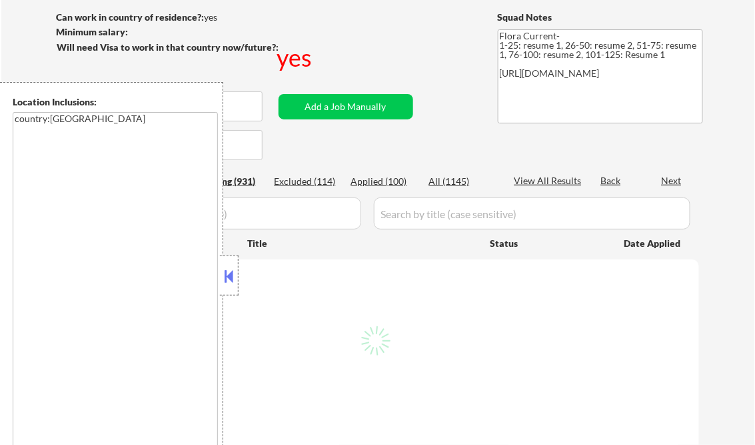
select select ""pending""
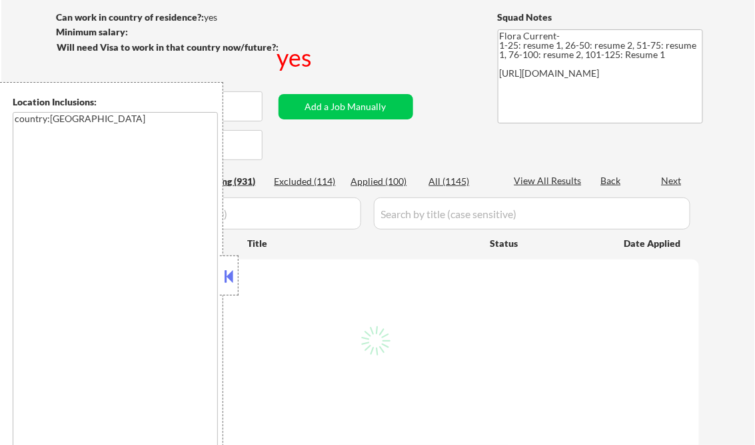
select select ""pending""
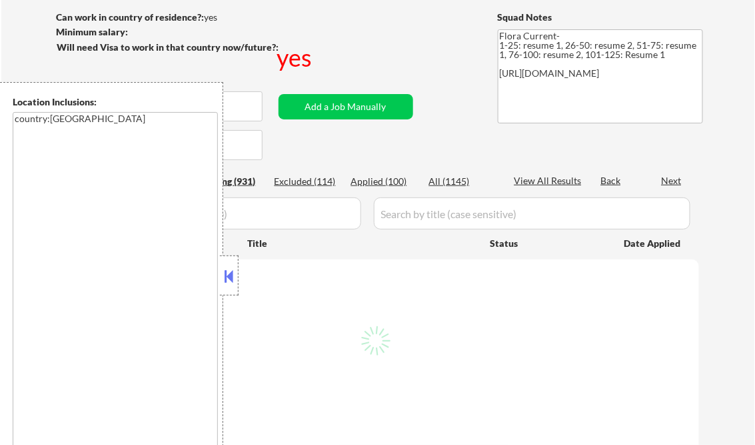
select select ""pending""
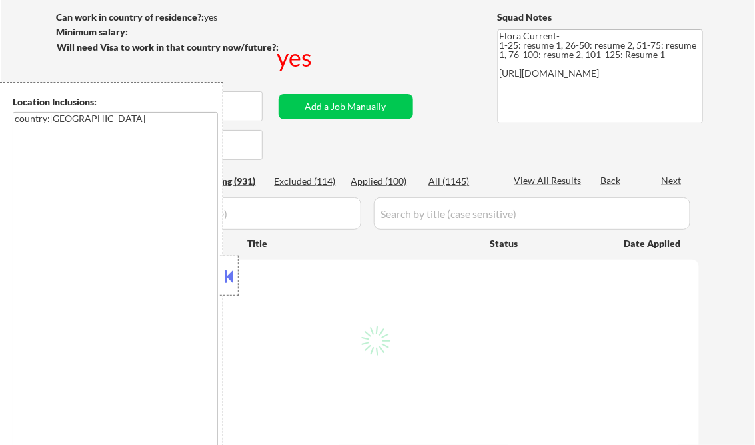
select select ""pending""
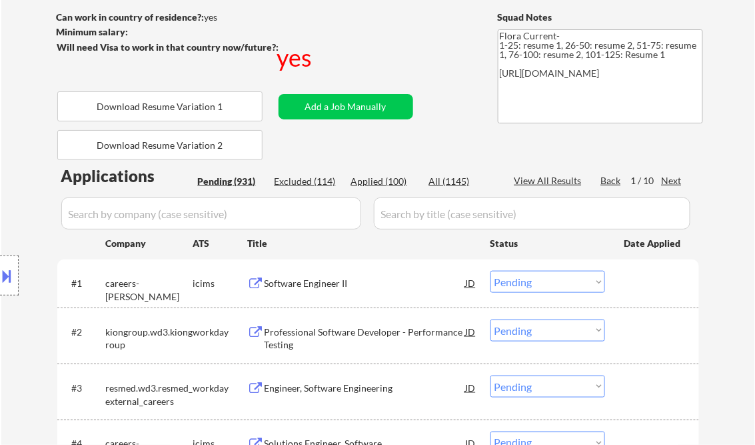
select select ""pending""
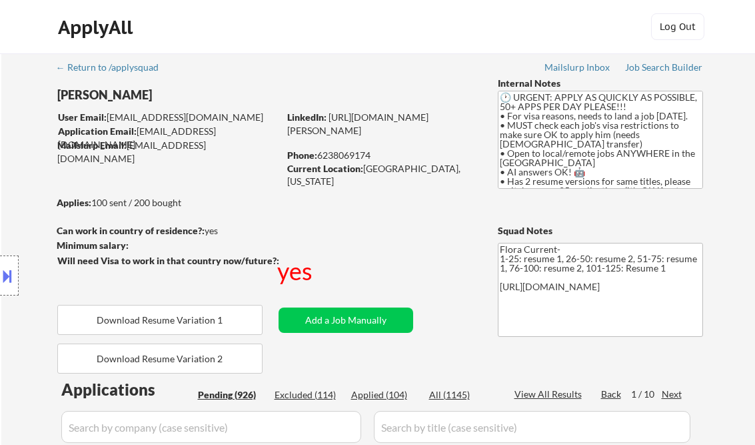
select select ""pending""
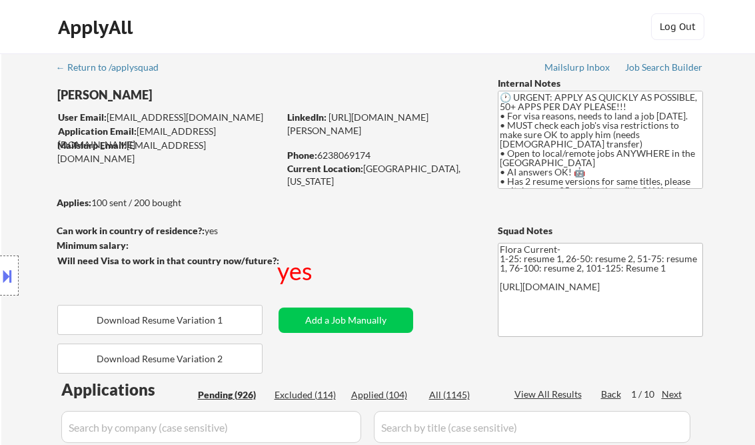
select select ""pending""
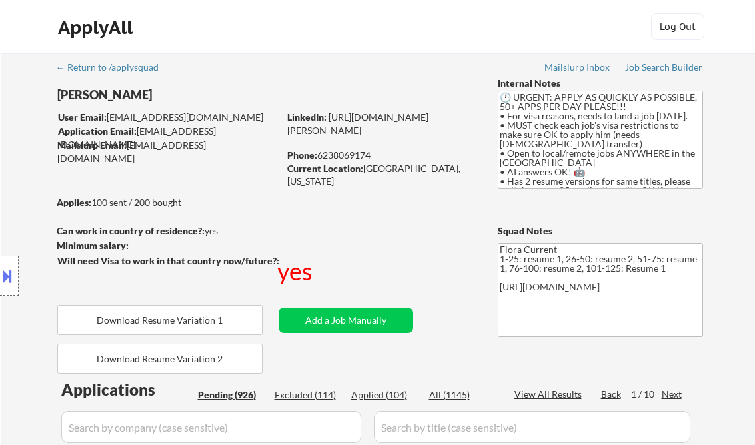
select select ""pending""
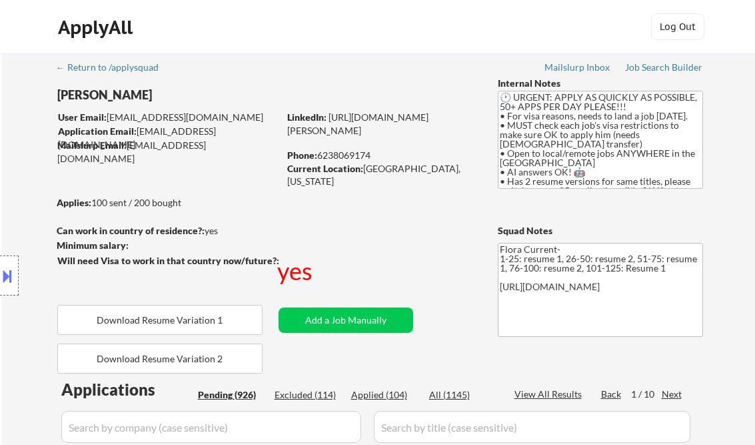
select select ""pending""
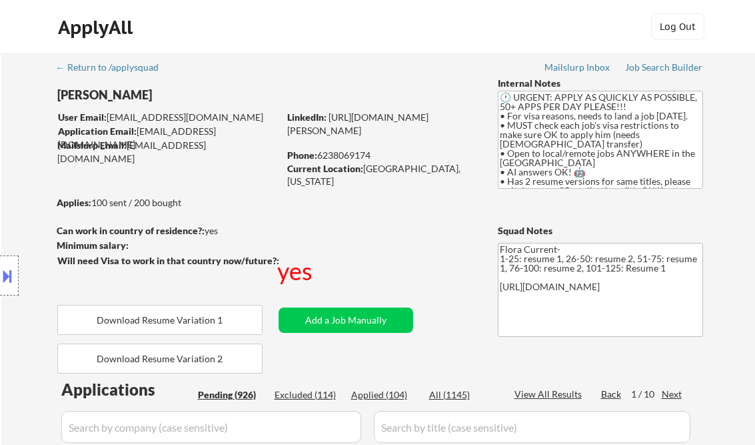
select select ""pending""
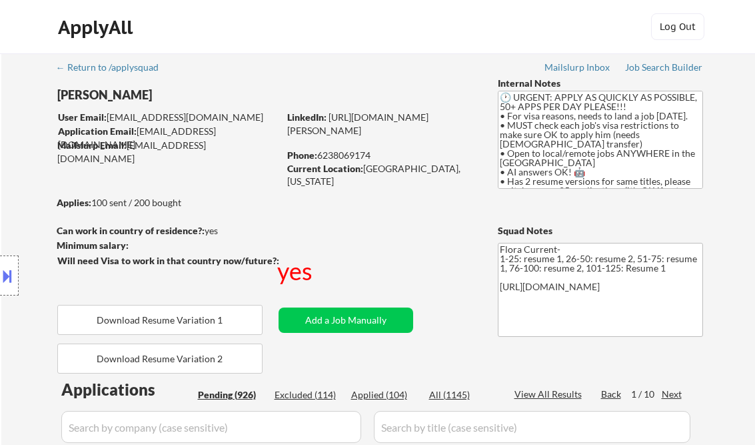
select select ""pending""
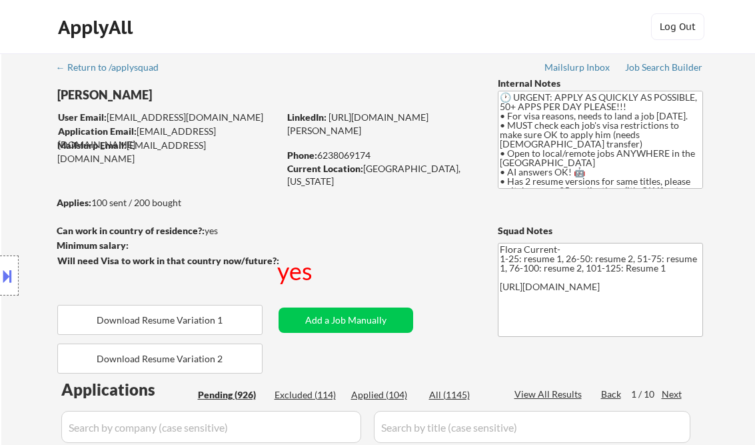
select select ""pending""
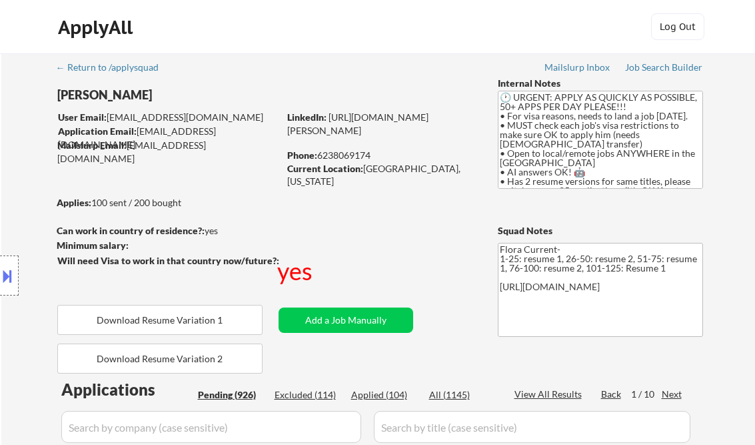
select select ""pending""
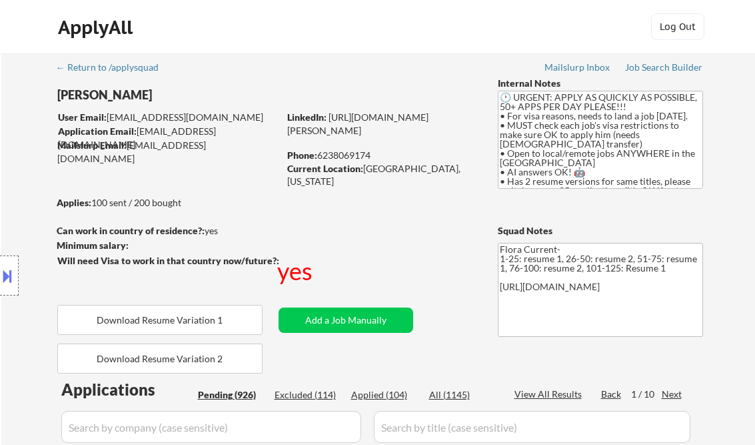
select select ""pending""
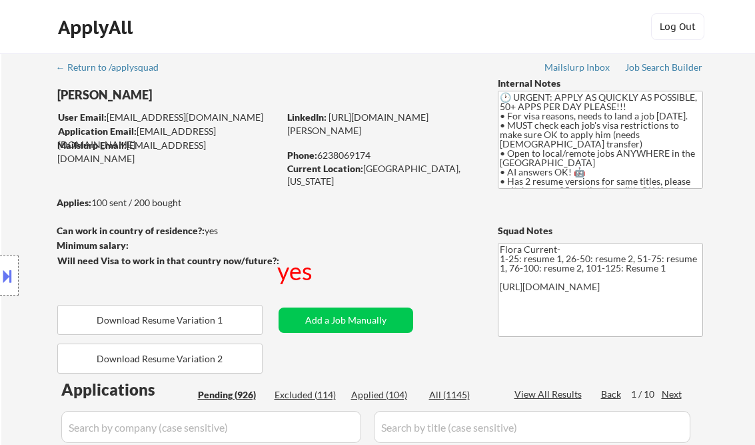
select select ""pending""
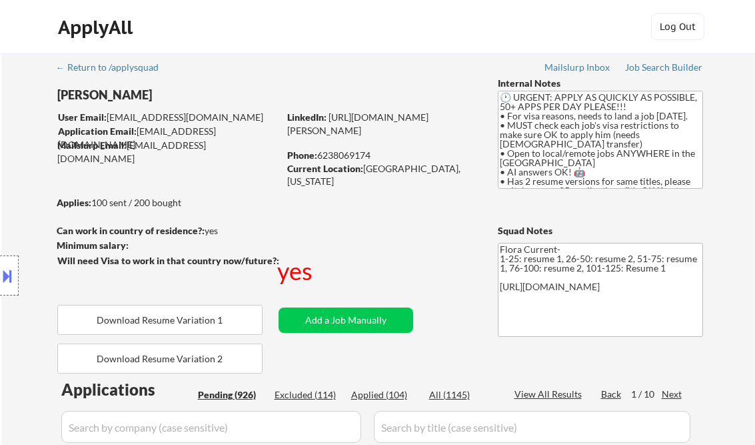
select select ""pending""
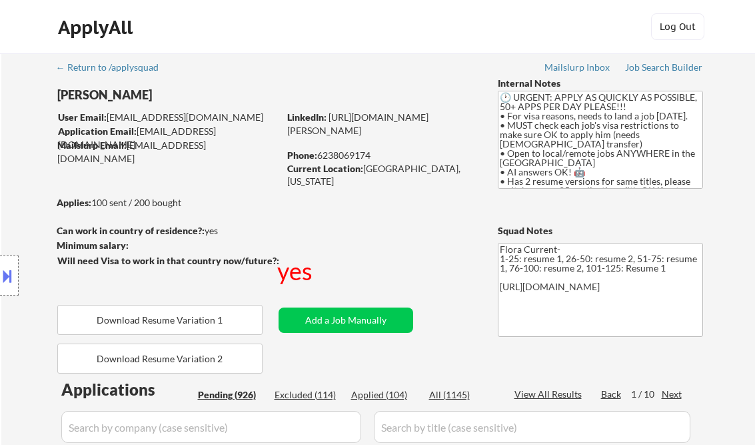
select select ""pending""
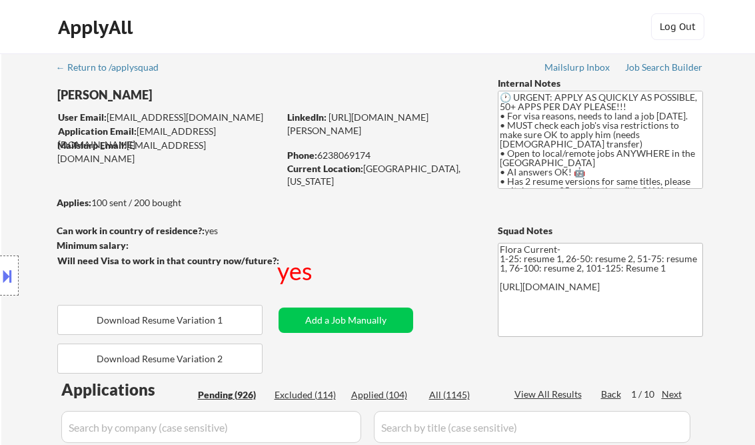
select select ""pending""
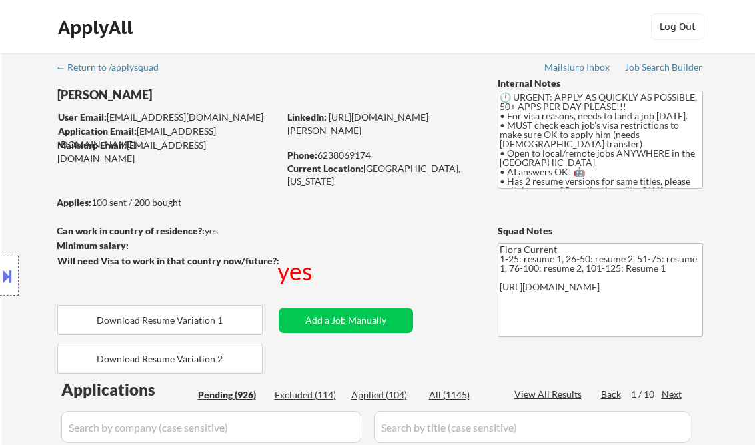
select select ""pending""
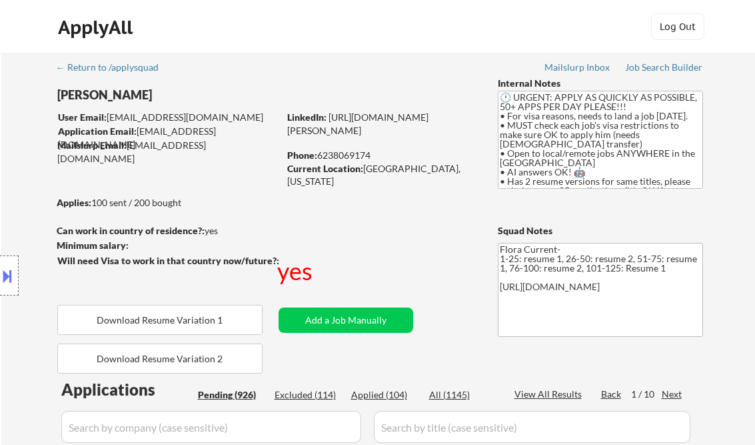
select select ""pending""
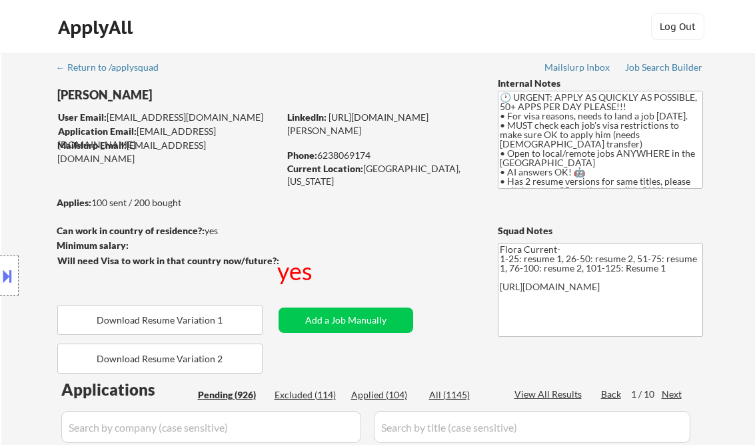
select select ""pending""
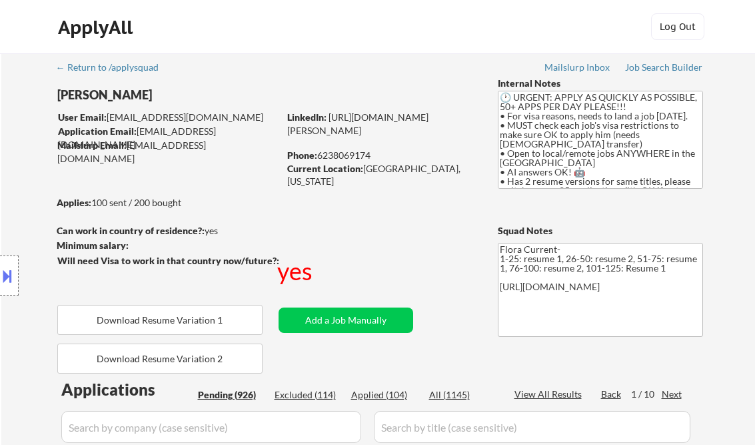
select select ""pending""
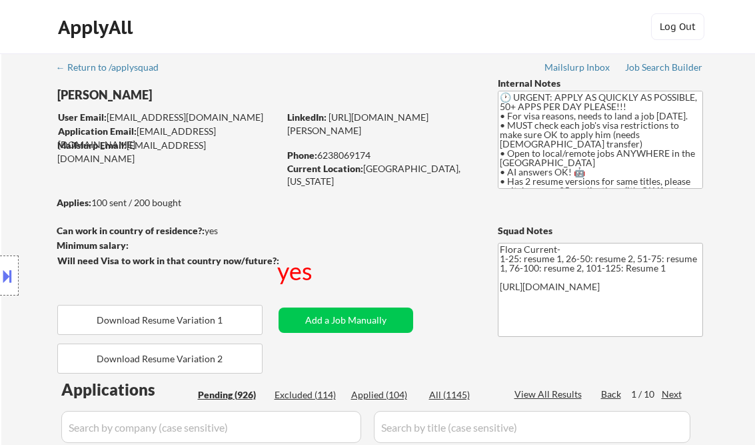
select select ""pending""
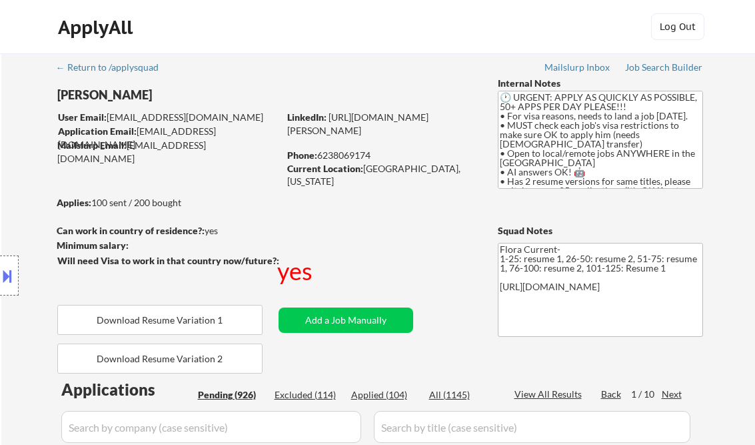
select select ""pending""
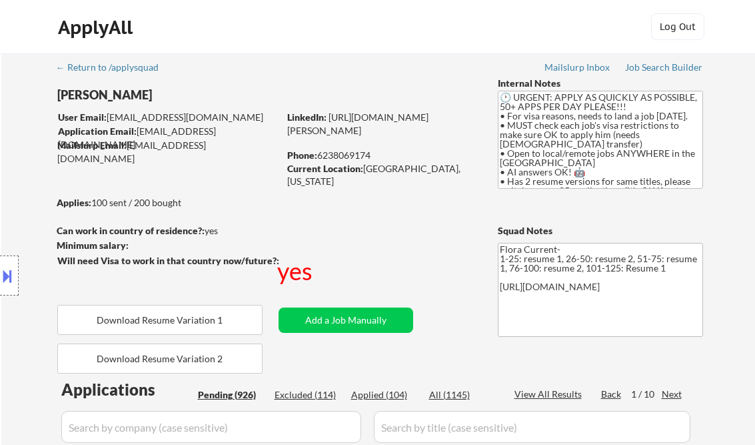
select select ""pending""
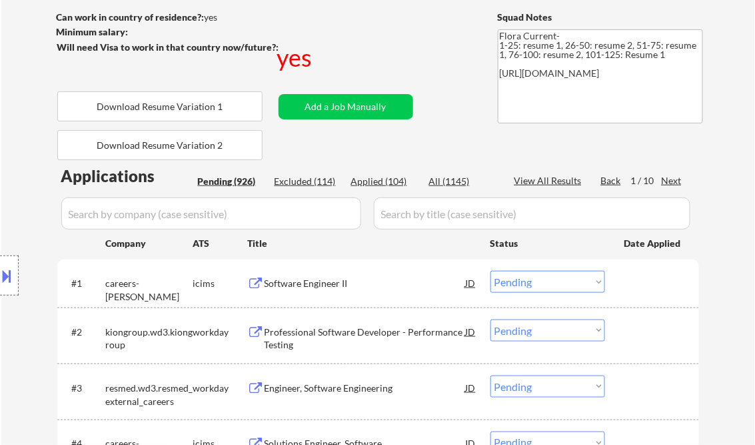
scroll to position [213, 0]
click at [391, 185] on div "Applied (104)" at bounding box center [384, 181] width 67 height 13
click at [545, 183] on div "View All Results" at bounding box center [550, 180] width 71 height 13
select select ""applied""
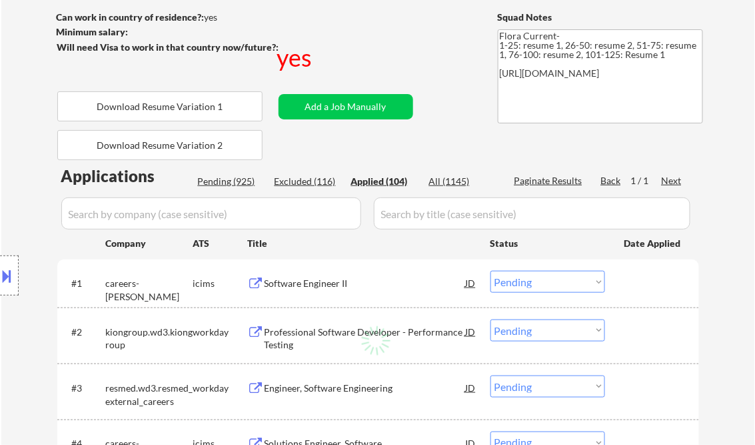
select select ""applied""
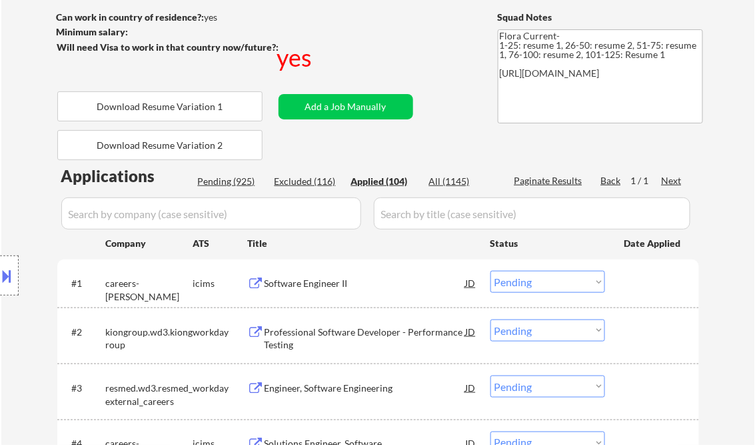
select select ""applied""
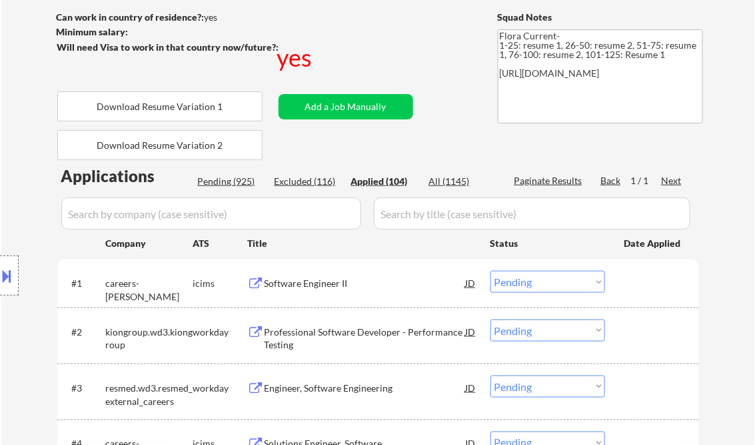
select select ""applied""
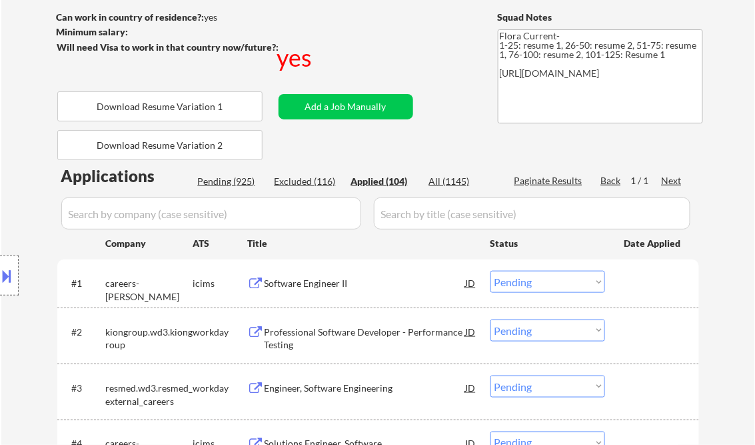
select select ""applied""
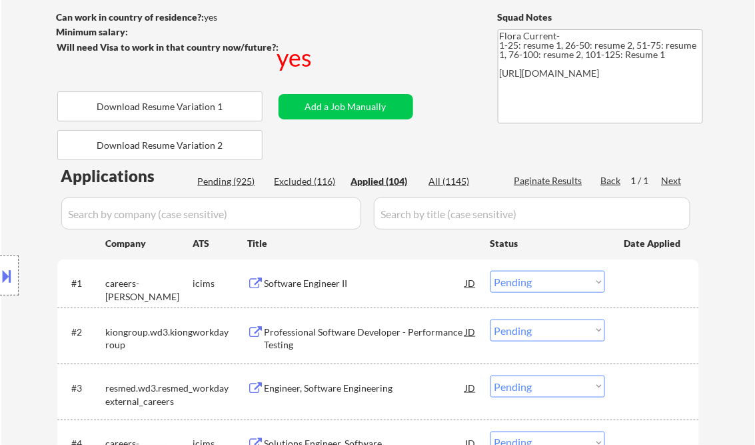
select select ""applied""
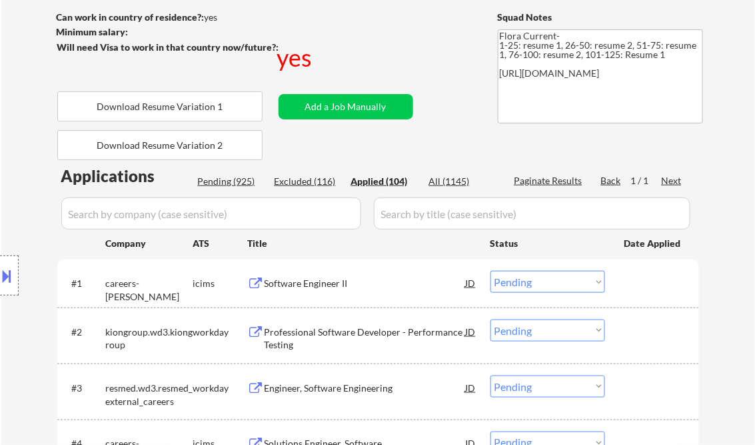
select select ""applied""
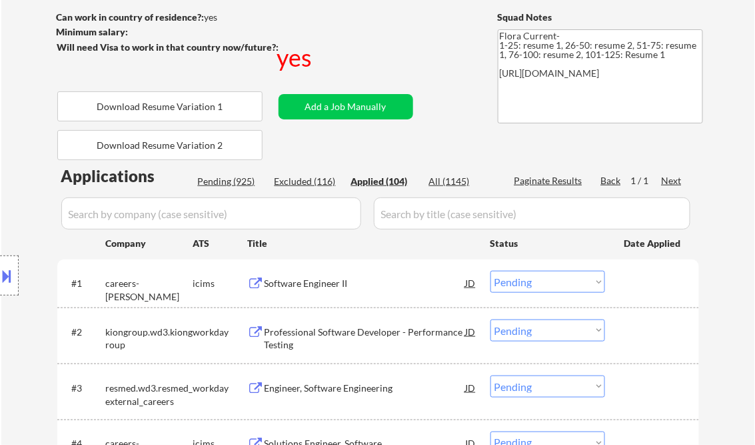
select select ""applied""
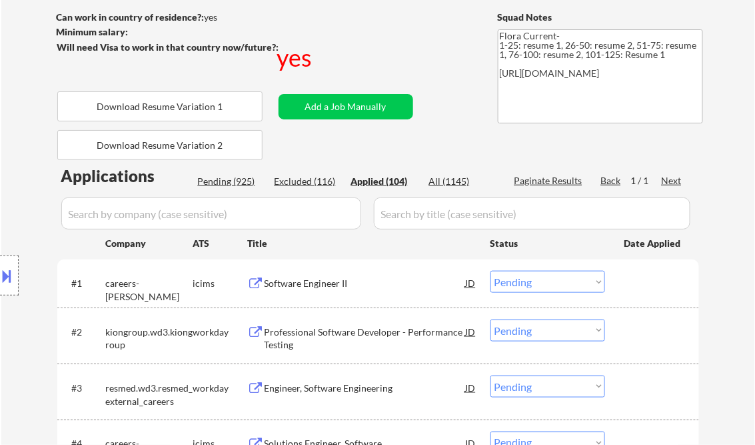
select select ""applied""
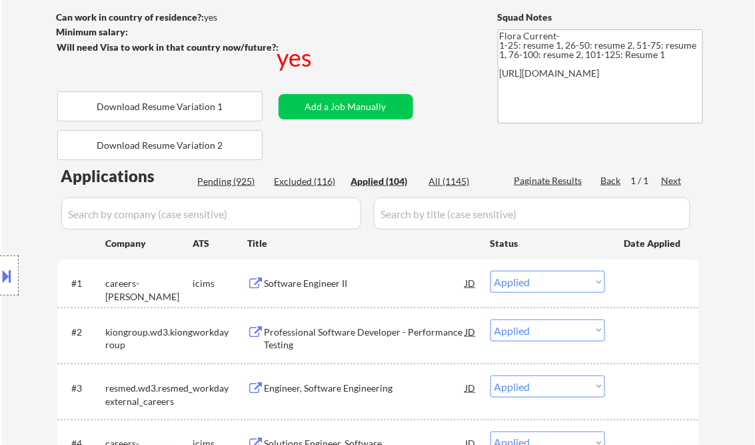
select select ""applied""
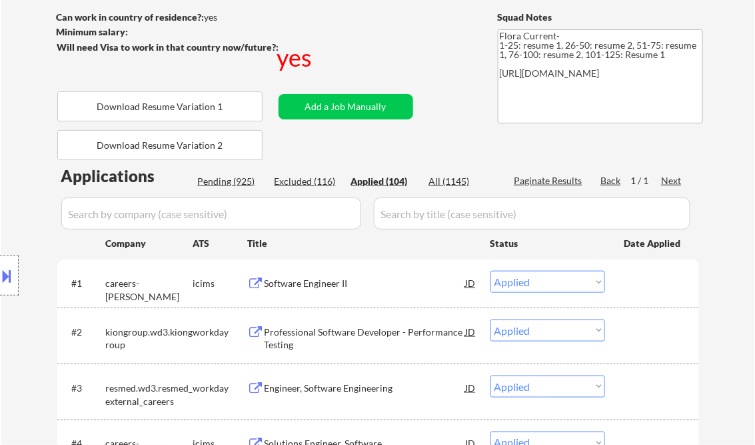
select select ""applied""
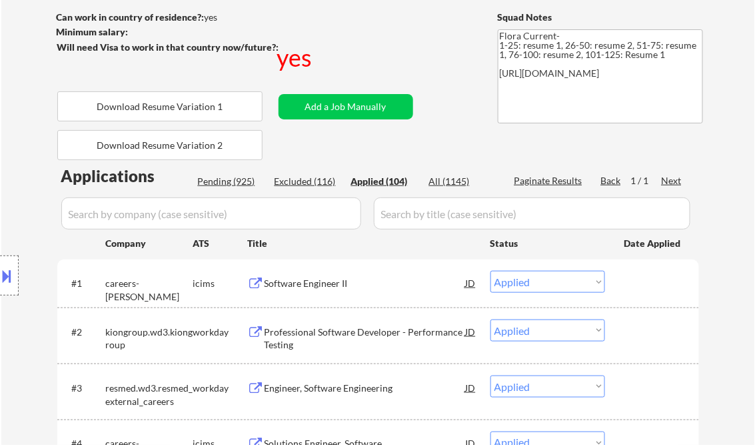
select select ""applied""
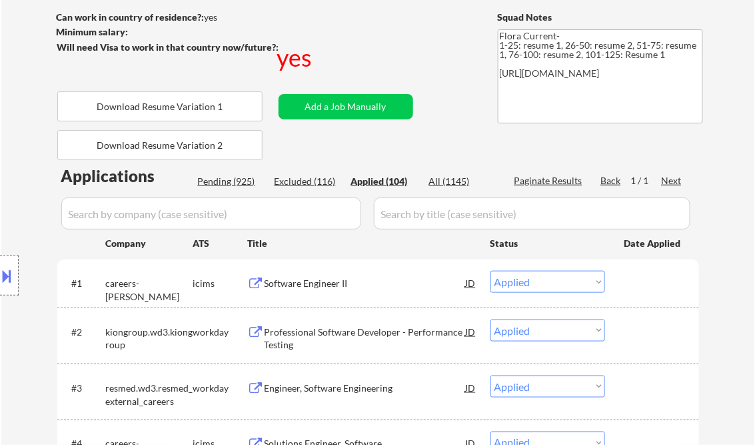
select select ""applied""
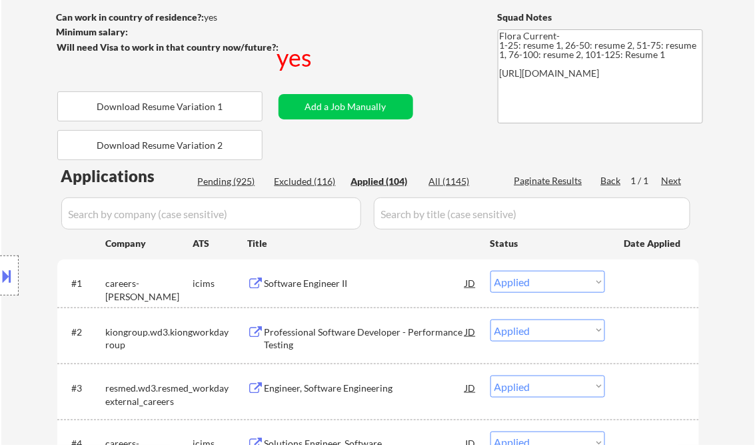
select select ""applied""
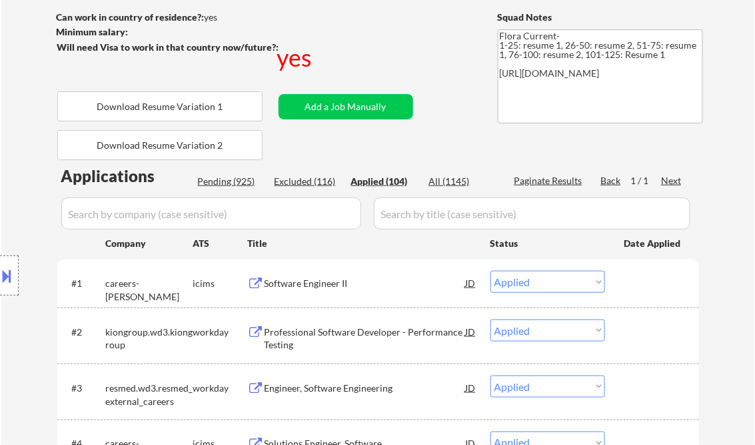
select select ""applied""
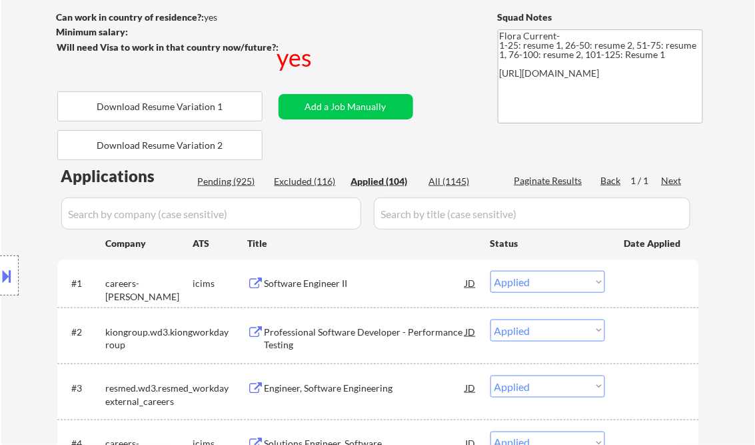
select select ""applied""
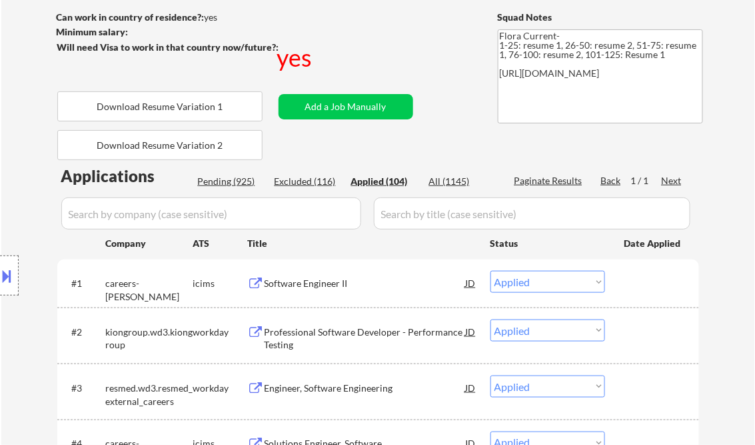
select select ""applied""
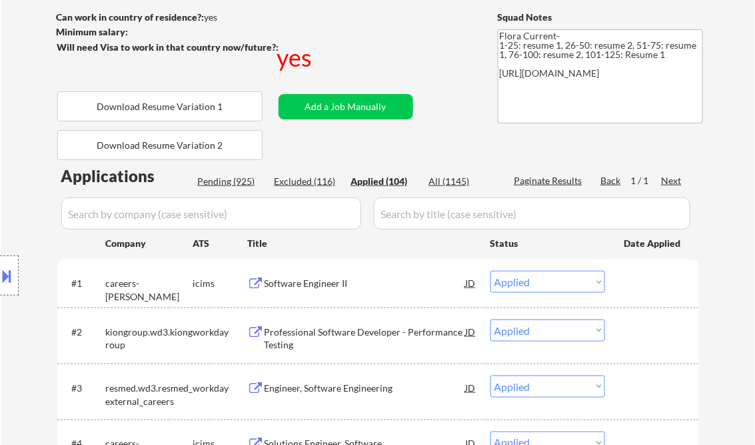
select select ""applied""
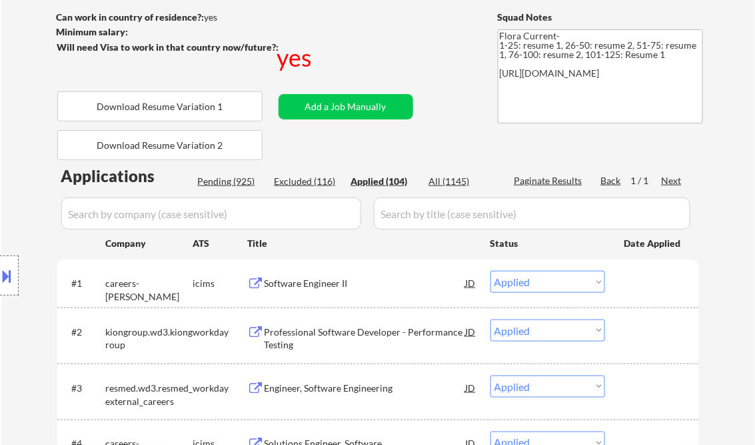
select select ""applied""
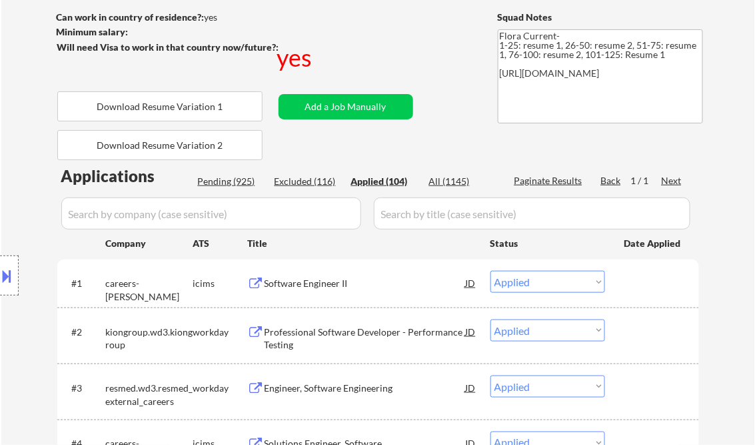
select select ""applied""
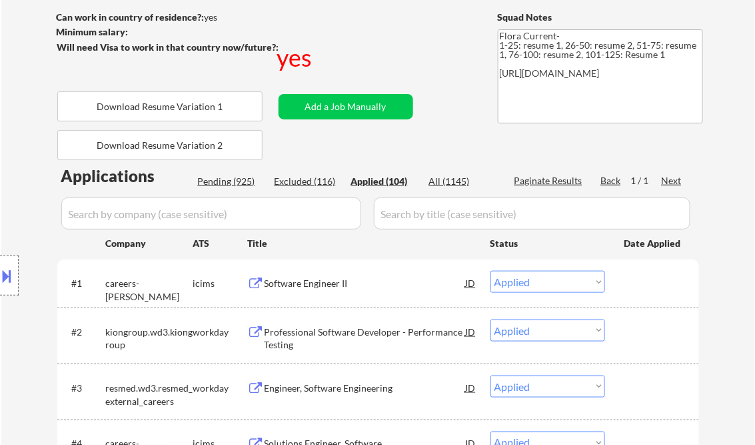
select select ""applied""
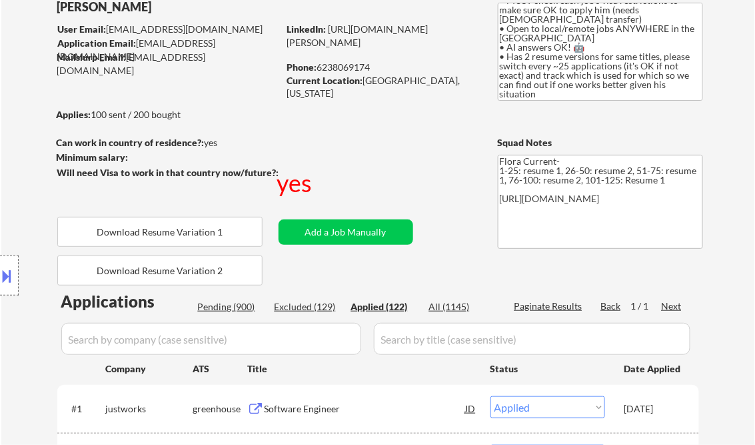
scroll to position [0, 0]
